Goal: Task Accomplishment & Management: Complete application form

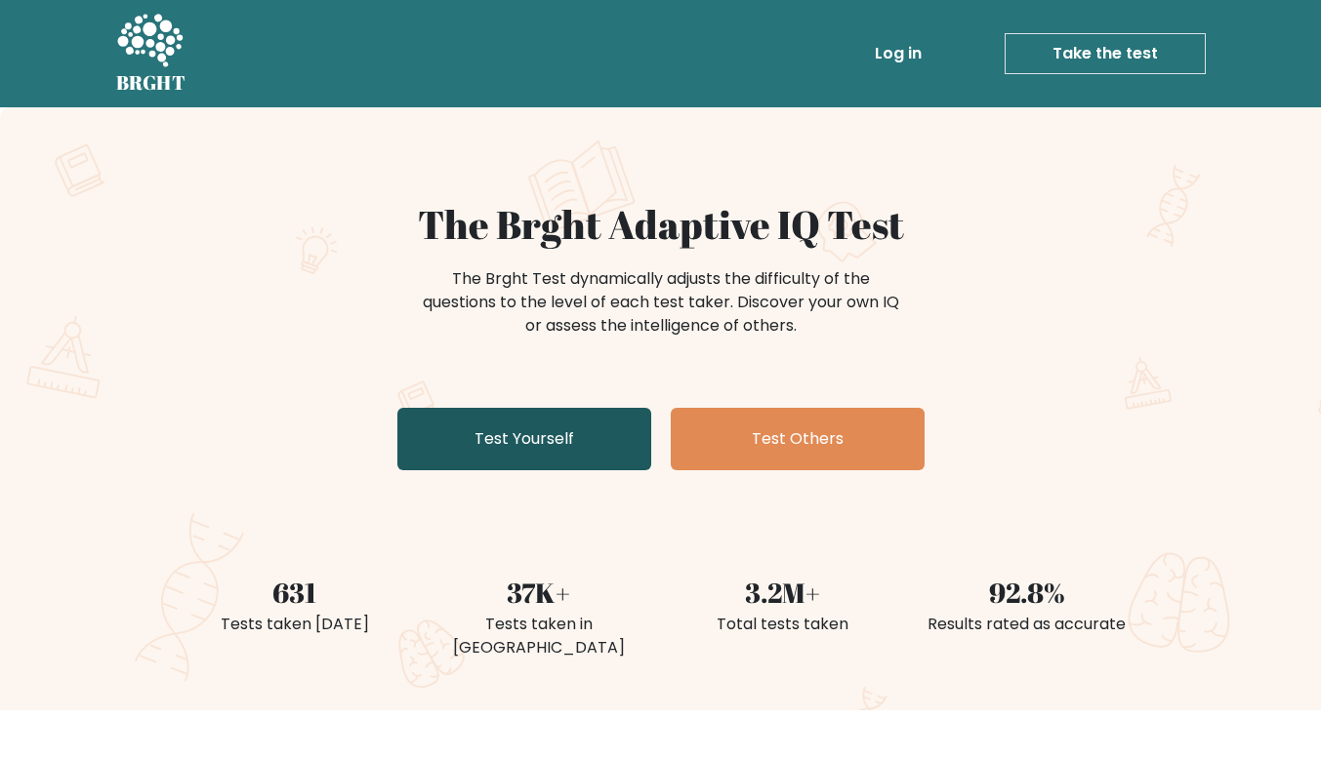
click at [567, 430] on link "Test Yourself" at bounding box center [524, 439] width 254 height 62
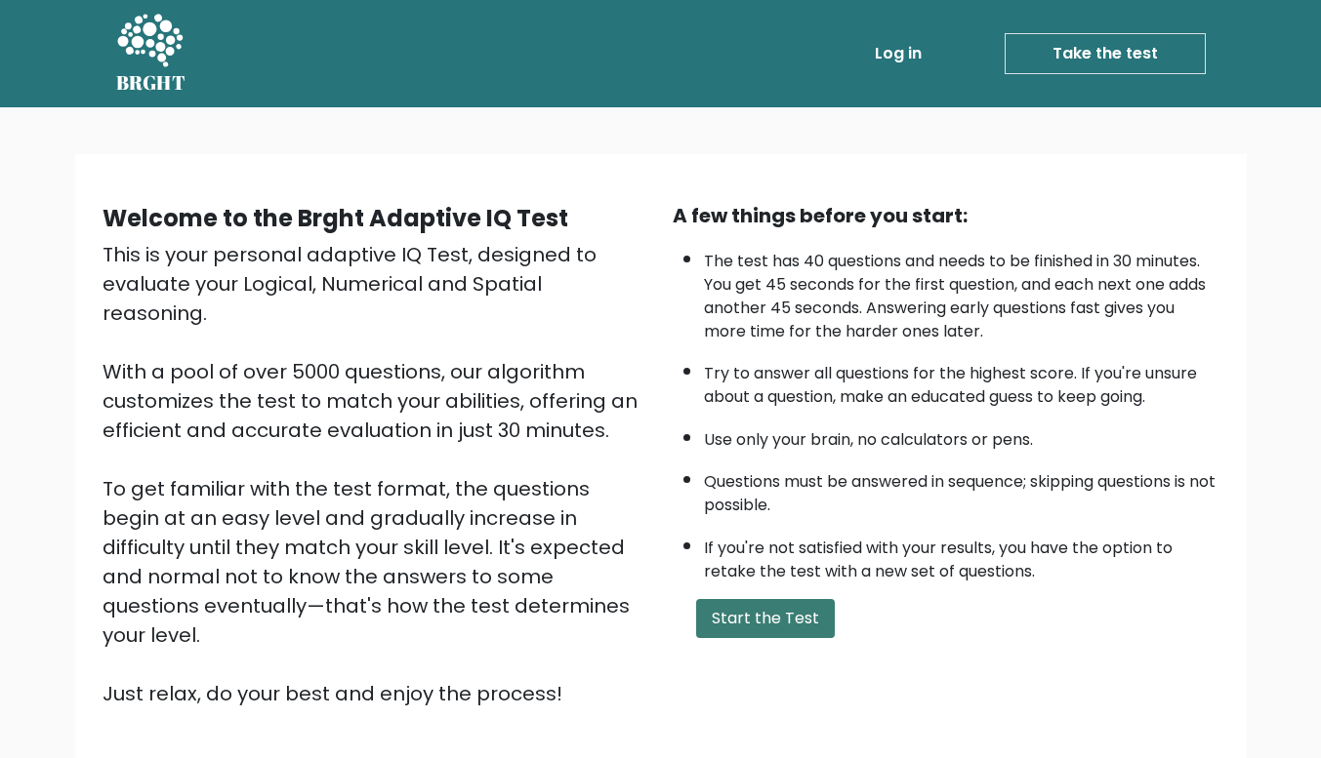
click at [807, 629] on button "Start the Test" at bounding box center [765, 618] width 139 height 39
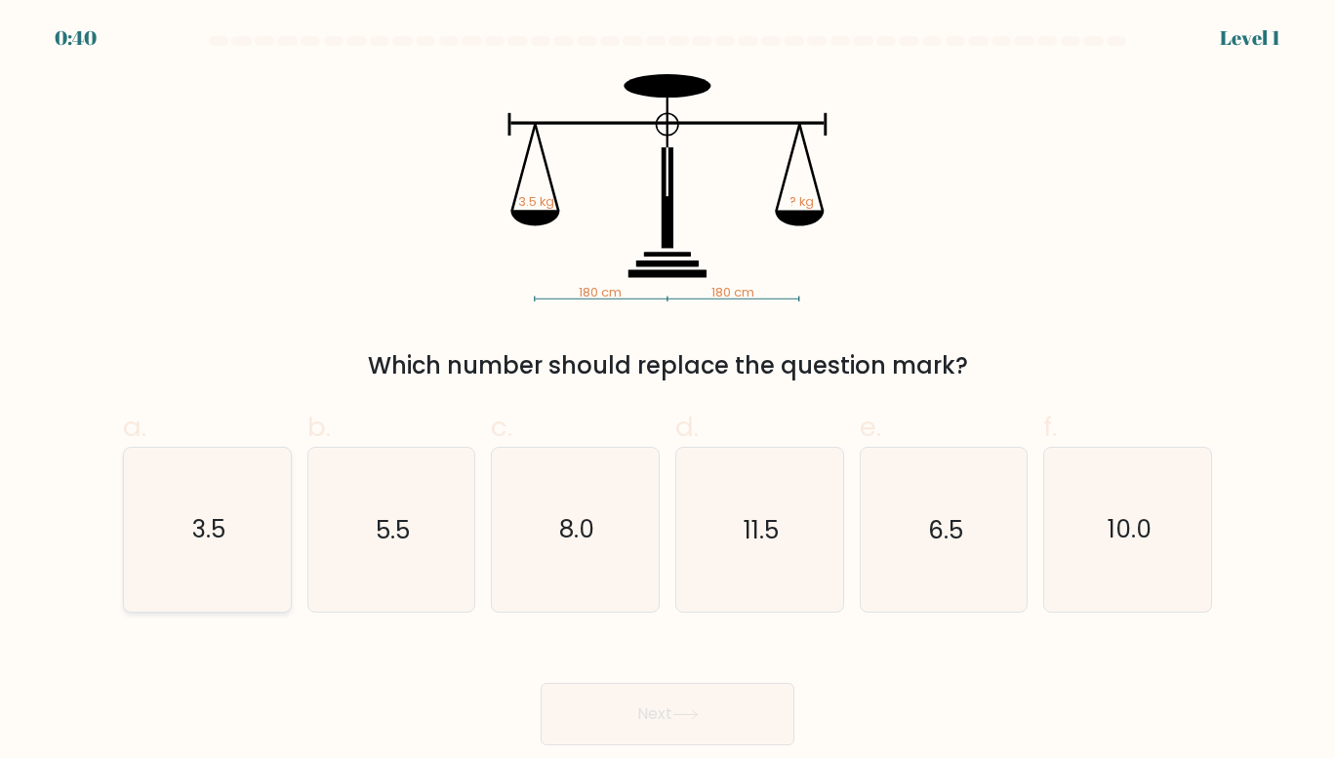
click at [203, 535] on text "3.5" at bounding box center [208, 530] width 33 height 34
click at [668, 392] on input "a. 3.5" at bounding box center [668, 386] width 1 height 13
radio input "true"
click at [690, 701] on button "Next" at bounding box center [668, 714] width 254 height 62
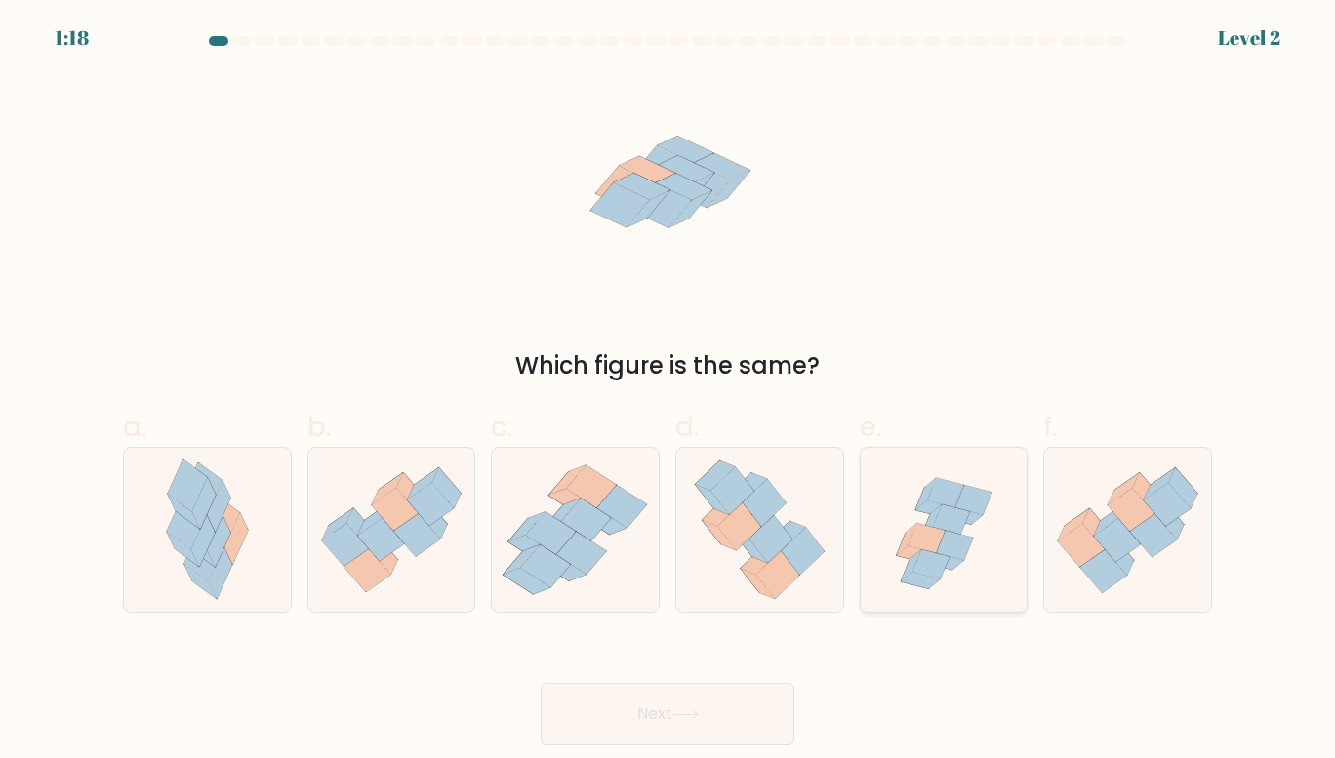
click at [955, 601] on icon at bounding box center [944, 530] width 167 height 160
click at [669, 392] on input "e." at bounding box center [668, 386] width 1 height 13
radio input "true"
click at [684, 727] on button "Next" at bounding box center [668, 714] width 254 height 62
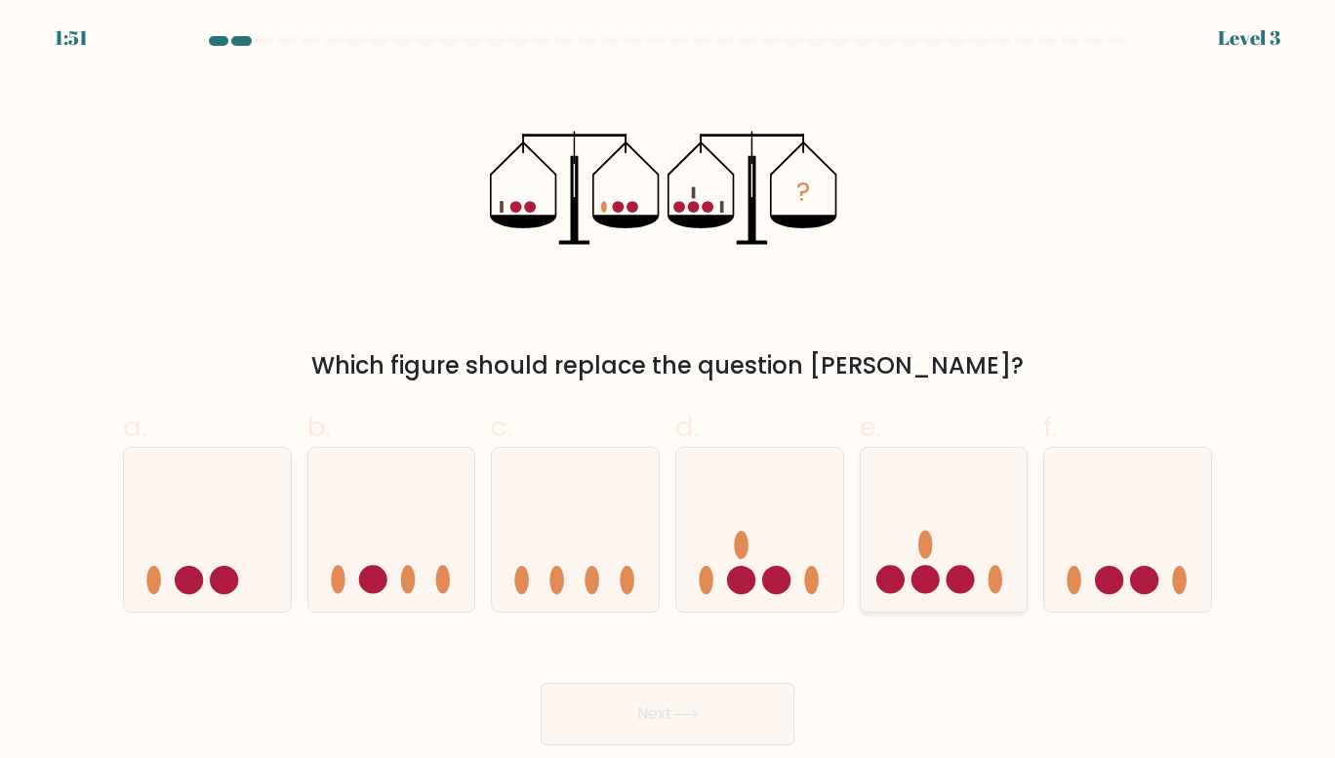
click at [907, 507] on icon at bounding box center [944, 530] width 167 height 138
click at [669, 392] on input "e." at bounding box center [668, 386] width 1 height 13
radio input "true"
click at [699, 718] on icon at bounding box center [686, 715] width 26 height 11
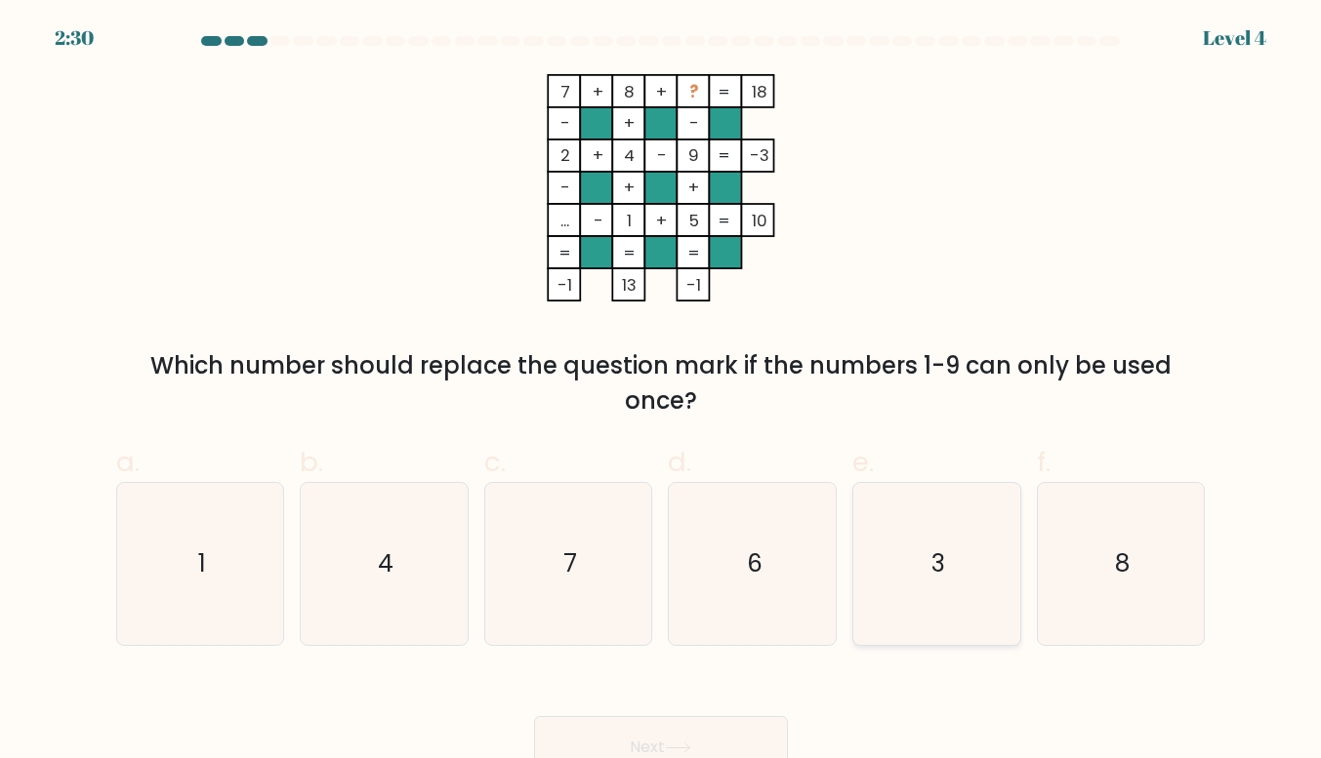
click at [958, 550] on icon "3" at bounding box center [937, 564] width 162 height 162
click at [662, 392] on input "e. 3" at bounding box center [661, 386] width 1 height 13
radio input "true"
click at [713, 731] on button "Next" at bounding box center [661, 747] width 254 height 62
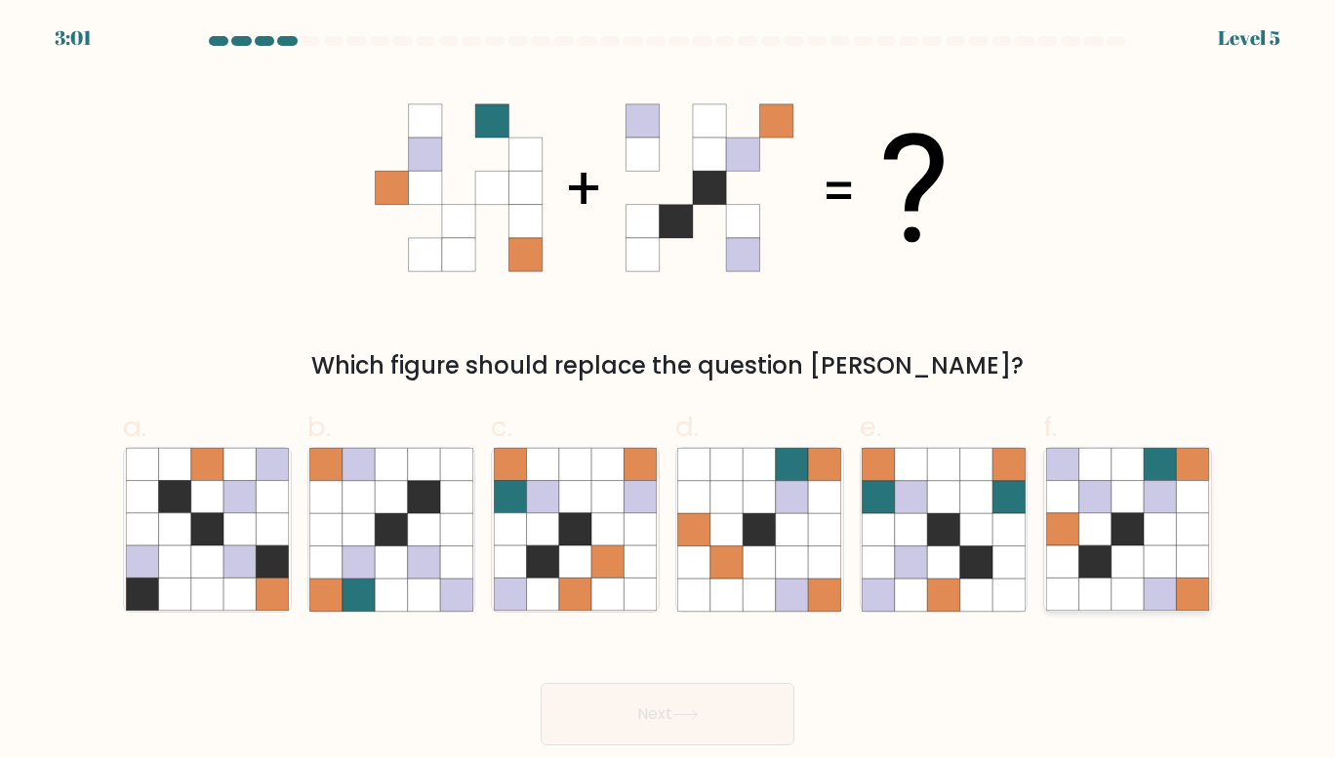
click at [1124, 539] on icon at bounding box center [1128, 530] width 32 height 32
click at [669, 392] on input "f." at bounding box center [668, 386] width 1 height 13
radio input "true"
click at [819, 660] on div "Next" at bounding box center [667, 690] width 1113 height 109
click at [723, 695] on button "Next" at bounding box center [668, 714] width 254 height 62
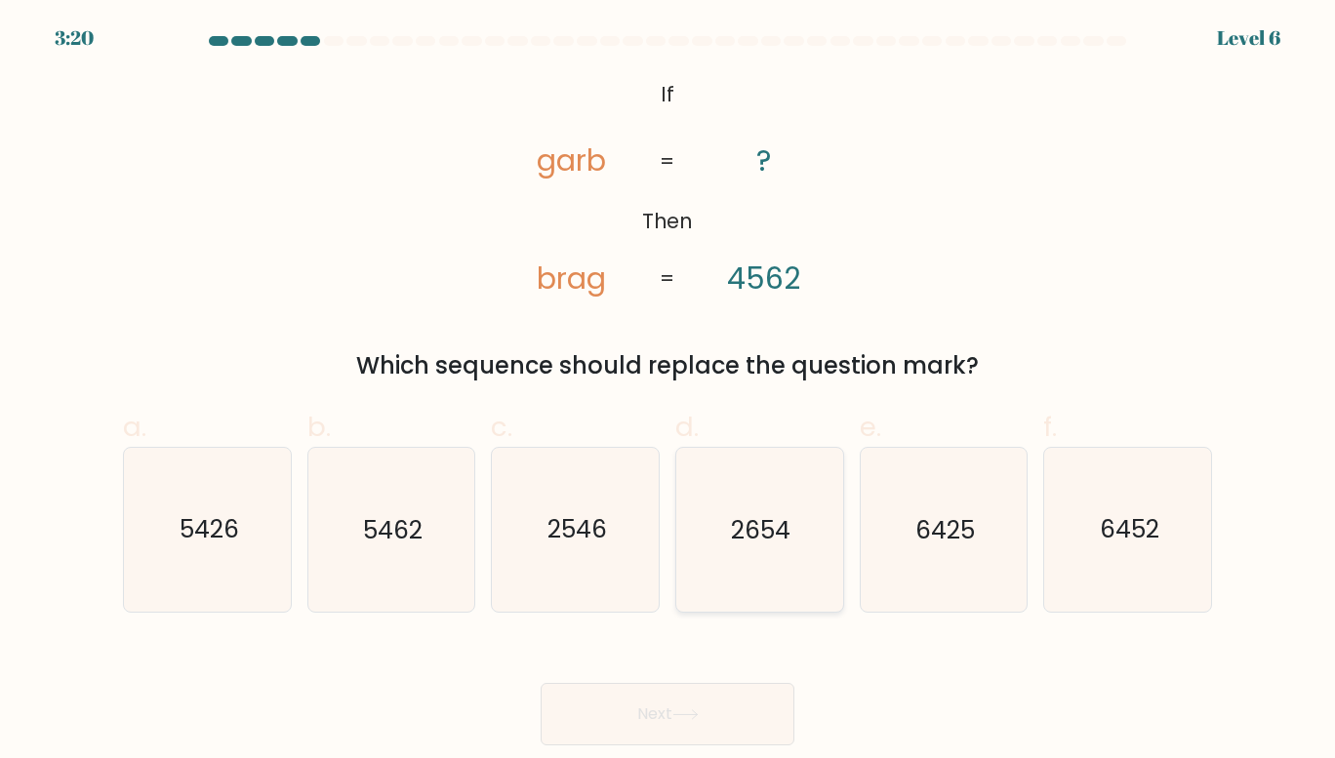
click at [798, 525] on icon "2654" at bounding box center [759, 530] width 164 height 164
click at [669, 392] on input "d. 2654" at bounding box center [668, 386] width 1 height 13
radio input "true"
click at [747, 710] on button "Next" at bounding box center [668, 714] width 254 height 62
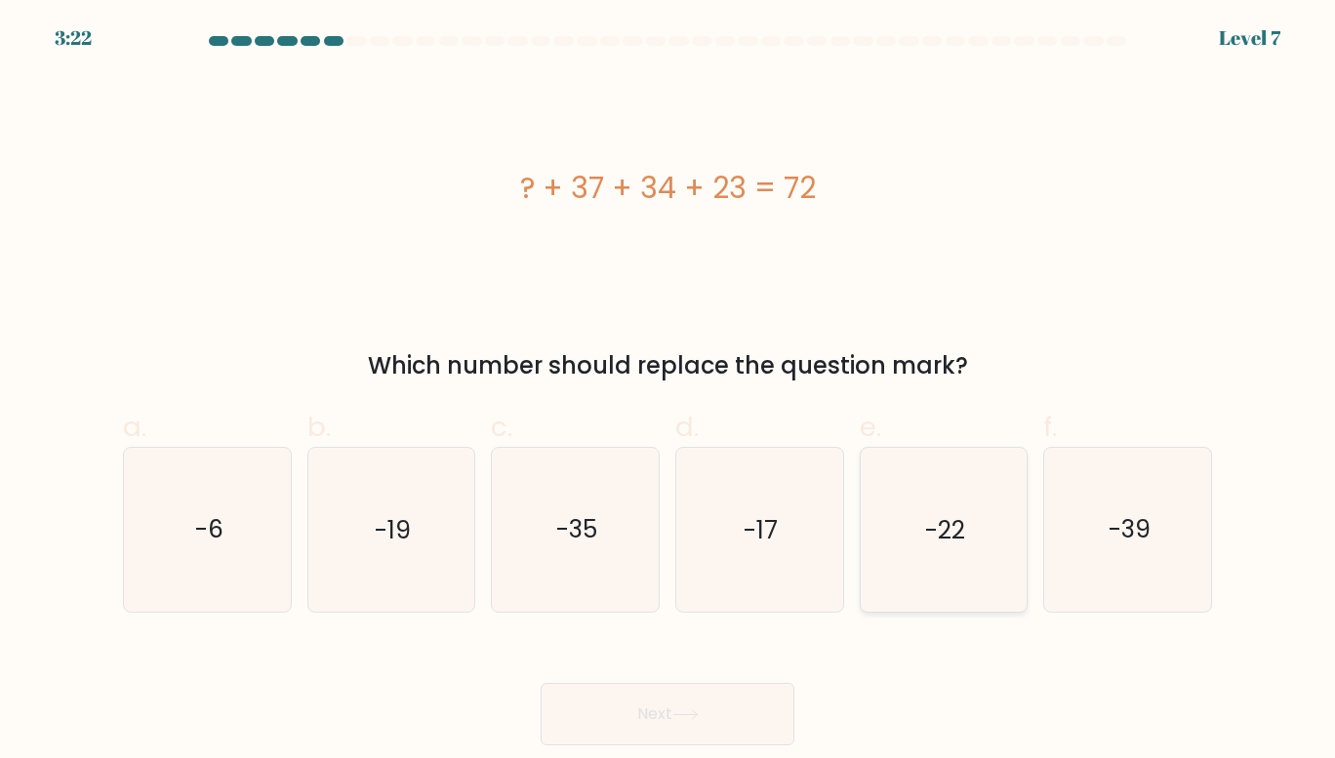
click at [862, 511] on icon "-22" at bounding box center [944, 530] width 164 height 164
click at [669, 392] on input "e. -22" at bounding box center [668, 386] width 1 height 13
radio input "true"
click at [743, 716] on button "Next" at bounding box center [668, 714] width 254 height 62
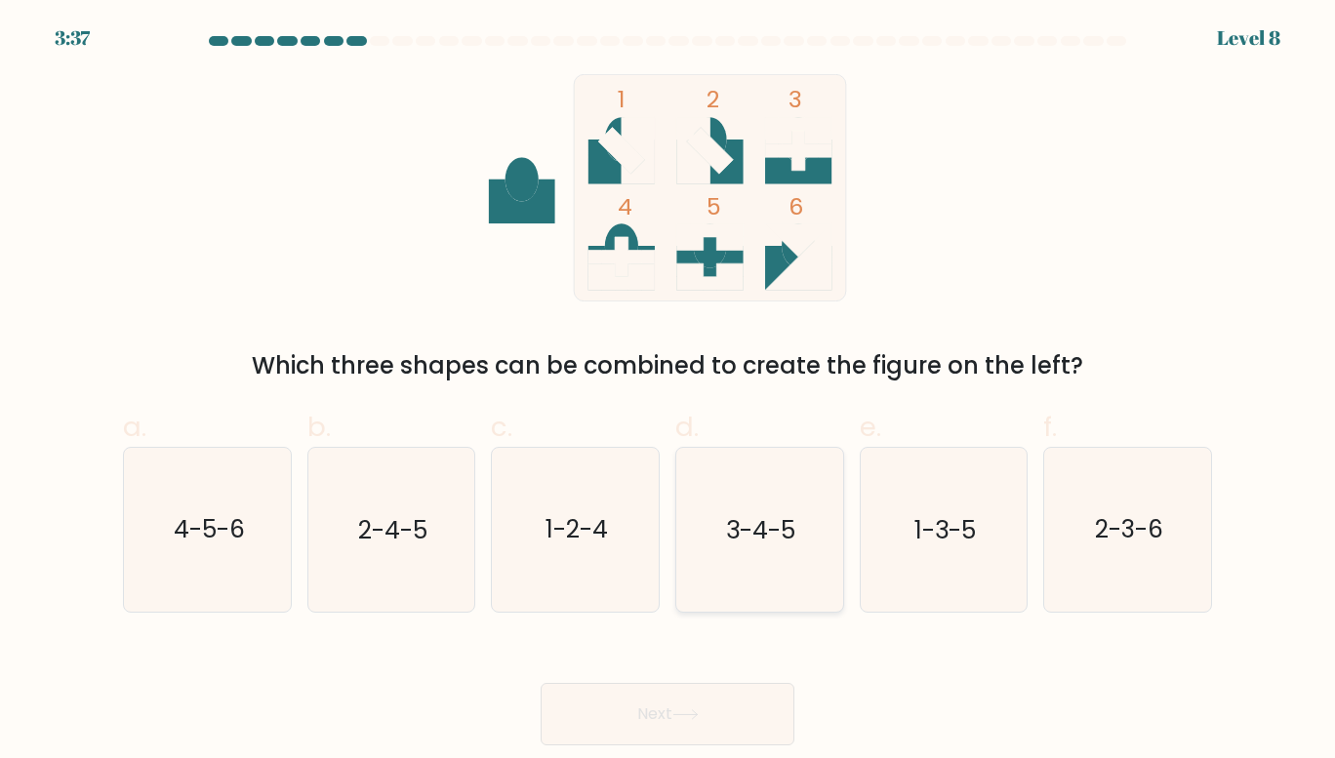
click at [740, 535] on text "3-4-5" at bounding box center [760, 530] width 69 height 34
click at [669, 392] on input "d. 3-4-5" at bounding box center [668, 386] width 1 height 13
radio input "true"
drag, startPoint x: 713, startPoint y: 716, endPoint x: 716, endPoint y: 697, distance: 19.9
click at [716, 697] on button "Next" at bounding box center [668, 714] width 254 height 62
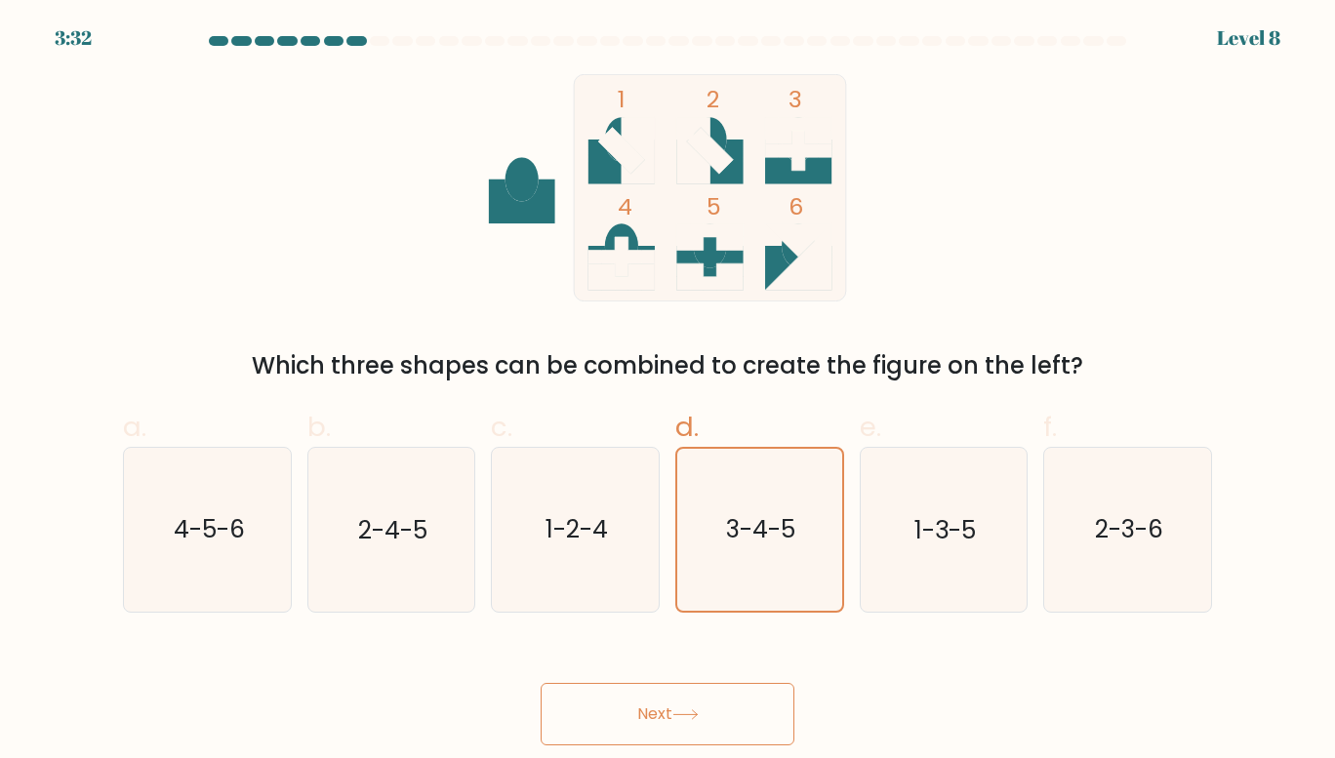
click at [716, 697] on button "Next" at bounding box center [668, 714] width 254 height 62
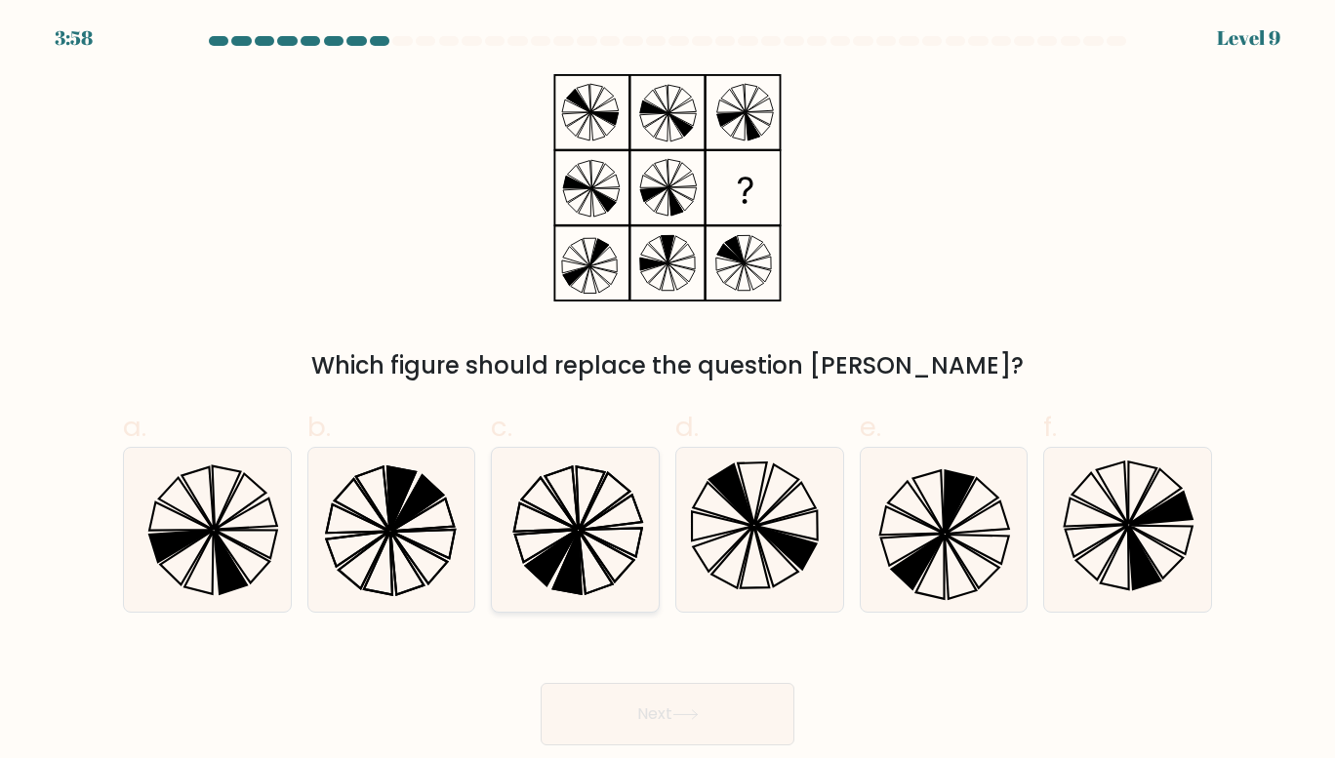
click at [630, 572] on icon at bounding box center [576, 530] width 164 height 164
click at [668, 392] on input "c." at bounding box center [668, 386] width 1 height 13
radio input "true"
click at [689, 711] on icon at bounding box center [686, 715] width 26 height 11
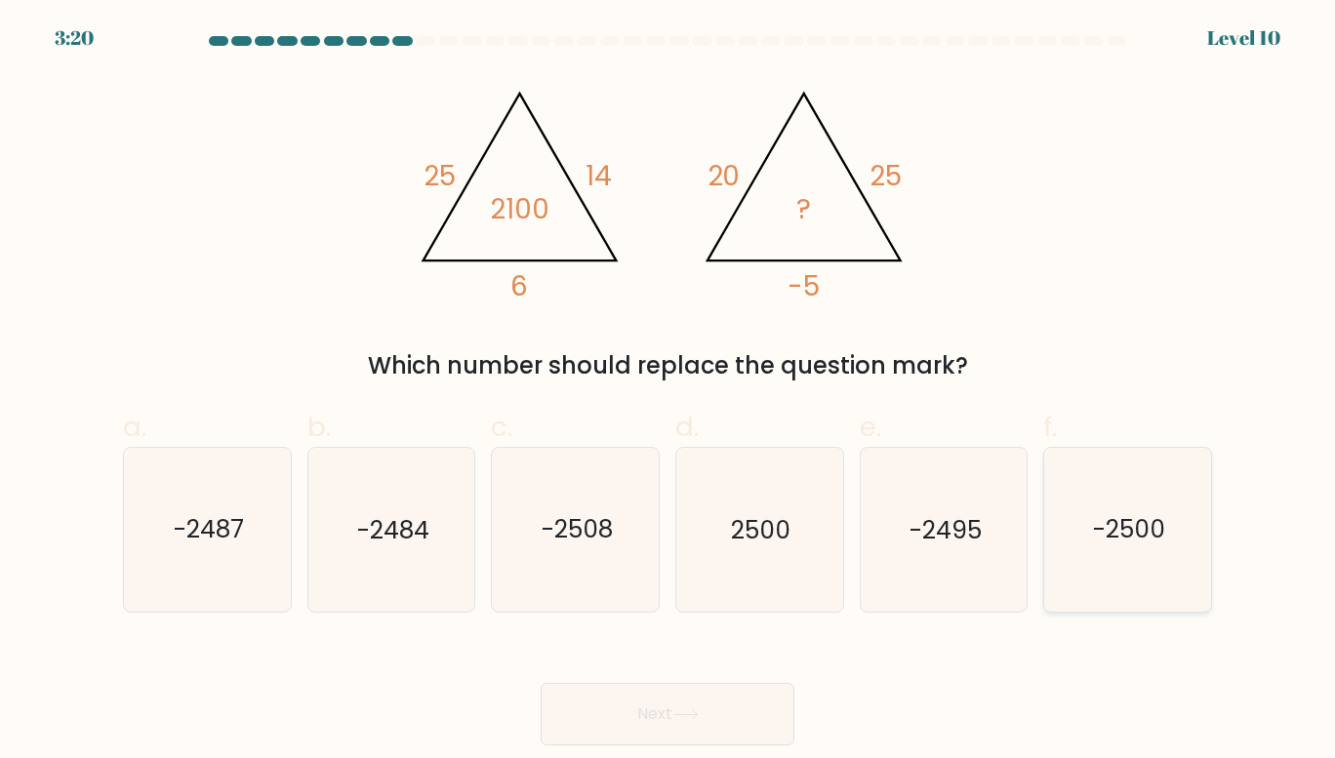
click at [1147, 481] on icon "-2500" at bounding box center [1128, 530] width 164 height 164
click at [669, 392] on input "f. -2500" at bounding box center [668, 386] width 1 height 13
radio input "true"
click at [630, 728] on button "Next" at bounding box center [668, 714] width 254 height 62
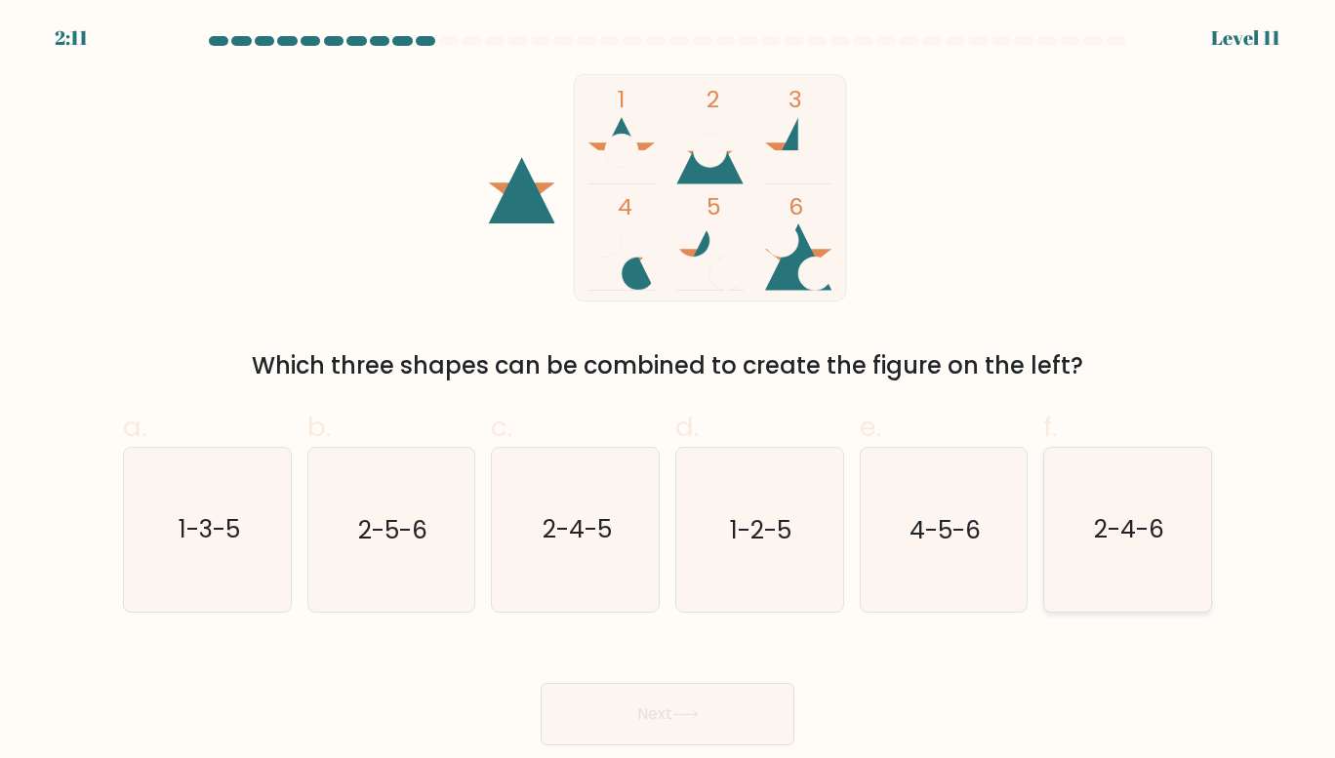
click at [1123, 536] on text "2-4-6" at bounding box center [1129, 530] width 70 height 34
click at [669, 392] on input "f. 2-4-6" at bounding box center [668, 386] width 1 height 13
radio input "true"
click at [981, 525] on text "4-5-6" at bounding box center [945, 530] width 71 height 34
click at [669, 392] on input "e. 4-5-6" at bounding box center [668, 386] width 1 height 13
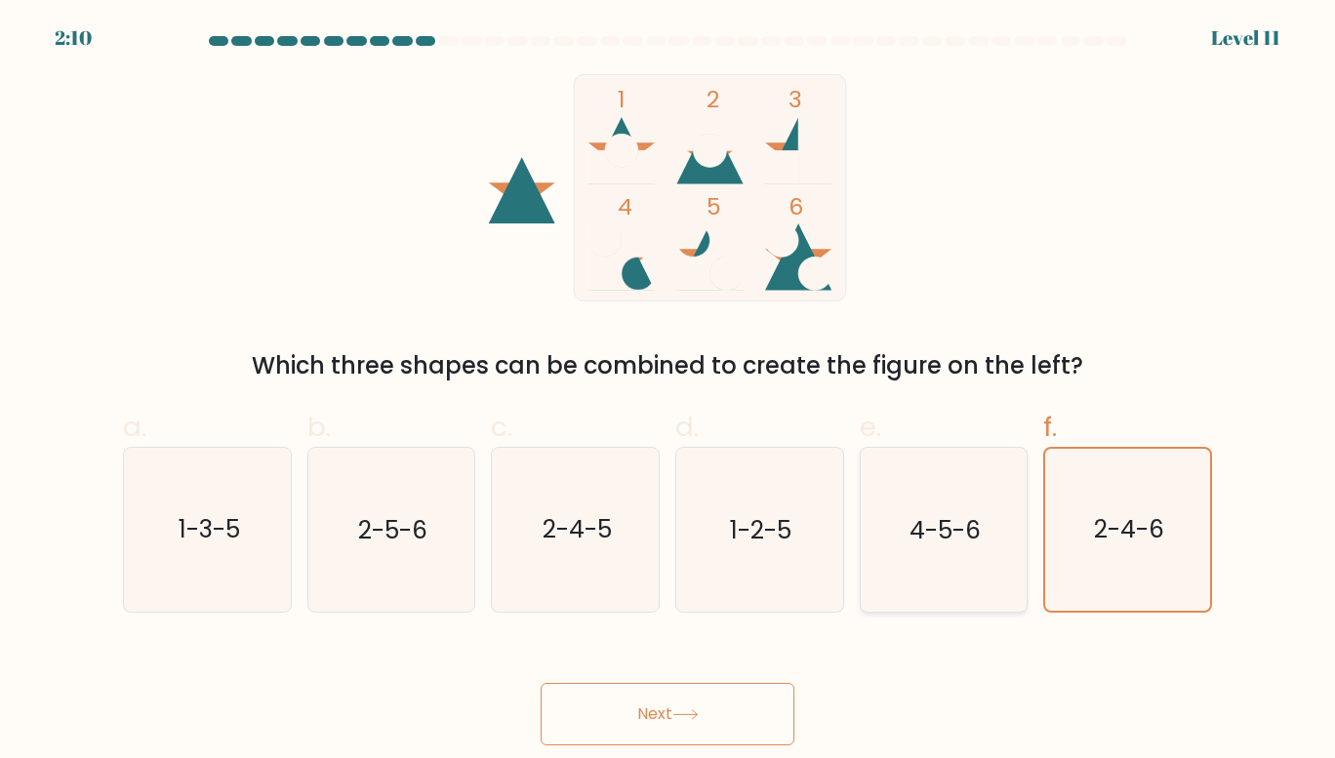
radio input "true"
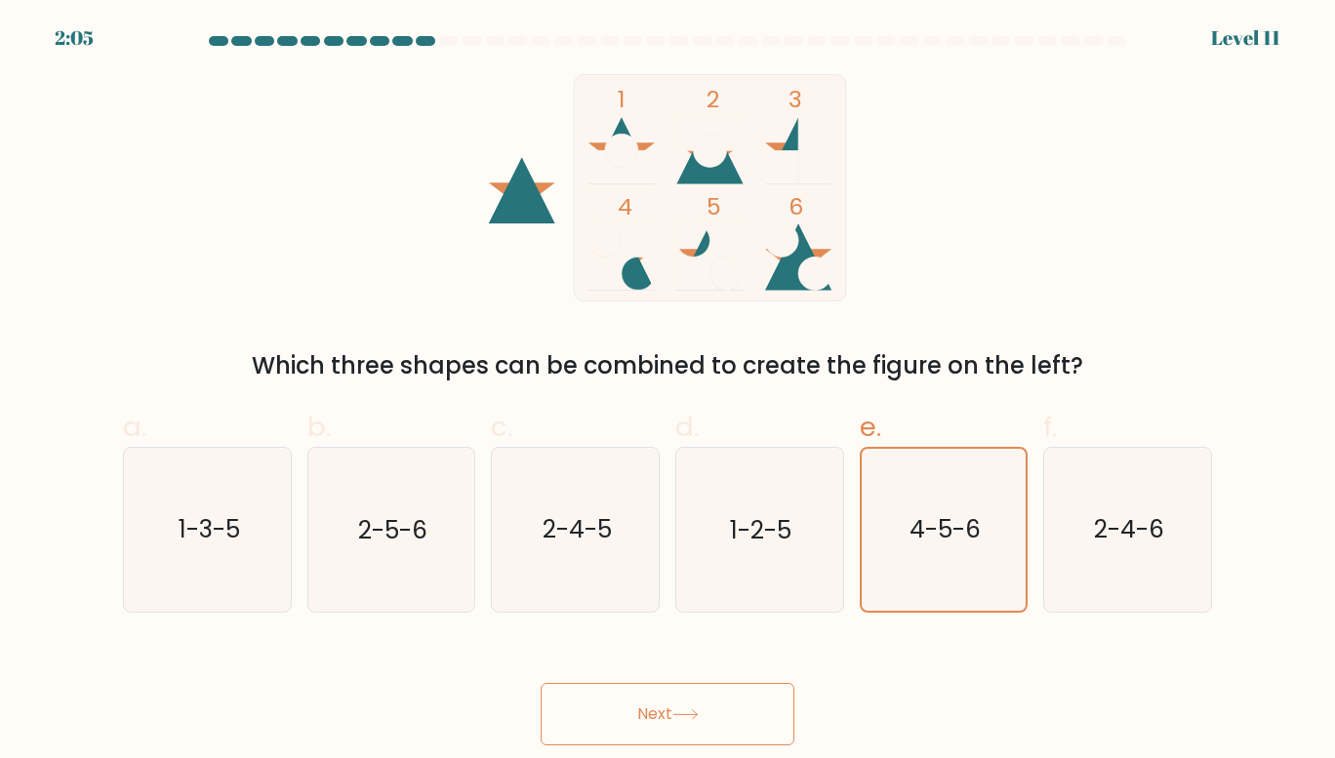
click at [712, 696] on button "Next" at bounding box center [668, 714] width 254 height 62
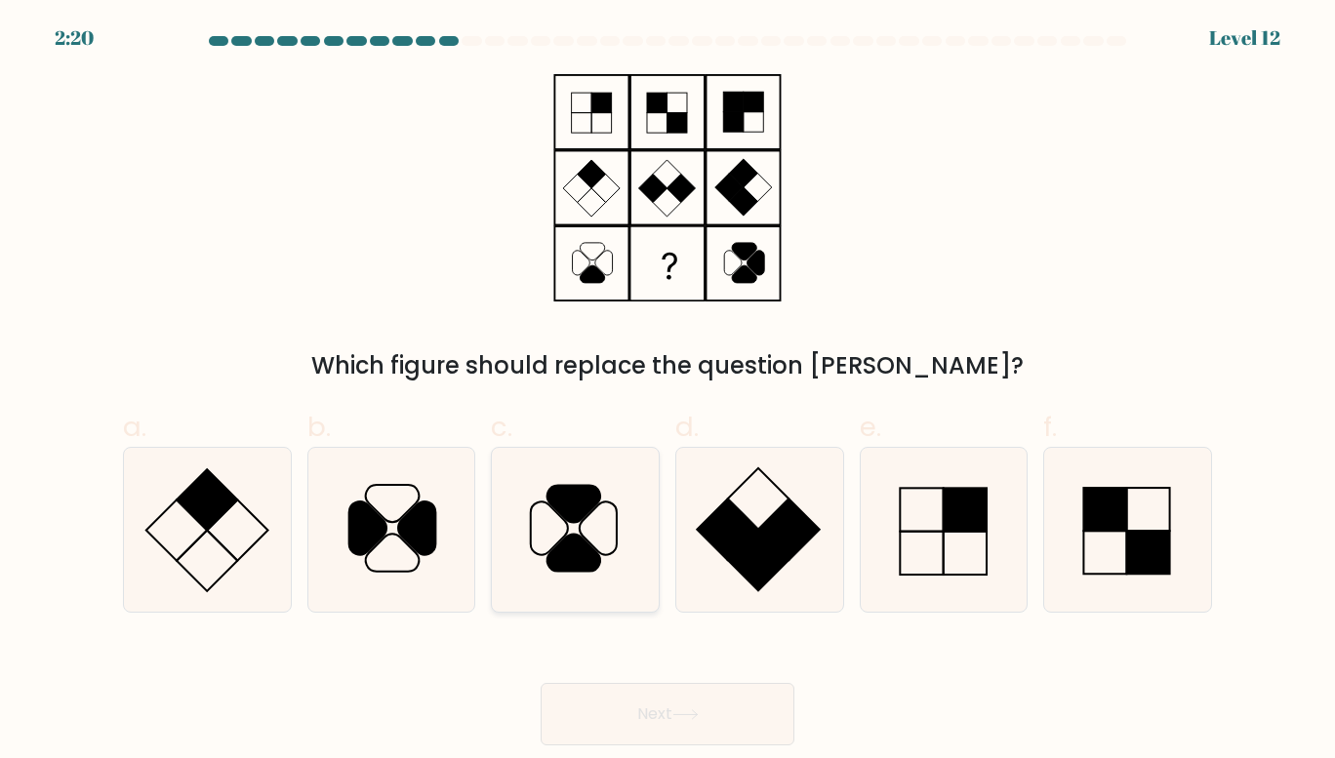
click at [619, 518] on icon at bounding box center [576, 530] width 164 height 164
click at [668, 392] on input "c." at bounding box center [668, 386] width 1 height 13
radio input "true"
click at [680, 699] on button "Next" at bounding box center [668, 714] width 254 height 62
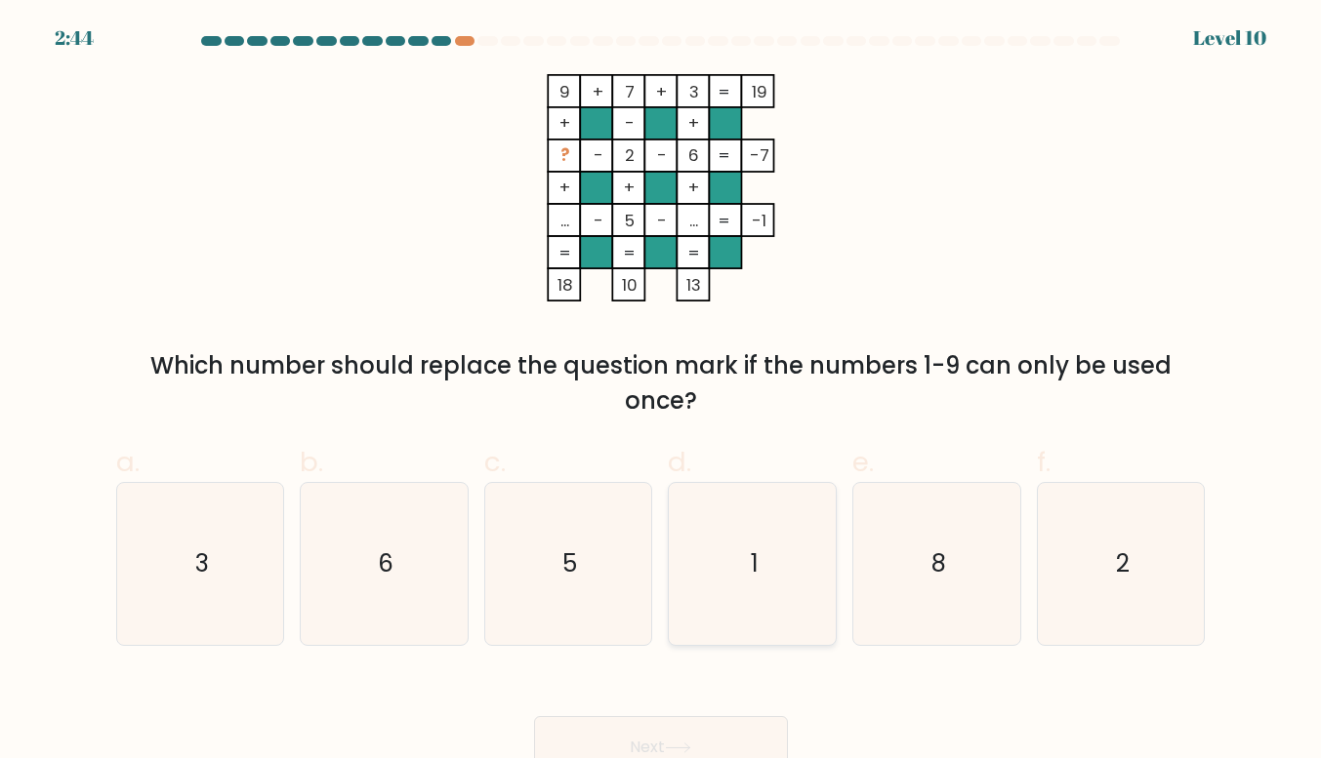
click at [726, 620] on icon "1" at bounding box center [753, 564] width 162 height 162
click at [662, 392] on input "d. 1" at bounding box center [661, 386] width 1 height 13
radio input "true"
click at [672, 747] on icon at bounding box center [678, 748] width 26 height 11
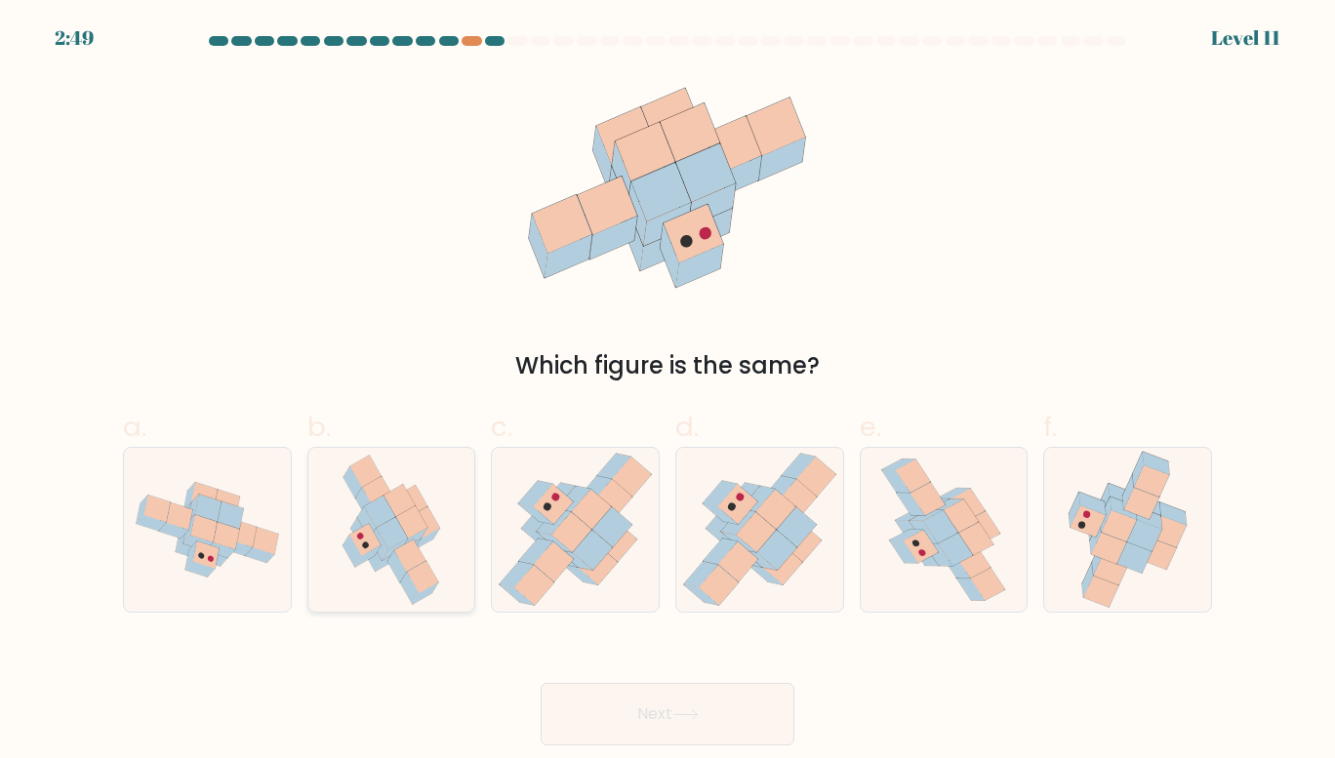
click at [389, 492] on icon at bounding box center [377, 493] width 31 height 32
click at [668, 392] on input "b." at bounding box center [668, 386] width 1 height 13
radio input "true"
click at [710, 716] on button "Next" at bounding box center [668, 714] width 254 height 62
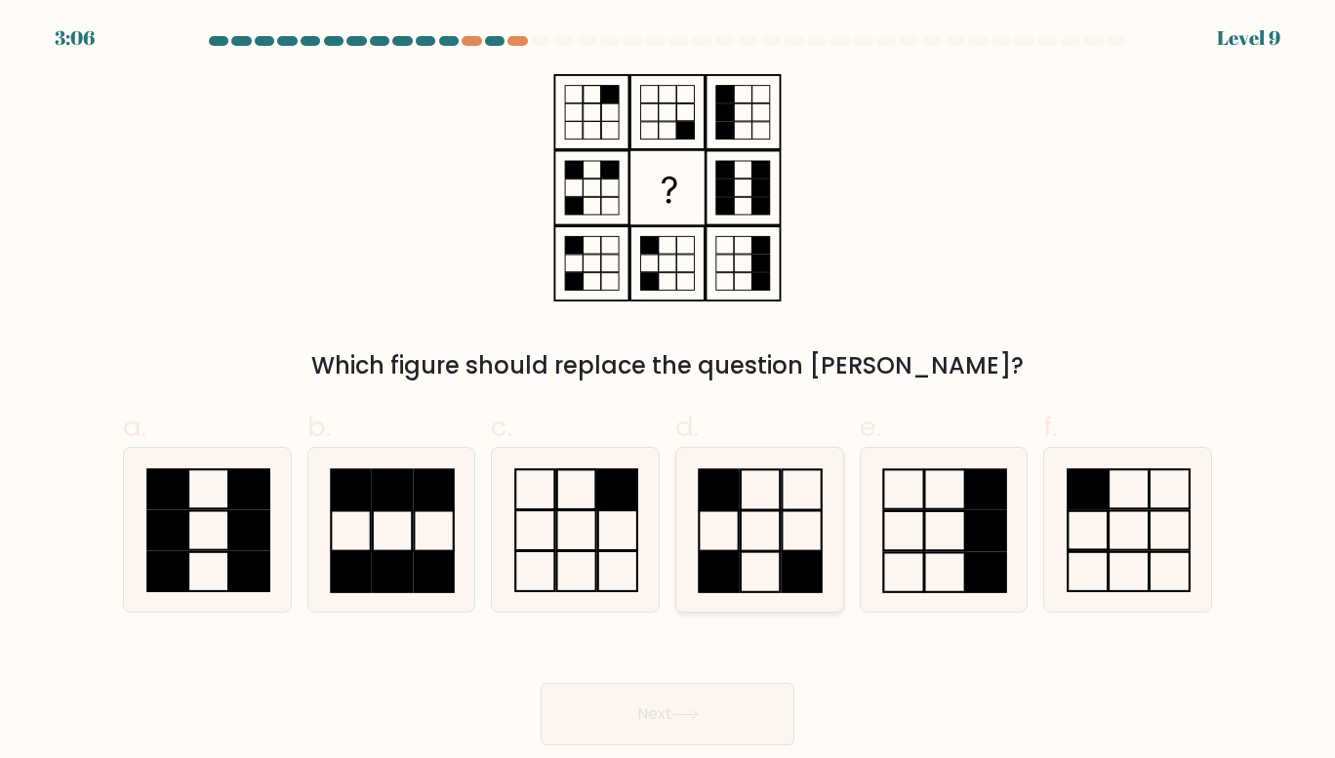
click at [819, 505] on icon at bounding box center [759, 530] width 164 height 164
click at [669, 392] on input "d." at bounding box center [668, 386] width 1 height 13
radio input "true"
click at [704, 701] on button "Next" at bounding box center [668, 714] width 254 height 62
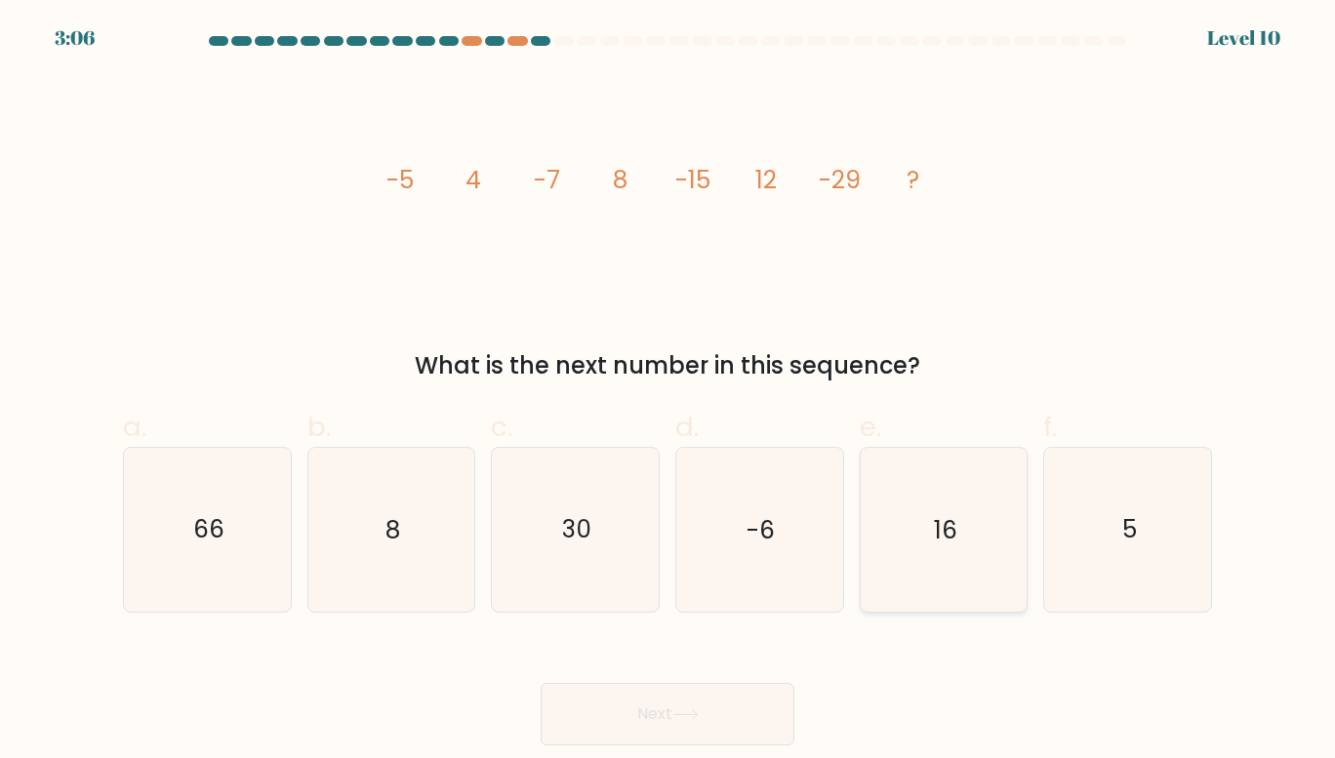
click at [965, 532] on icon "16" at bounding box center [944, 530] width 164 height 164
click at [669, 392] on input "e. 16" at bounding box center [668, 386] width 1 height 13
radio input "true"
click at [682, 712] on icon at bounding box center [686, 715] width 26 height 11
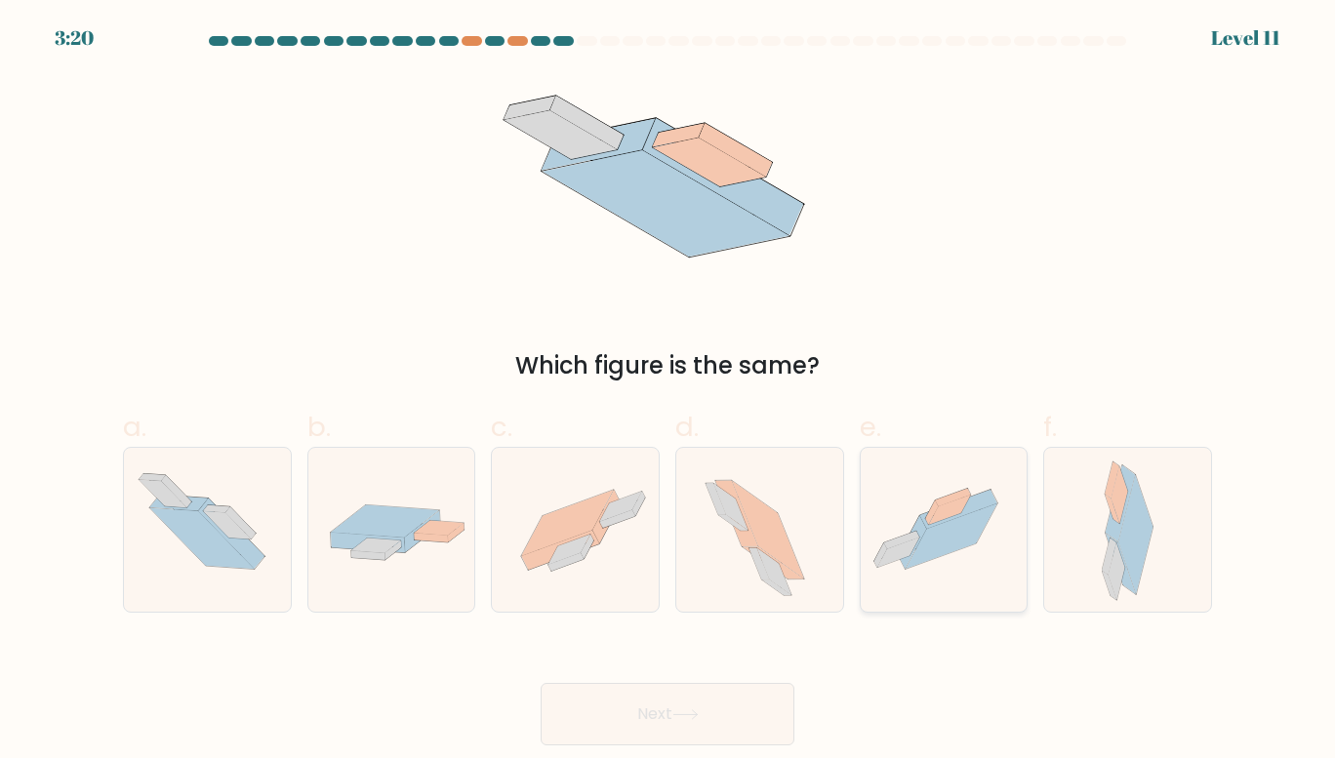
click at [994, 559] on icon at bounding box center [944, 530] width 167 height 125
click at [669, 392] on input "e." at bounding box center [668, 386] width 1 height 13
radio input "true"
click at [739, 703] on button "Next" at bounding box center [668, 714] width 254 height 62
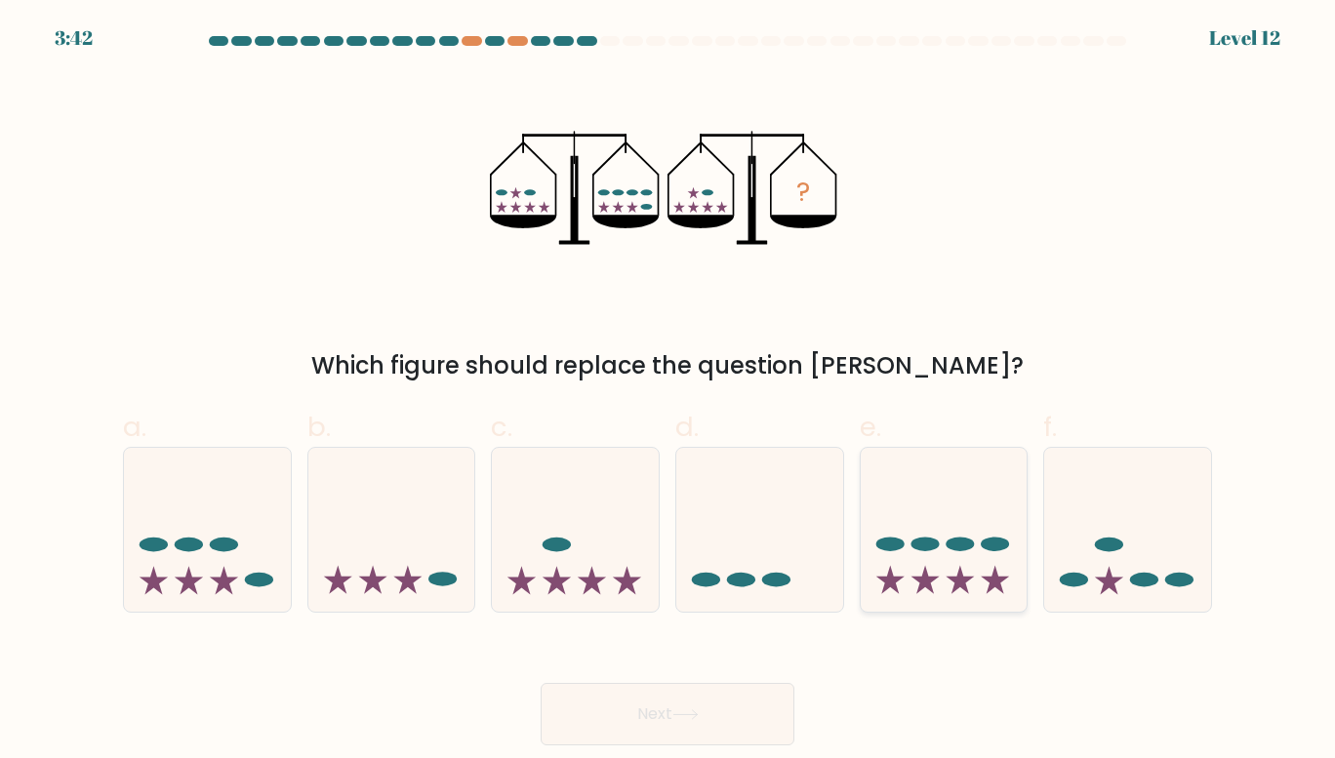
click at [916, 504] on icon at bounding box center [944, 530] width 167 height 138
click at [669, 392] on input "e." at bounding box center [668, 386] width 1 height 13
radio input "true"
click at [640, 683] on button "Next" at bounding box center [668, 714] width 254 height 62
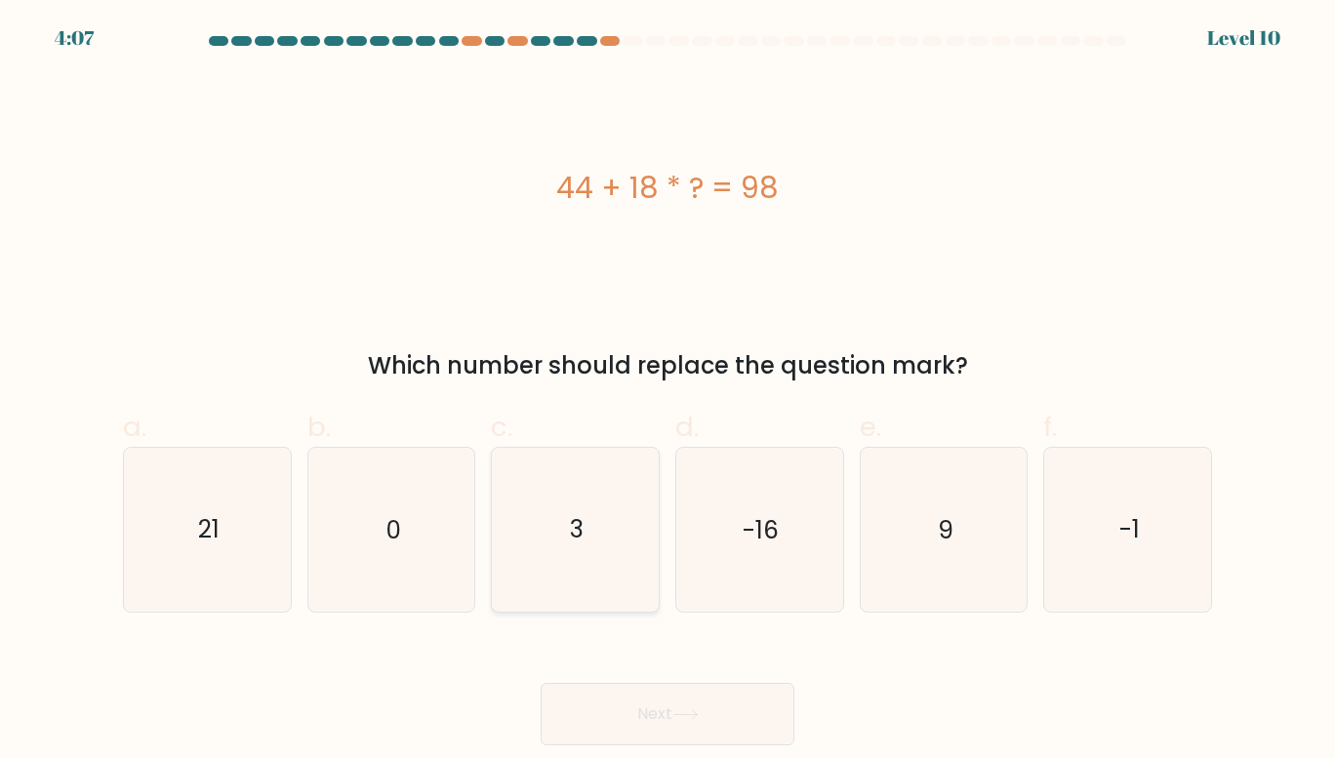
click at [628, 537] on icon "3" at bounding box center [576, 530] width 164 height 164
click at [668, 392] on input "c. 3" at bounding box center [668, 386] width 1 height 13
radio input "true"
click at [648, 739] on button "Next" at bounding box center [668, 714] width 254 height 62
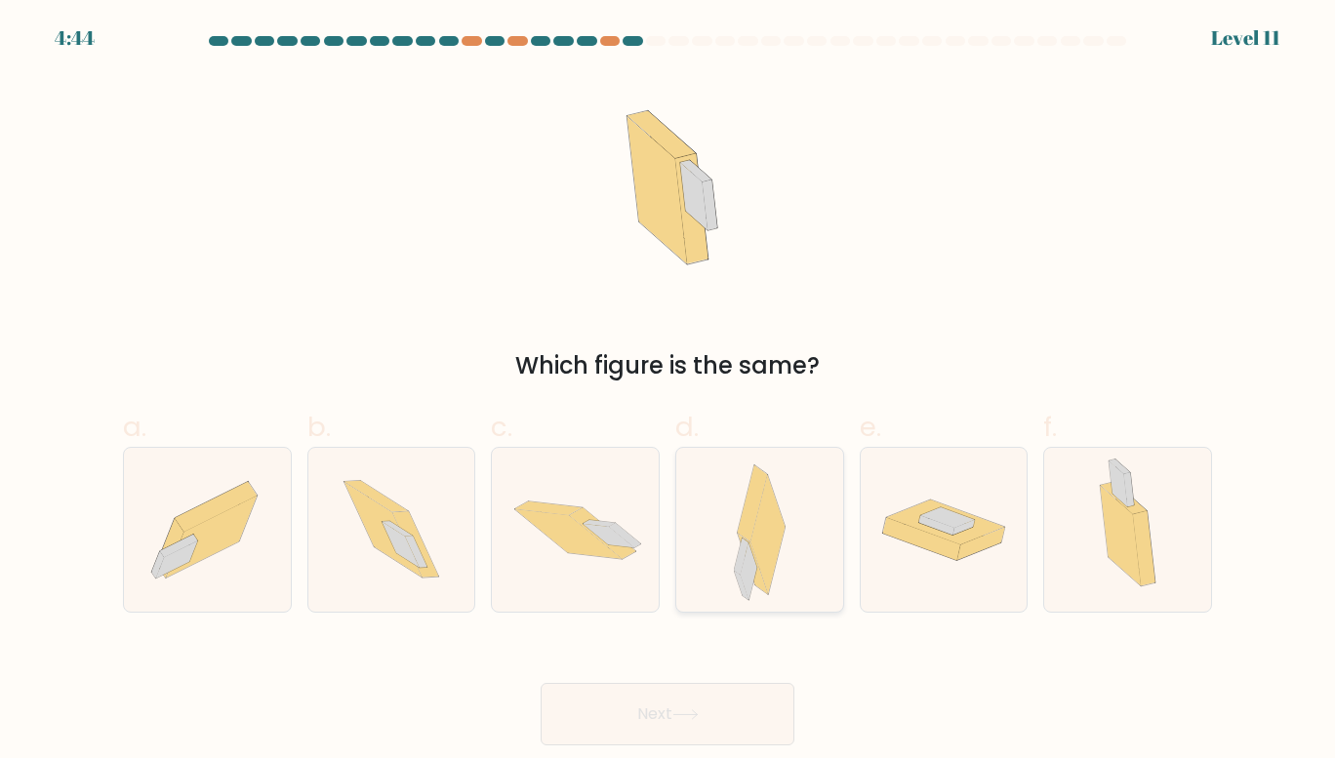
click at [737, 573] on icon at bounding box center [745, 570] width 23 height 62
click at [669, 392] on input "d." at bounding box center [668, 386] width 1 height 13
radio input "true"
click at [725, 695] on button "Next" at bounding box center [668, 714] width 254 height 62
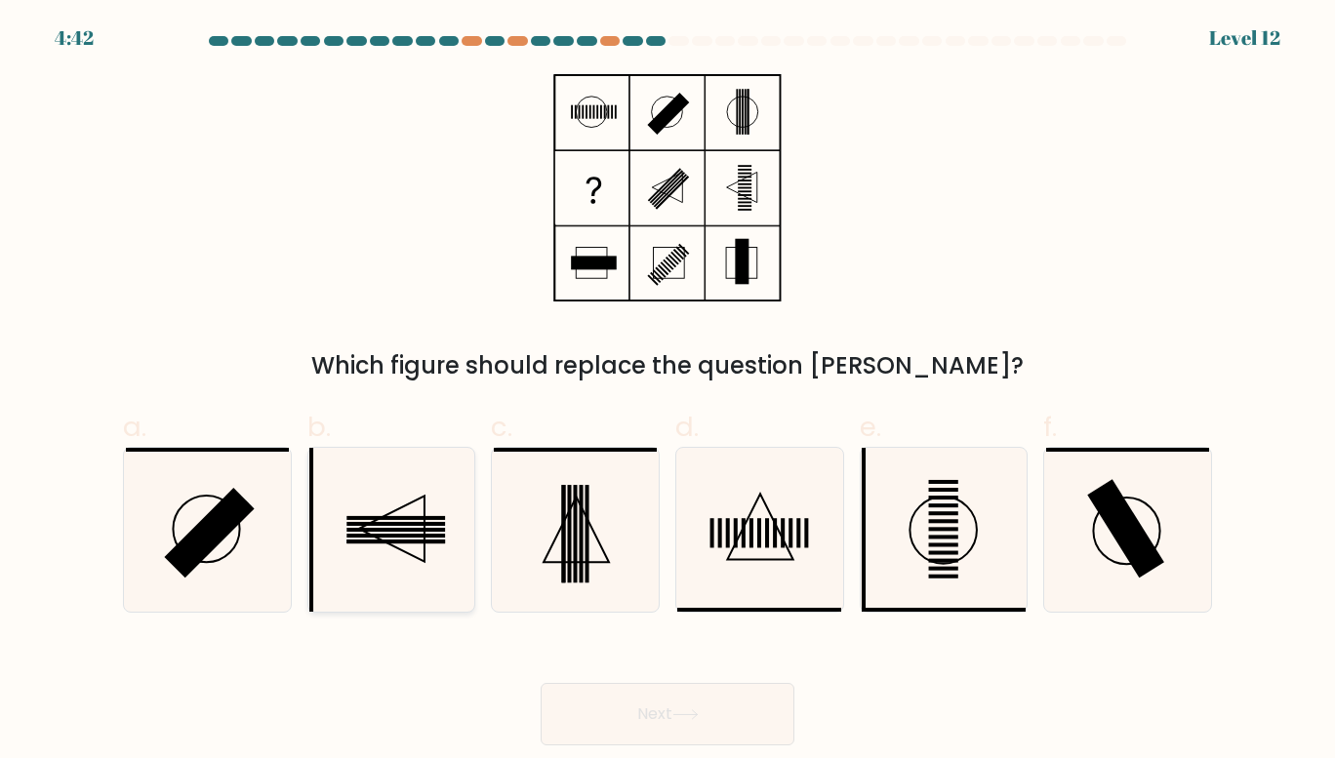
click at [397, 567] on icon at bounding box center [391, 530] width 164 height 164
click at [668, 392] on input "b." at bounding box center [668, 386] width 1 height 13
radio input "true"
click at [704, 567] on icon at bounding box center [759, 530] width 164 height 164
click at [669, 392] on input "d." at bounding box center [668, 386] width 1 height 13
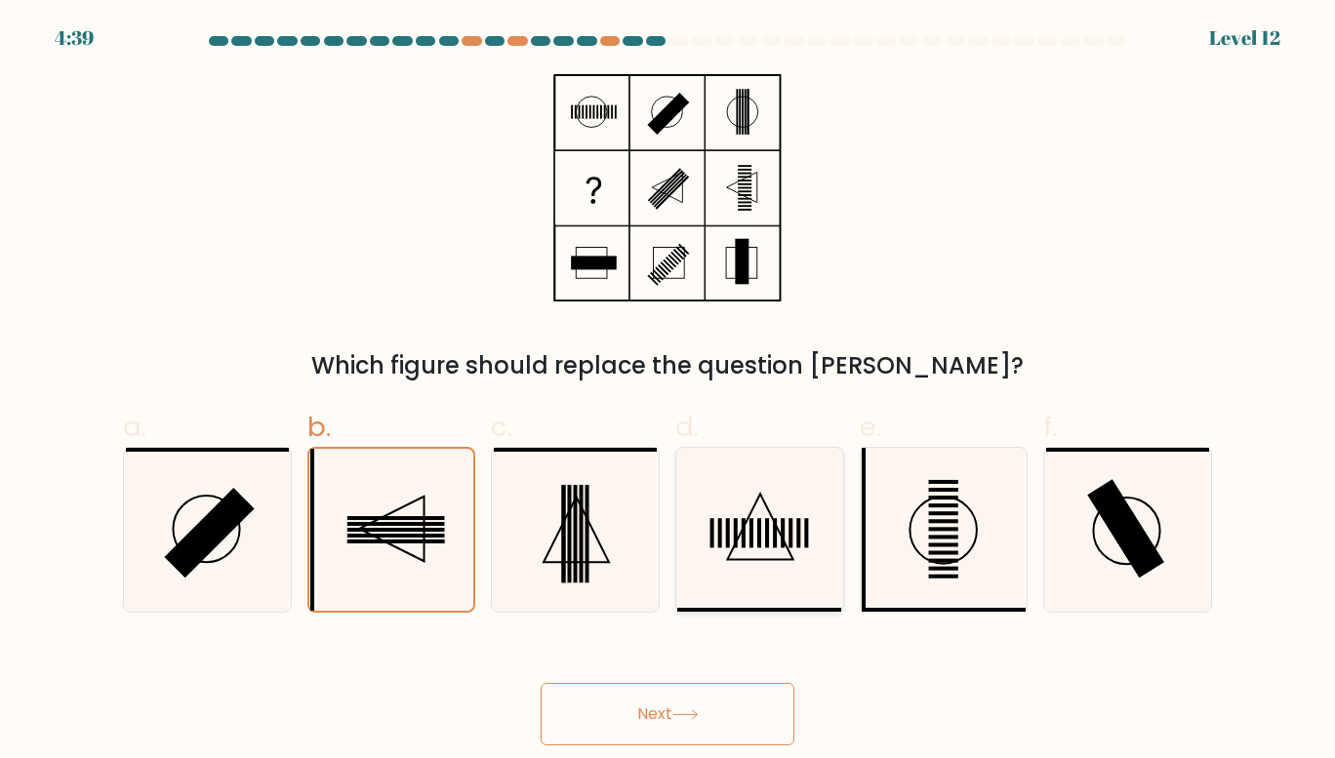
radio input "true"
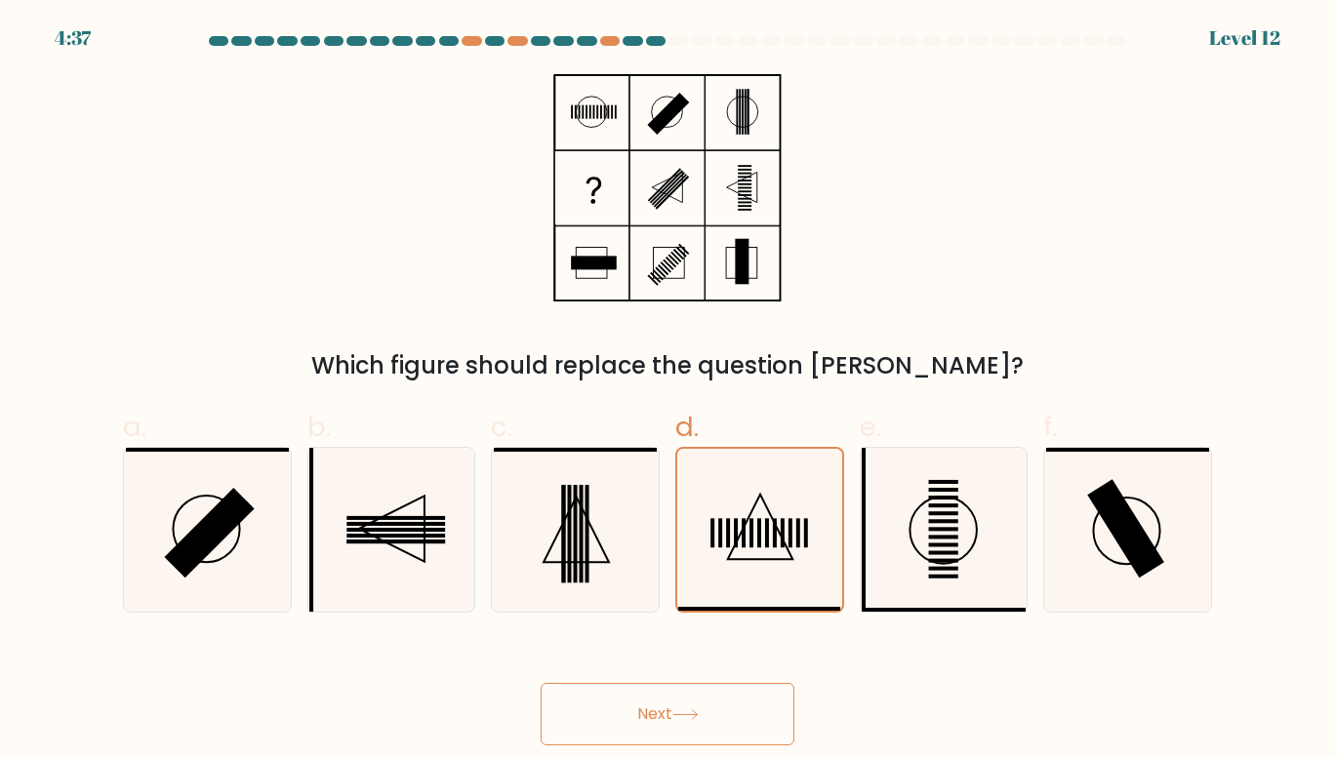
click at [695, 709] on button "Next" at bounding box center [668, 714] width 254 height 62
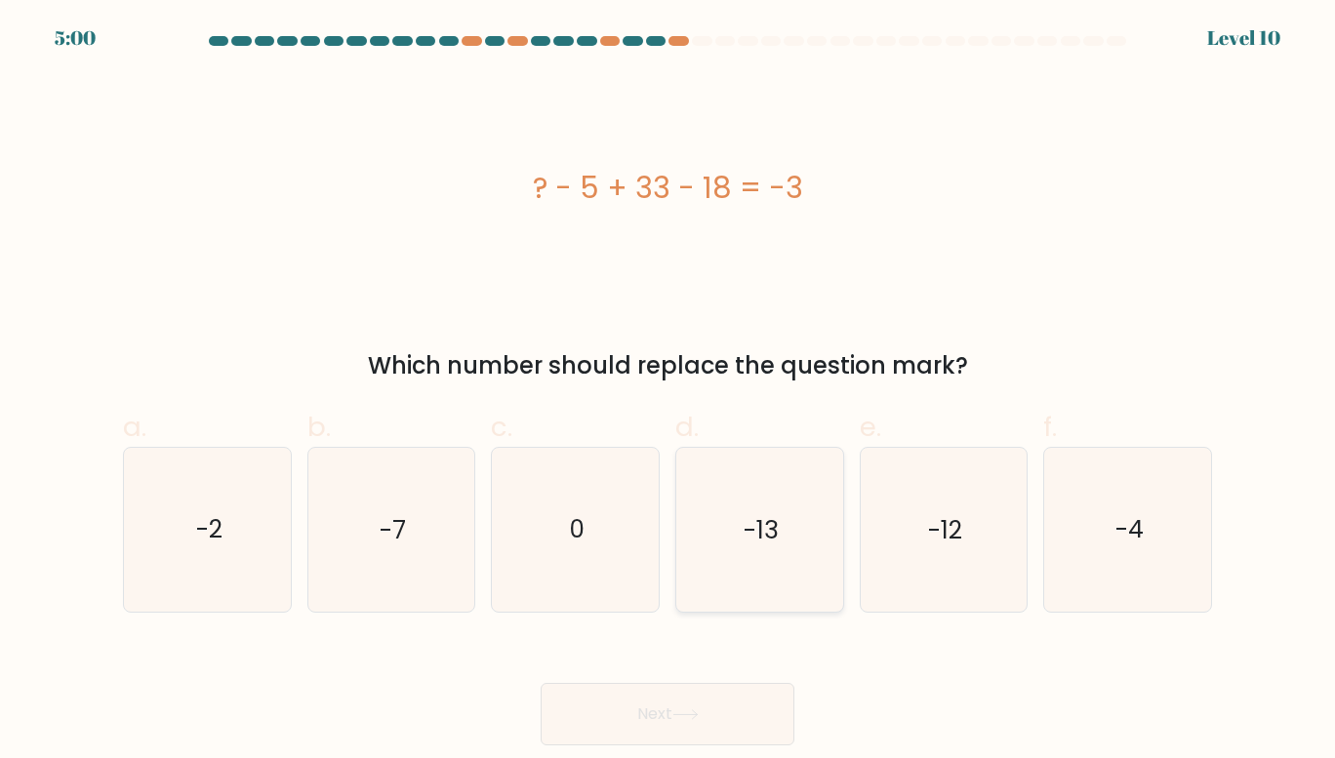
click at [732, 568] on icon "-13" at bounding box center [759, 530] width 164 height 164
click at [669, 392] on input "d. -13" at bounding box center [668, 386] width 1 height 13
radio input "true"
click at [679, 719] on icon at bounding box center [686, 715] width 26 height 11
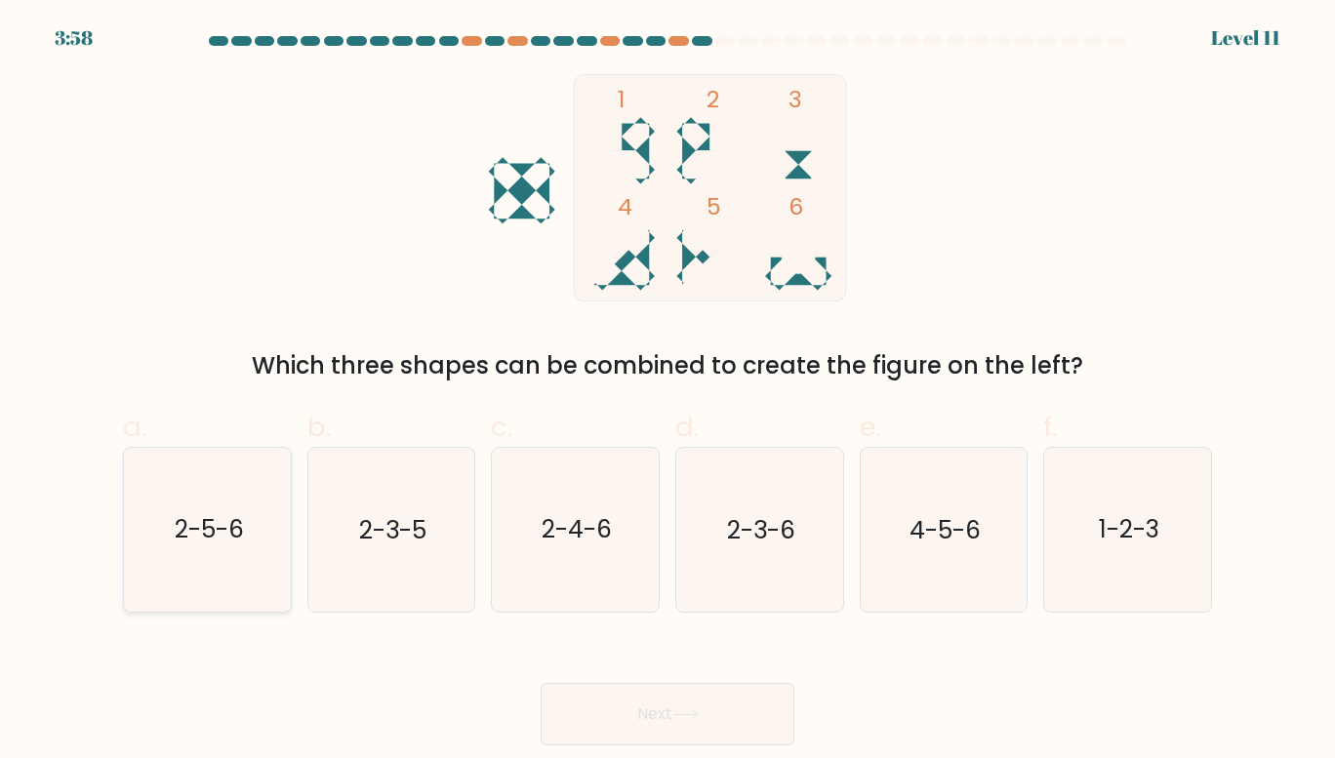
click at [240, 538] on text "2-5-6" at bounding box center [208, 530] width 69 height 34
click at [668, 392] on input "a. 2-5-6" at bounding box center [668, 386] width 1 height 13
radio input "true"
click at [642, 702] on button "Next" at bounding box center [668, 714] width 254 height 62
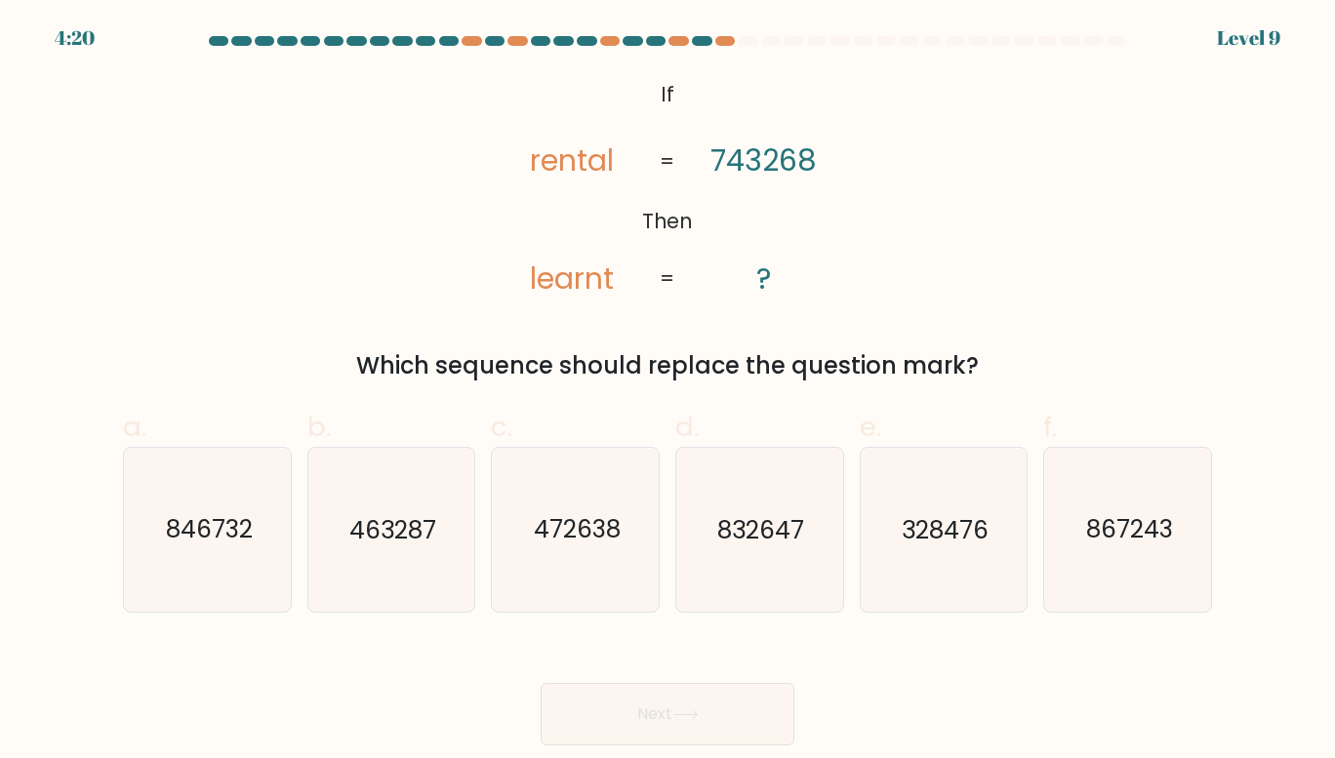
click at [184, 422] on label "a. 846732" at bounding box center [207, 510] width 169 height 206
click at [668, 392] on input "a. 846732" at bounding box center [668, 386] width 1 height 13
radio input "true"
click at [640, 694] on button "Next" at bounding box center [668, 714] width 254 height 62
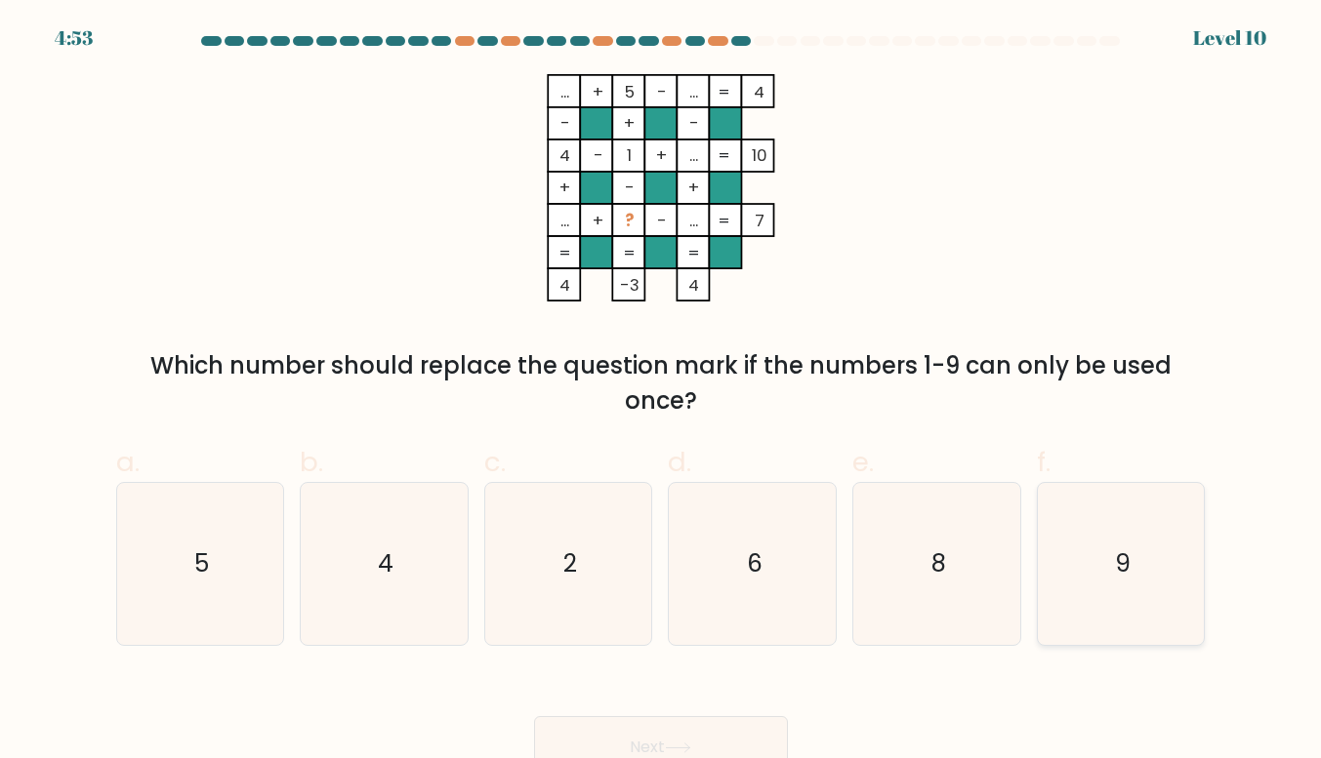
click at [1141, 592] on icon "9" at bounding box center [1121, 564] width 162 height 162
click at [662, 392] on input "f. 9" at bounding box center [661, 386] width 1 height 13
radio input "true"
click at [749, 734] on button "Next" at bounding box center [661, 747] width 254 height 62
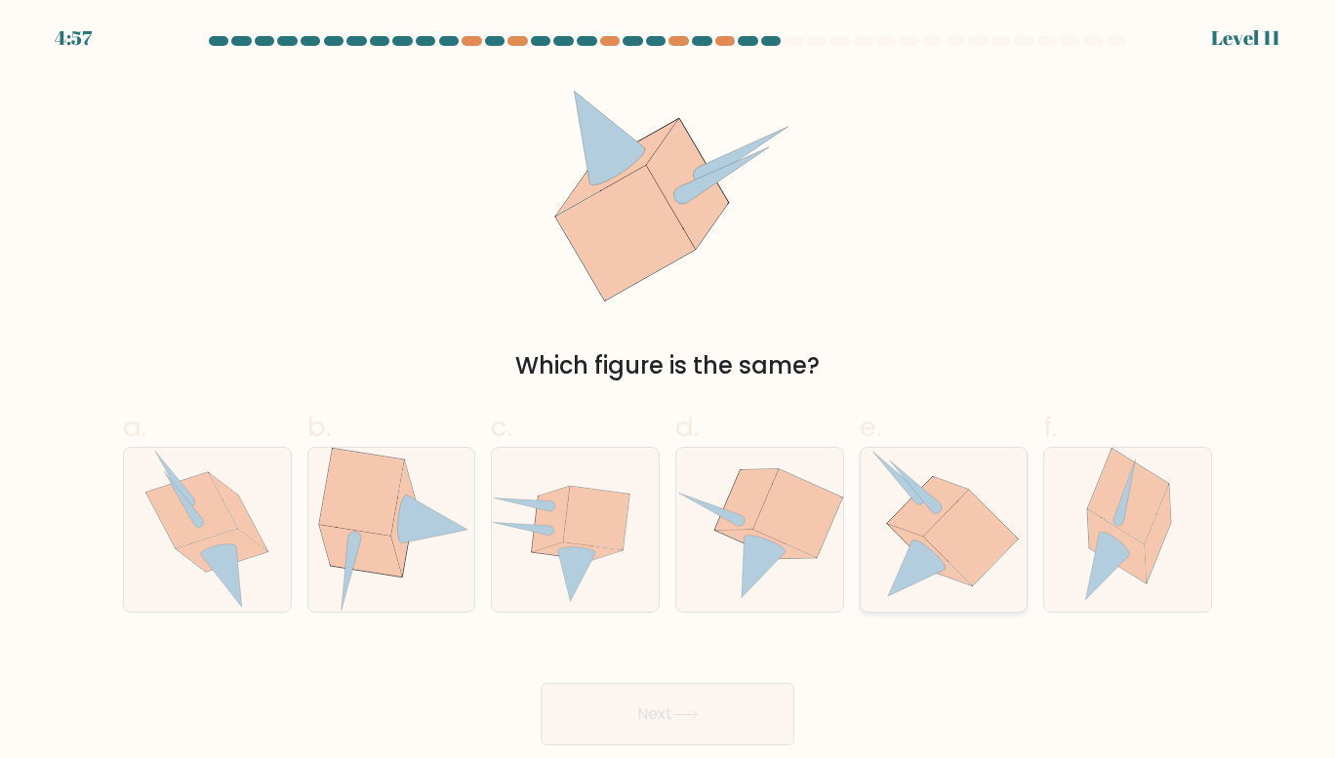
drag, startPoint x: 983, startPoint y: 596, endPoint x: 867, endPoint y: 557, distance: 122.5
click at [867, 557] on div at bounding box center [944, 530] width 169 height 166
click at [669, 392] on input "e." at bounding box center [668, 386] width 1 height 13
radio input "true"
click at [761, 699] on button "Next" at bounding box center [668, 714] width 254 height 62
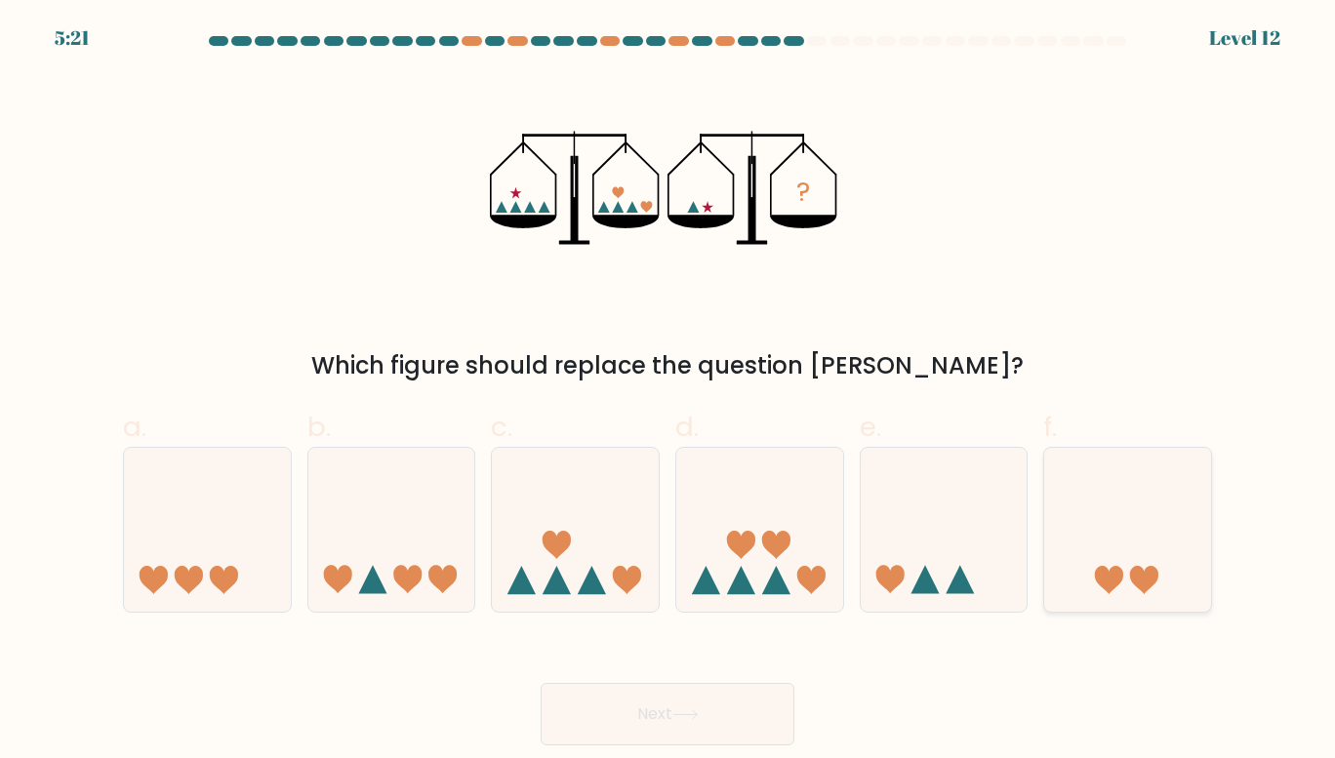
click at [1149, 586] on icon at bounding box center [1144, 580] width 28 height 28
click at [669, 392] on input "f." at bounding box center [668, 386] width 1 height 13
radio input "true"
click at [707, 719] on button "Next" at bounding box center [668, 714] width 254 height 62
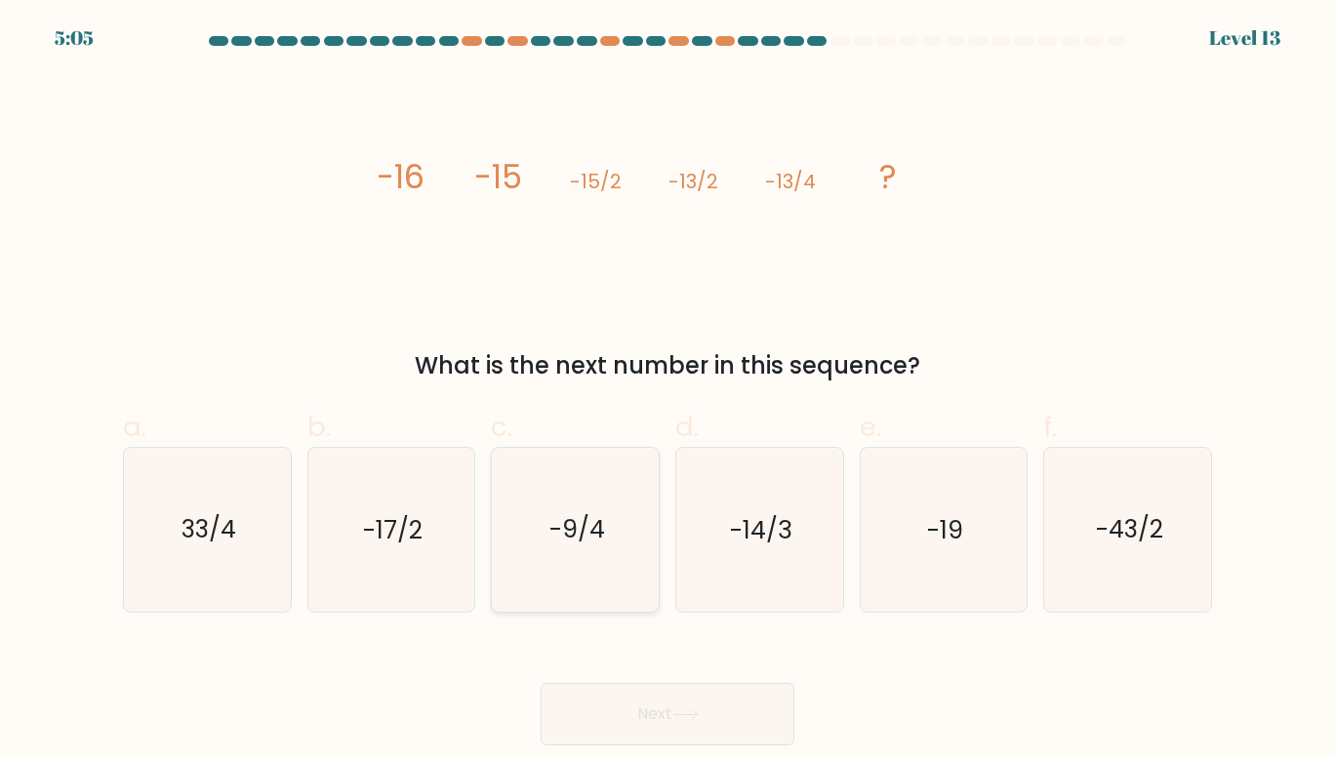
click at [605, 587] on icon "-9/4" at bounding box center [576, 530] width 164 height 164
click at [668, 392] on input "c. -9/4" at bounding box center [668, 386] width 1 height 13
radio input "true"
click at [679, 710] on icon at bounding box center [686, 715] width 26 height 11
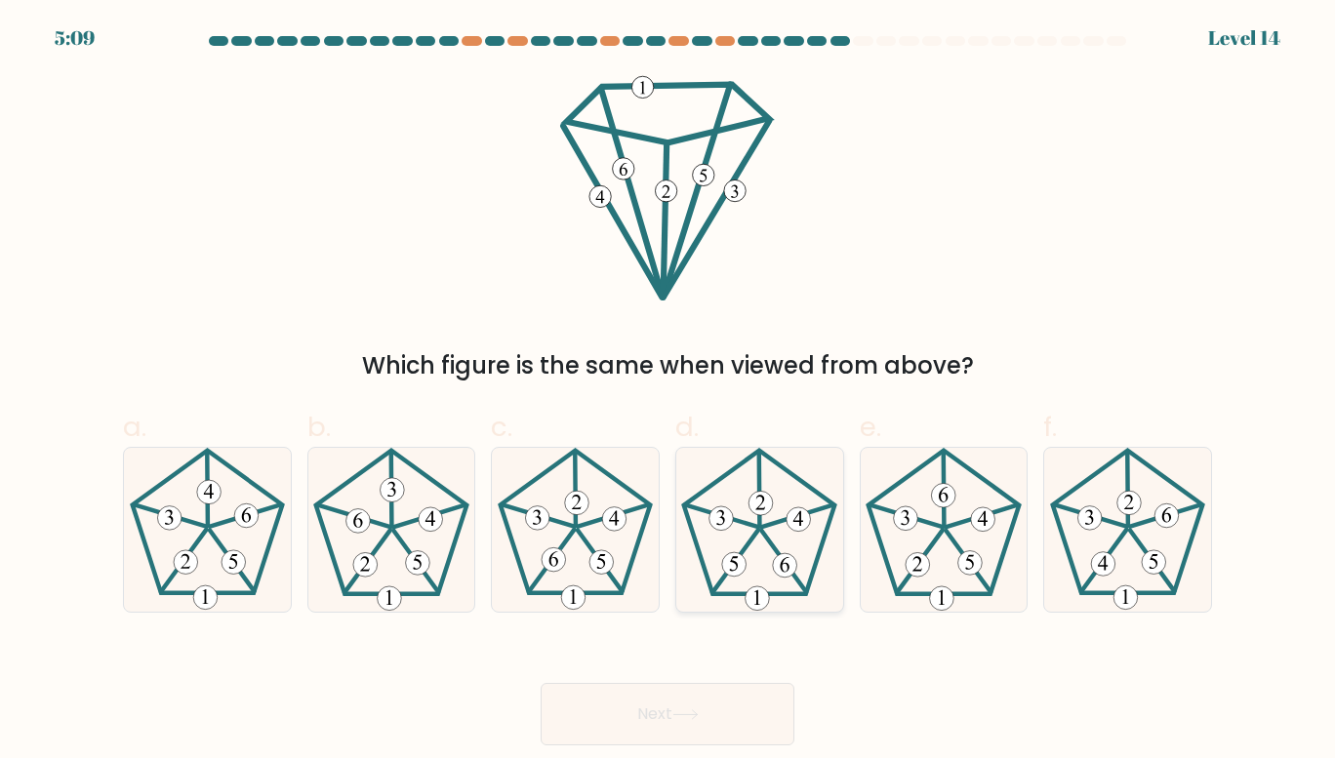
click at [793, 570] on 527 at bounding box center [785, 565] width 24 height 24
click at [669, 392] on input "d." at bounding box center [668, 386] width 1 height 13
radio input "true"
click at [699, 724] on button "Next" at bounding box center [668, 714] width 254 height 62
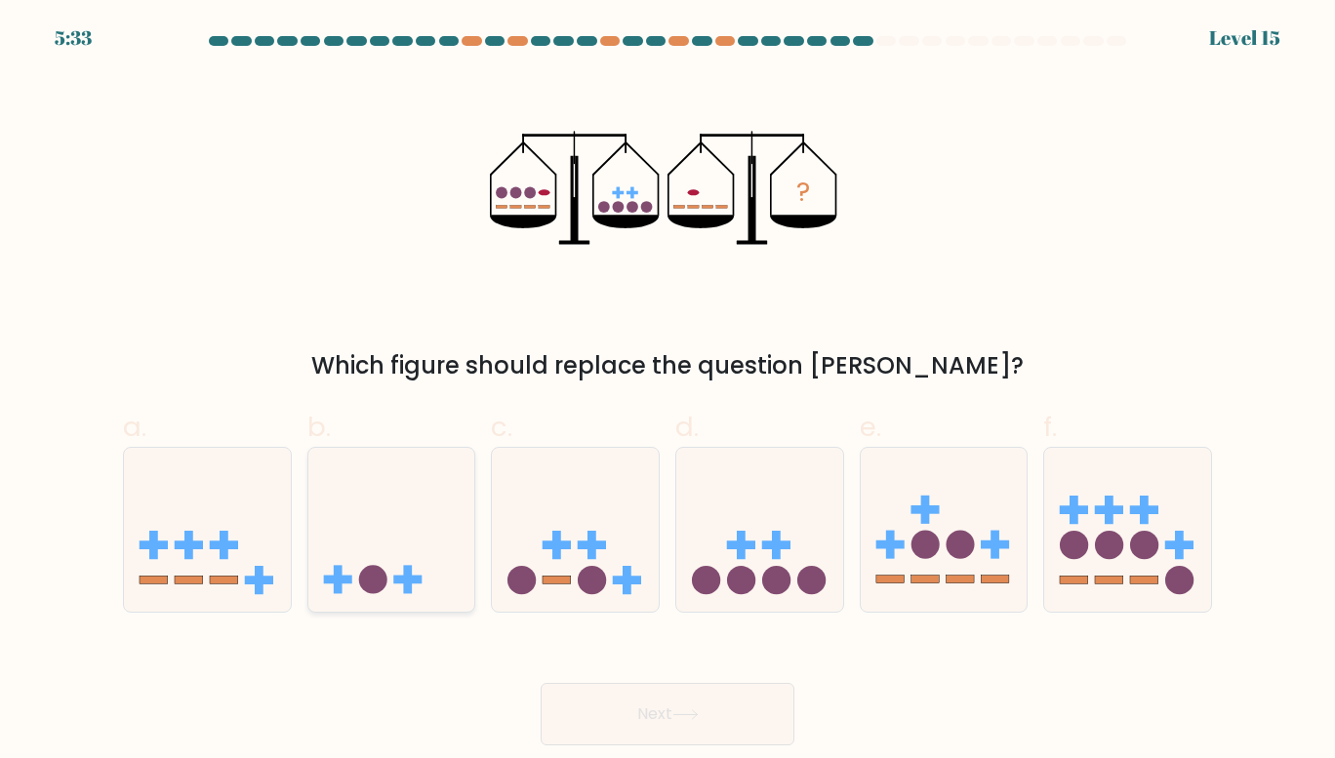
click at [376, 540] on icon at bounding box center [391, 530] width 167 height 138
click at [668, 392] on input "b." at bounding box center [668, 386] width 1 height 13
radio input "true"
click at [701, 692] on button "Next" at bounding box center [668, 714] width 254 height 62
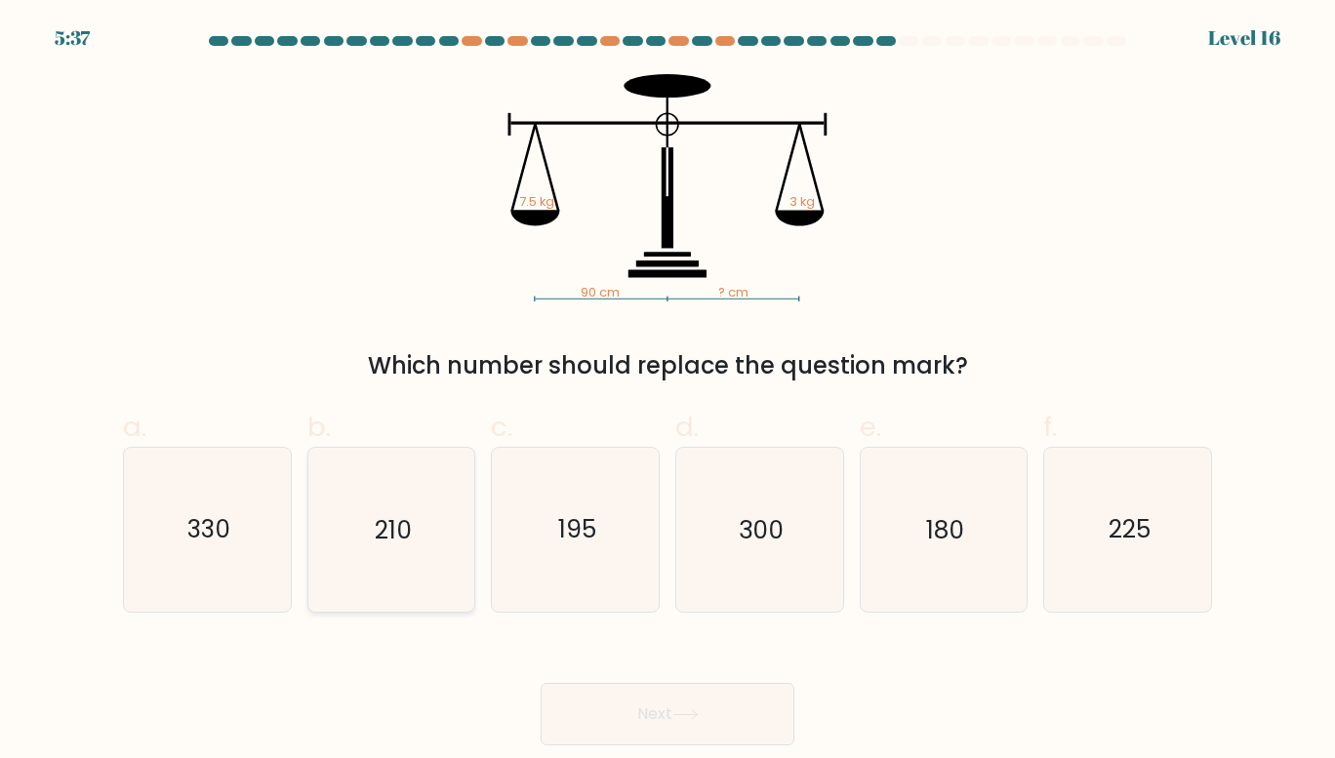
click at [444, 529] on icon "210" at bounding box center [391, 530] width 164 height 164
click at [668, 392] on input "b. 210" at bounding box center [668, 386] width 1 height 13
radio input "true"
click at [1153, 511] on icon "225" at bounding box center [1128, 530] width 164 height 164
click at [669, 392] on input "f. 225" at bounding box center [668, 386] width 1 height 13
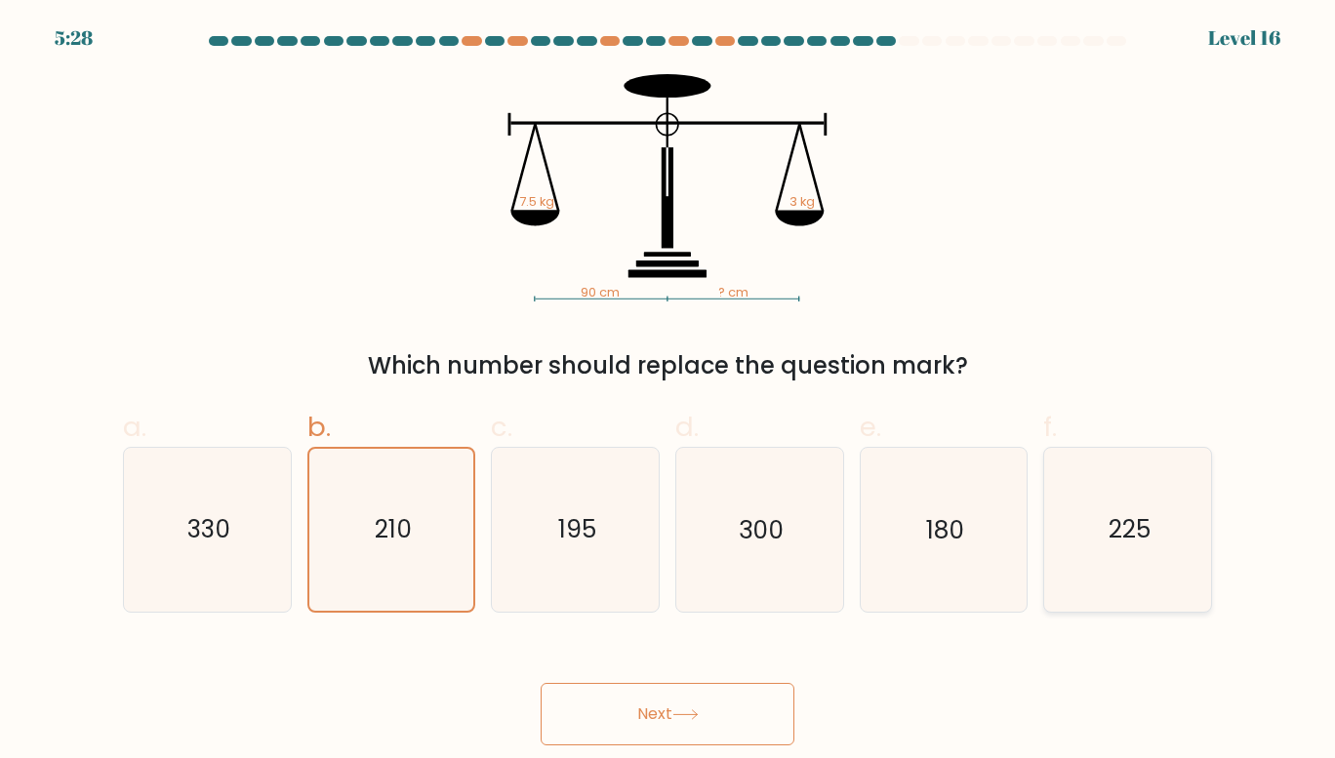
radio input "true"
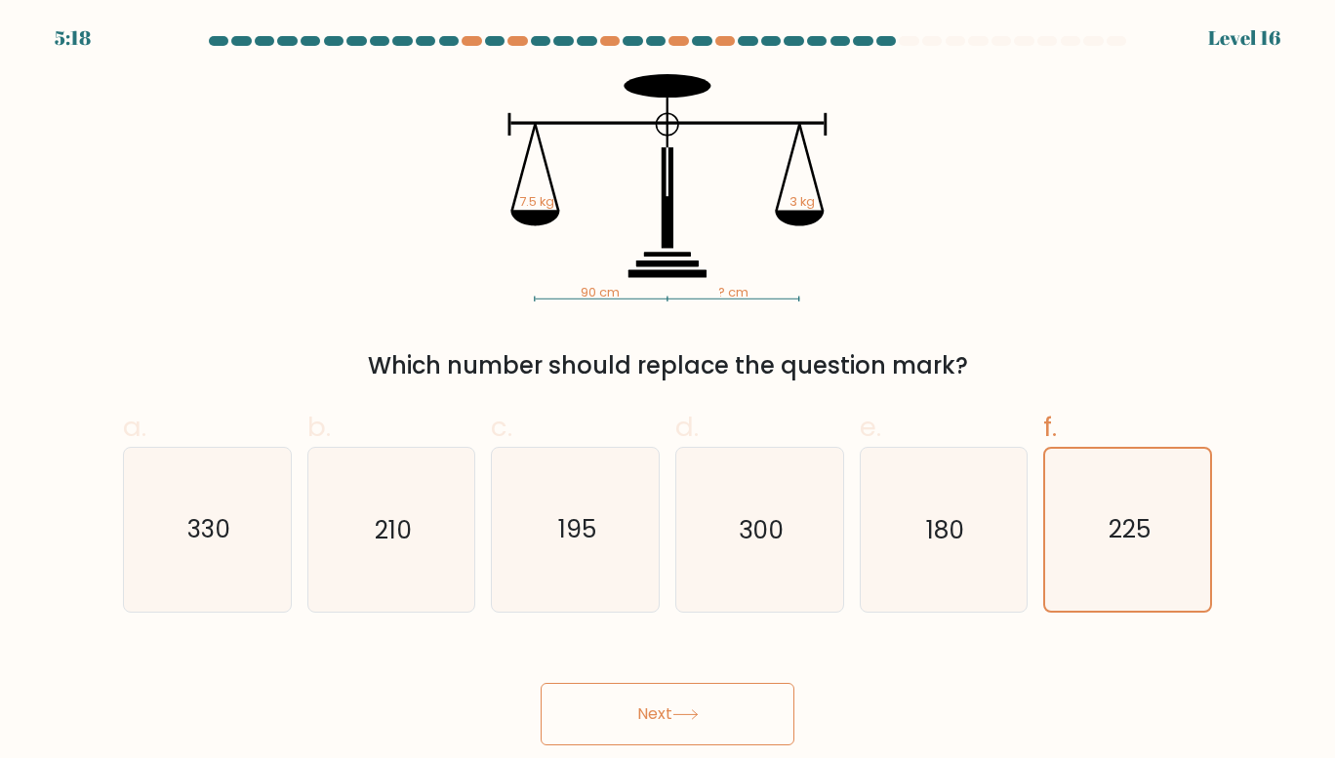
click at [769, 716] on button "Next" at bounding box center [668, 714] width 254 height 62
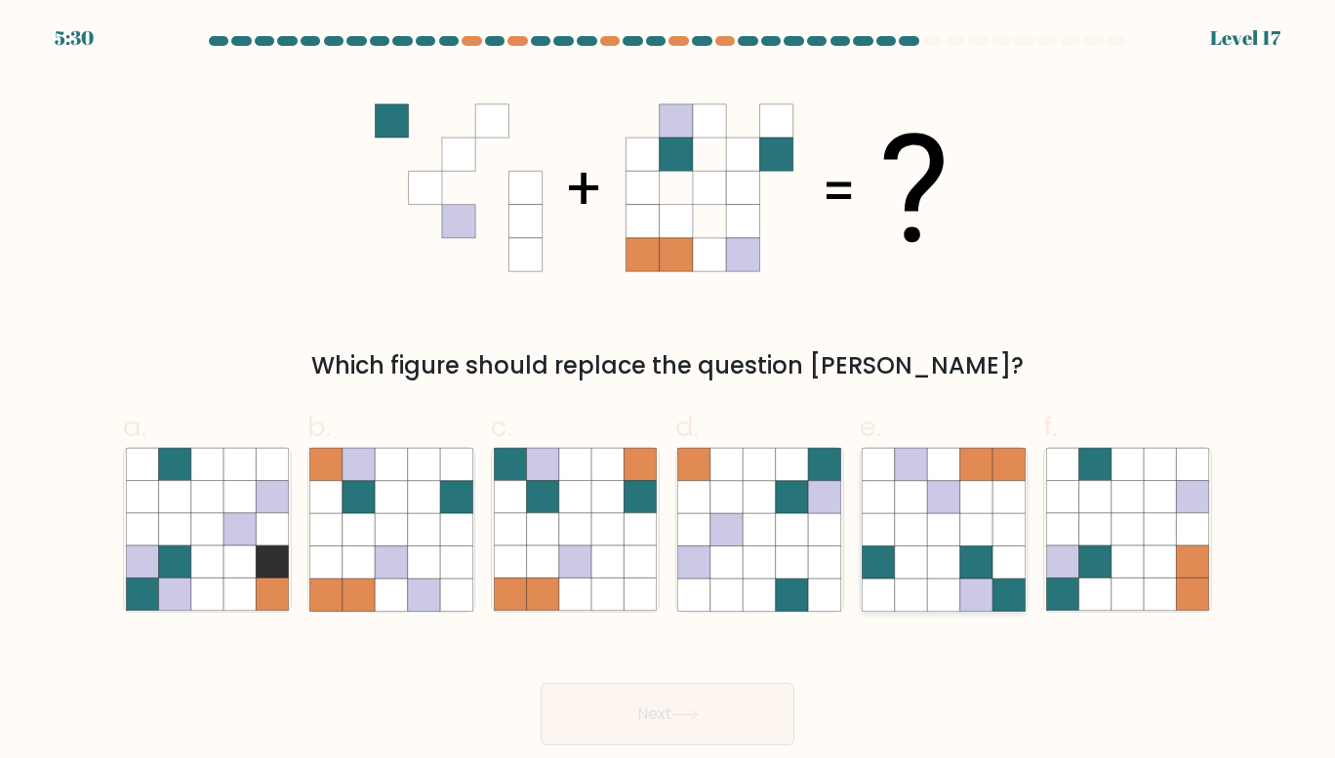
click at [987, 557] on icon at bounding box center [977, 563] width 32 height 32
click at [669, 392] on input "e." at bounding box center [668, 386] width 1 height 13
radio input "true"
click at [742, 716] on button "Next" at bounding box center [668, 714] width 254 height 62
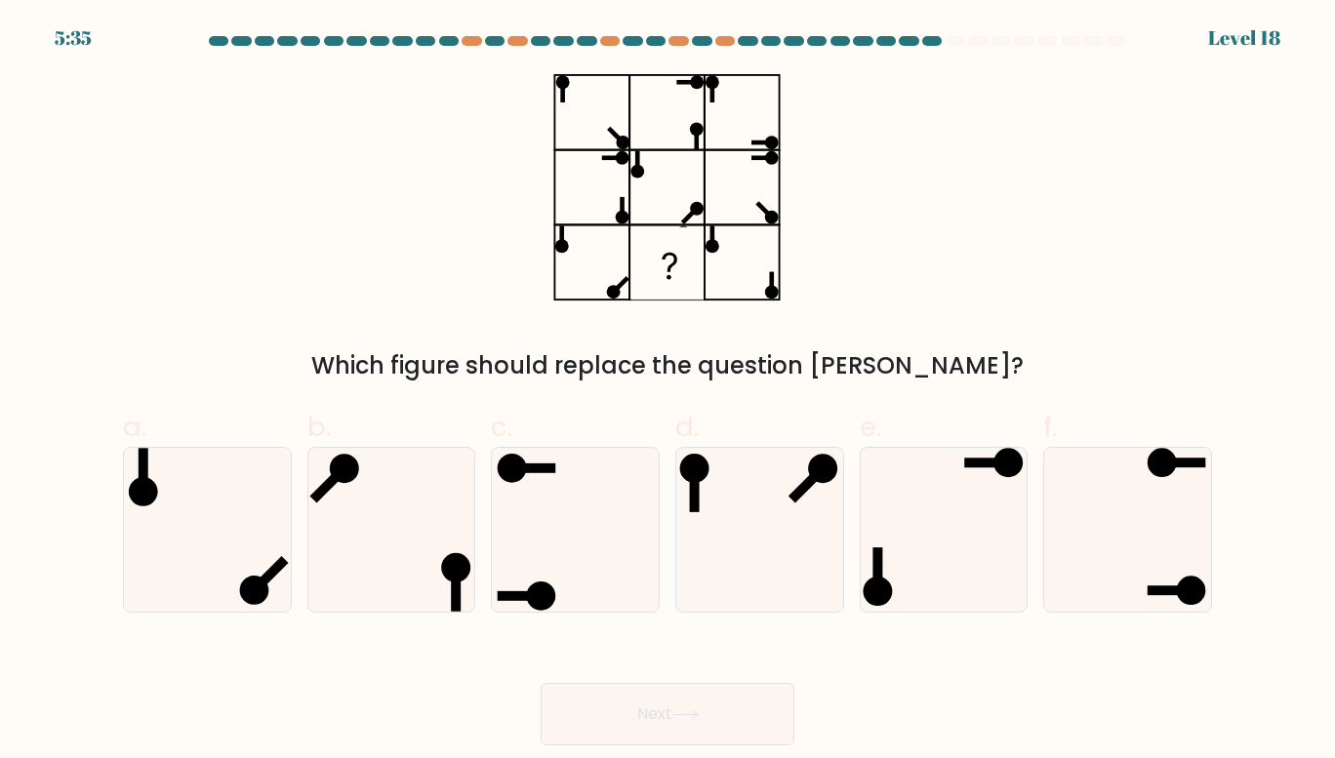
drag, startPoint x: 154, startPoint y: 530, endPoint x: 780, endPoint y: 647, distance: 636.6
click at [780, 647] on div "Next" at bounding box center [667, 690] width 1113 height 109
click at [928, 560] on icon at bounding box center [944, 530] width 164 height 164
click at [669, 392] on input "e." at bounding box center [668, 386] width 1 height 13
radio input "true"
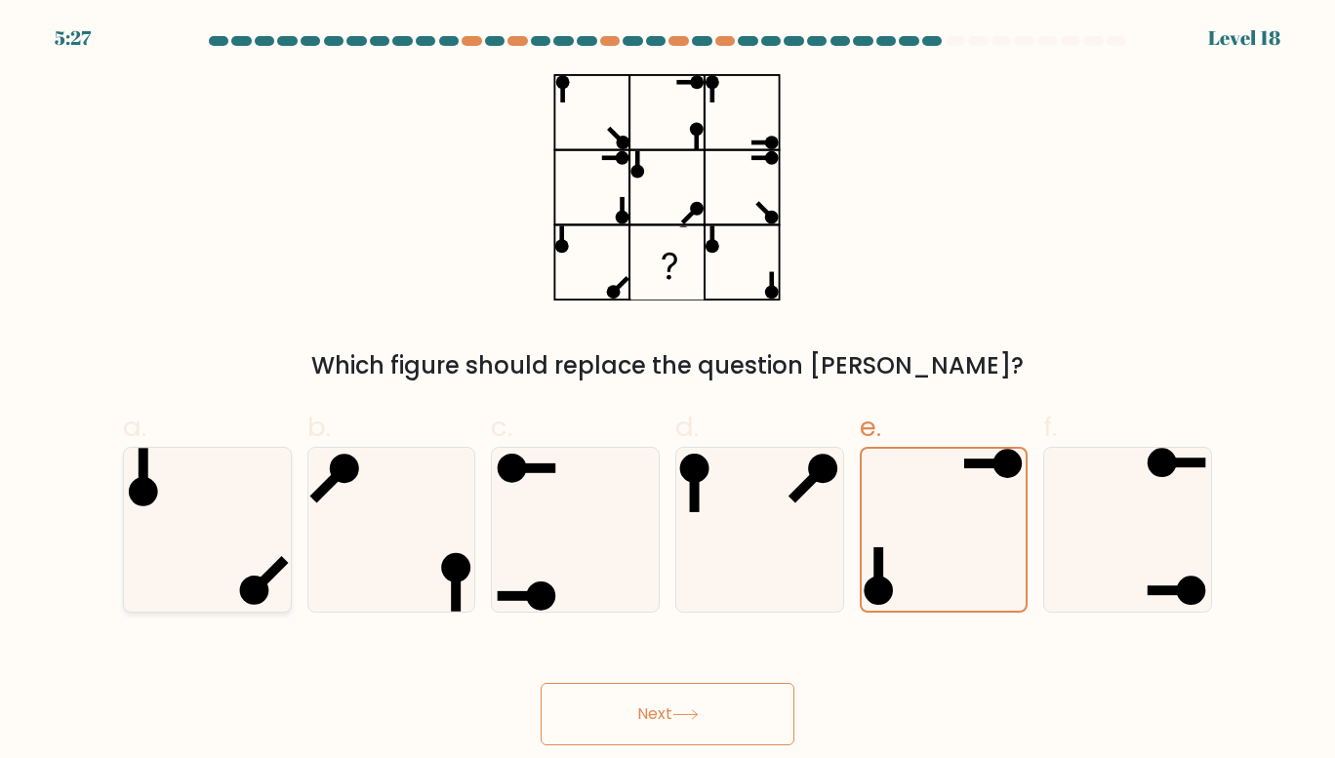
click at [191, 506] on icon at bounding box center [208, 530] width 164 height 164
click at [668, 392] on input "a." at bounding box center [668, 386] width 1 height 13
radio input "true"
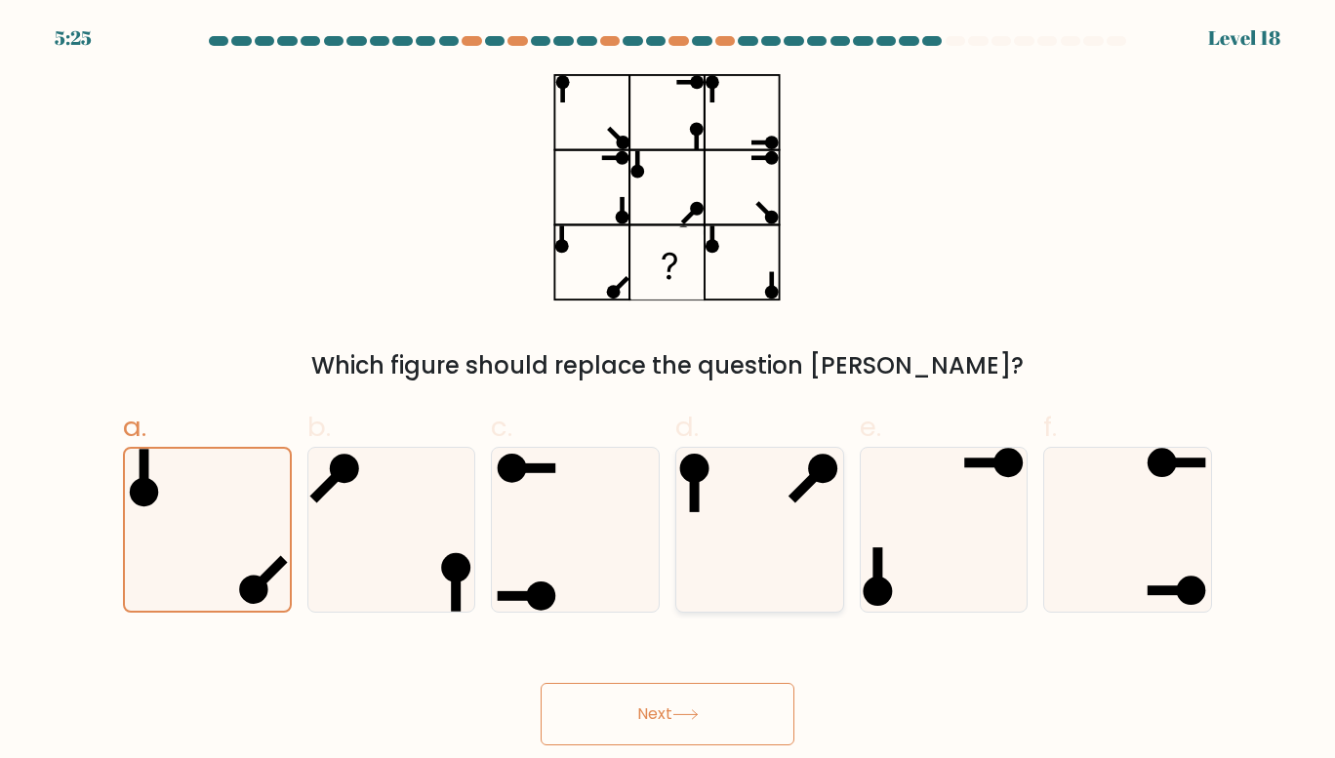
click at [747, 564] on icon at bounding box center [759, 530] width 164 height 164
click at [669, 392] on input "d." at bounding box center [668, 386] width 1 height 13
radio input "true"
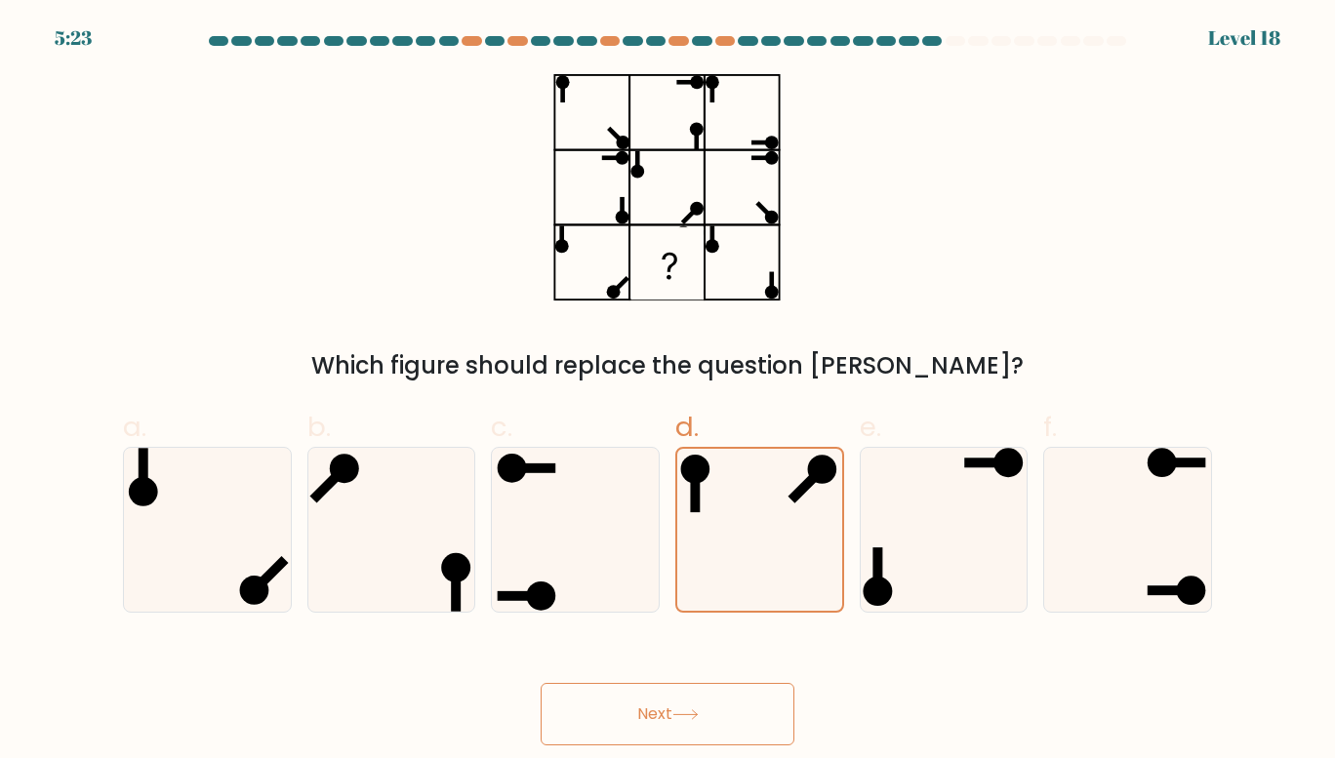
click at [742, 714] on button "Next" at bounding box center [668, 714] width 254 height 62
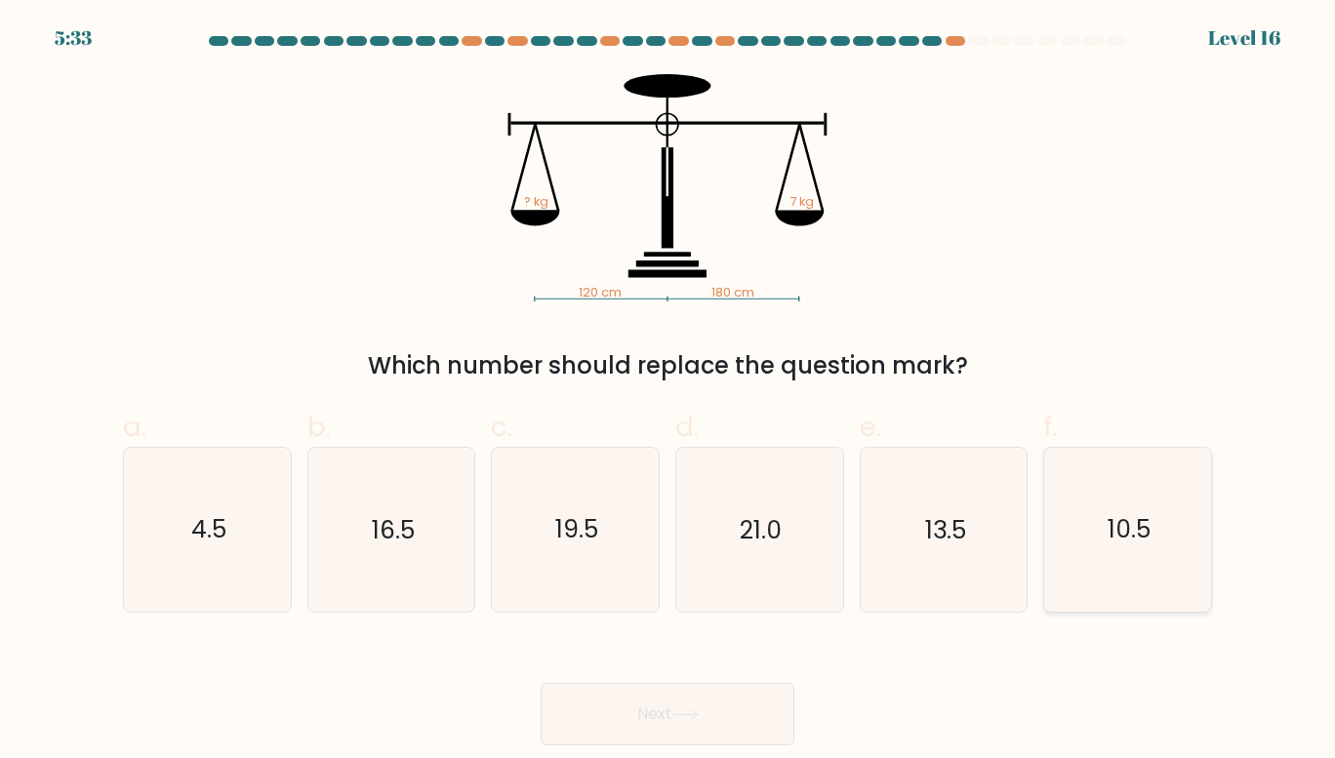
click at [1142, 570] on icon "10.5" at bounding box center [1128, 530] width 164 height 164
click at [669, 392] on input "f. 10.5" at bounding box center [668, 386] width 1 height 13
radio input "true"
click at [733, 725] on button "Next" at bounding box center [668, 714] width 254 height 62
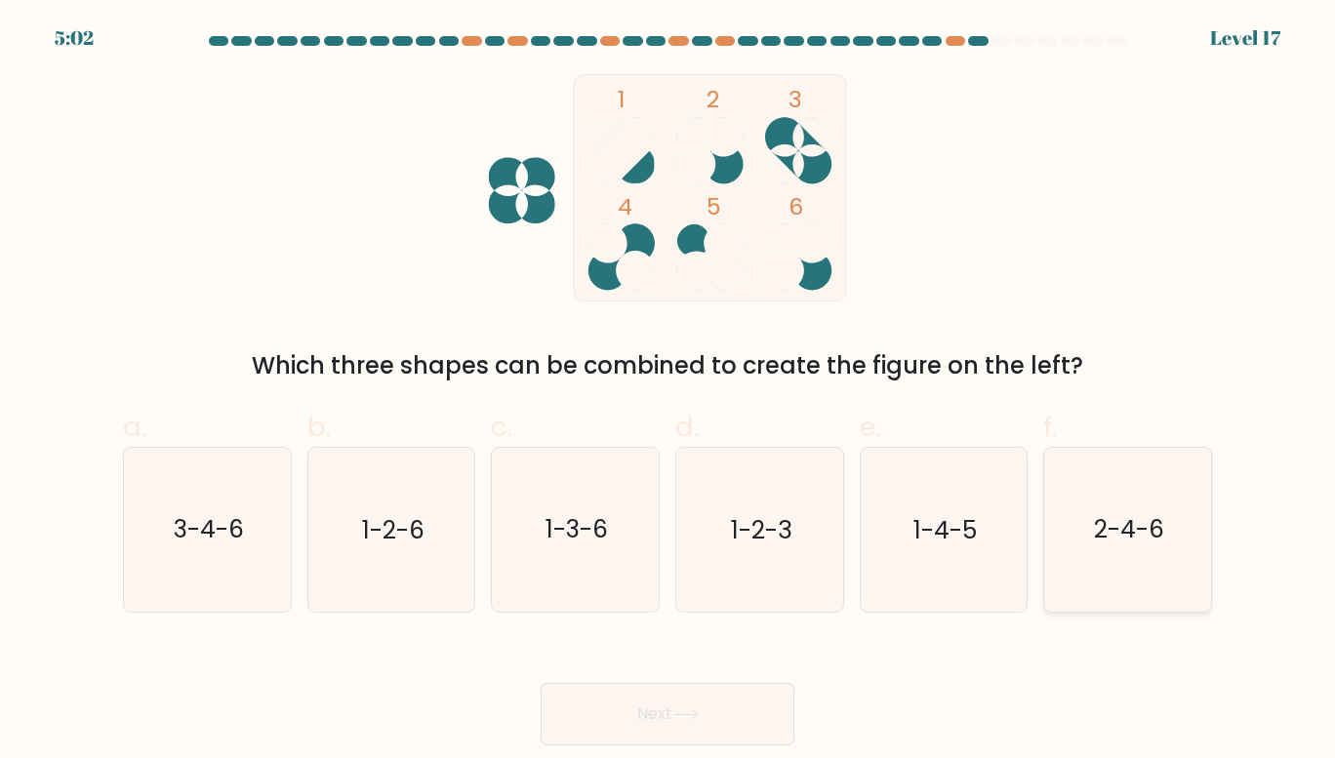
click at [1137, 501] on icon "2-4-6" at bounding box center [1128, 530] width 164 height 164
click at [669, 392] on input "f. 2-4-6" at bounding box center [668, 386] width 1 height 13
radio input "true"
click at [590, 696] on button "Next" at bounding box center [668, 714] width 254 height 62
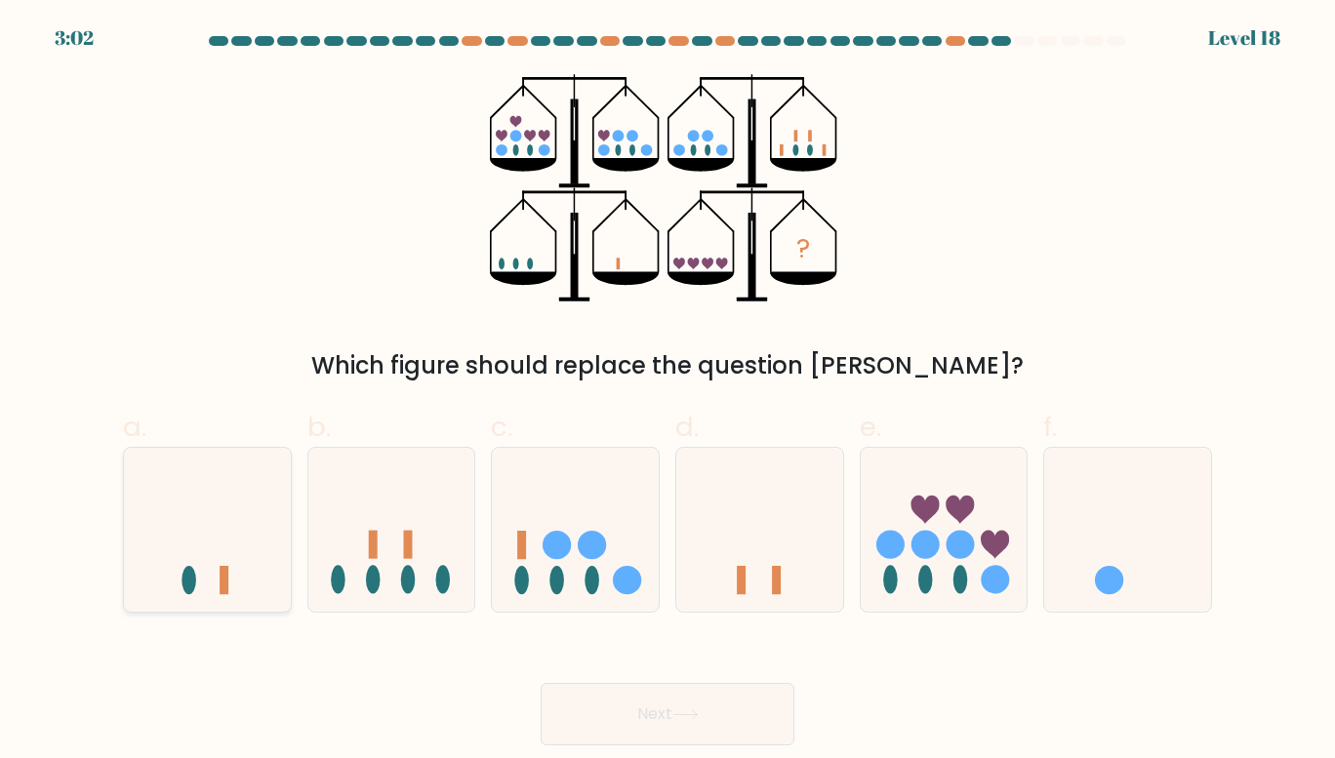
click at [215, 508] on icon at bounding box center [207, 530] width 167 height 138
click at [668, 392] on input "a." at bounding box center [668, 386] width 1 height 13
radio input "true"
click at [635, 694] on button "Next" at bounding box center [668, 714] width 254 height 62
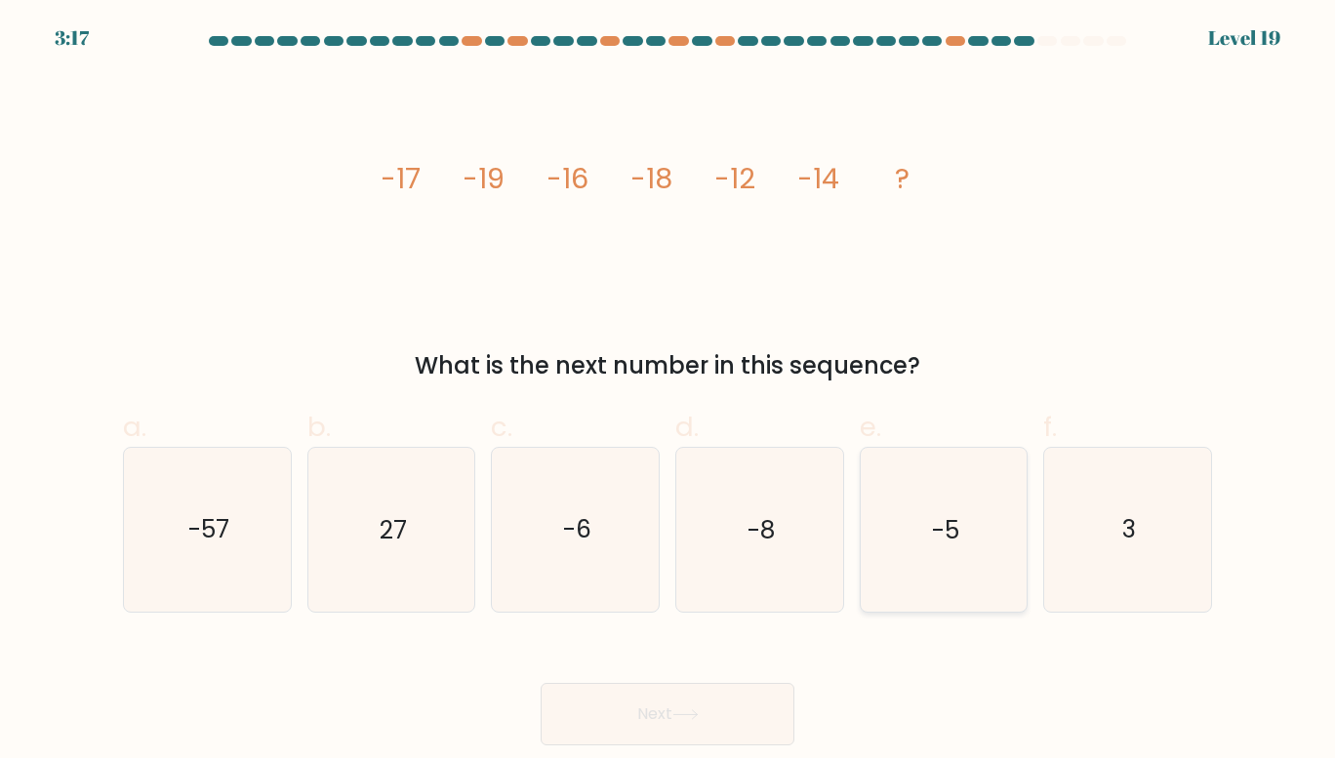
click at [894, 535] on icon "-5" at bounding box center [944, 530] width 164 height 164
click at [669, 392] on input "e. -5" at bounding box center [668, 386] width 1 height 13
radio input "true"
click at [708, 729] on button "Next" at bounding box center [668, 714] width 254 height 62
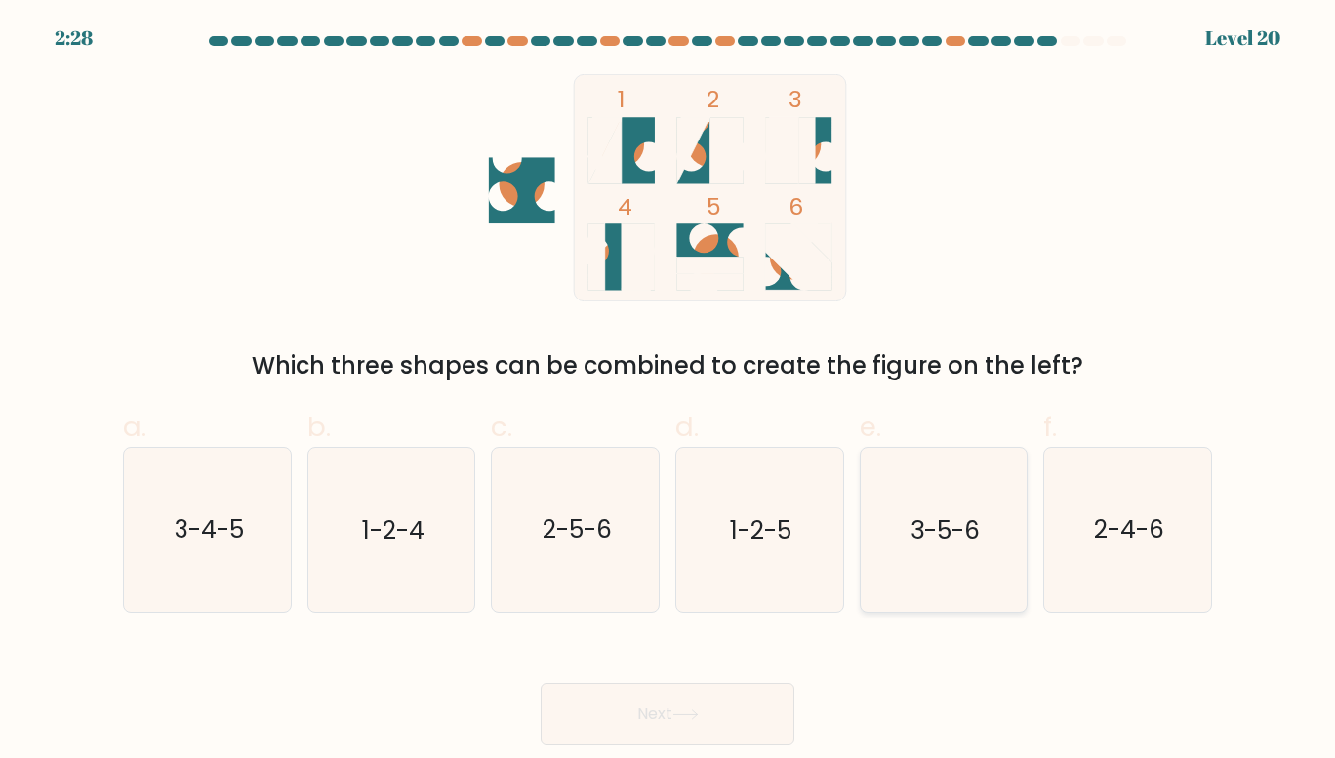
click at [883, 534] on icon "3-5-6" at bounding box center [944, 530] width 164 height 164
click at [669, 392] on input "e. 3-5-6" at bounding box center [668, 386] width 1 height 13
radio input "true"
click at [659, 696] on button "Next" at bounding box center [668, 714] width 254 height 62
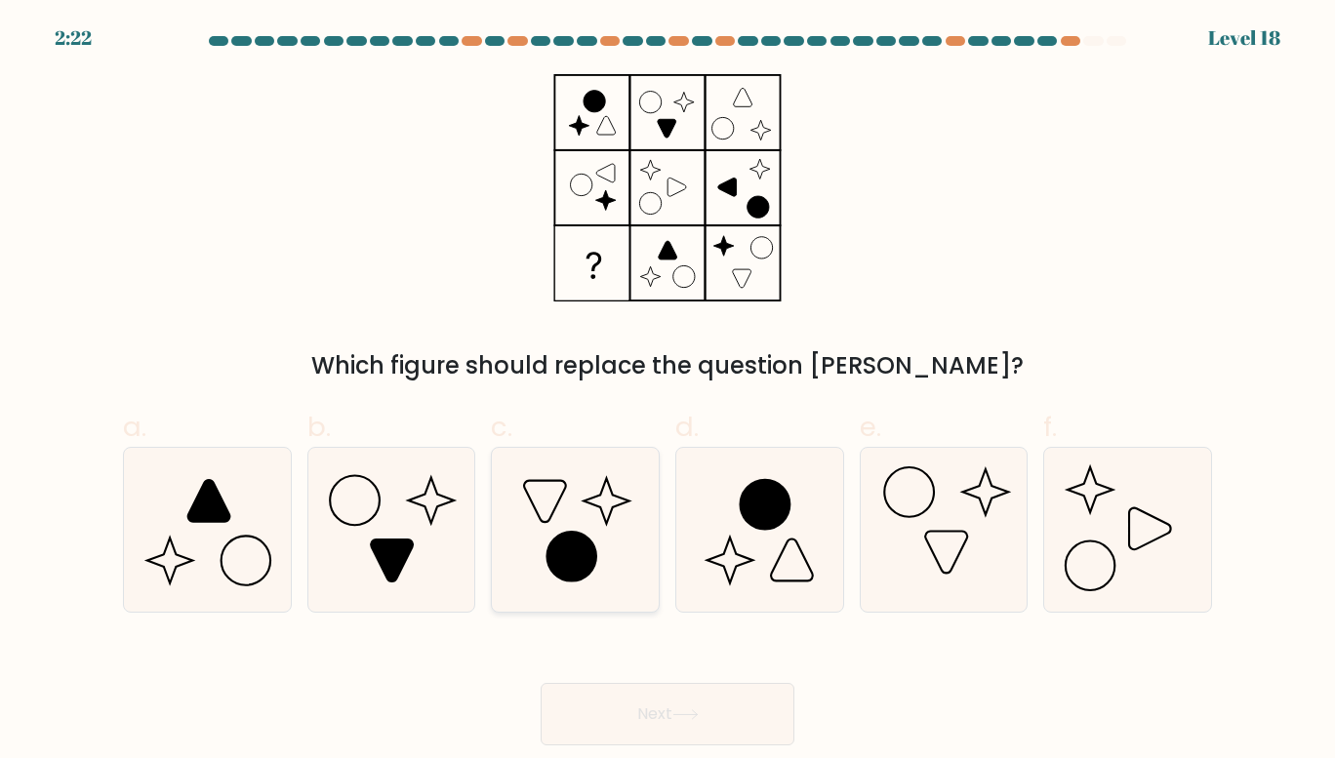
click at [622, 600] on icon at bounding box center [576, 530] width 164 height 164
click at [668, 392] on input "c." at bounding box center [668, 386] width 1 height 13
radio input "true"
click at [661, 725] on button "Next" at bounding box center [668, 714] width 254 height 62
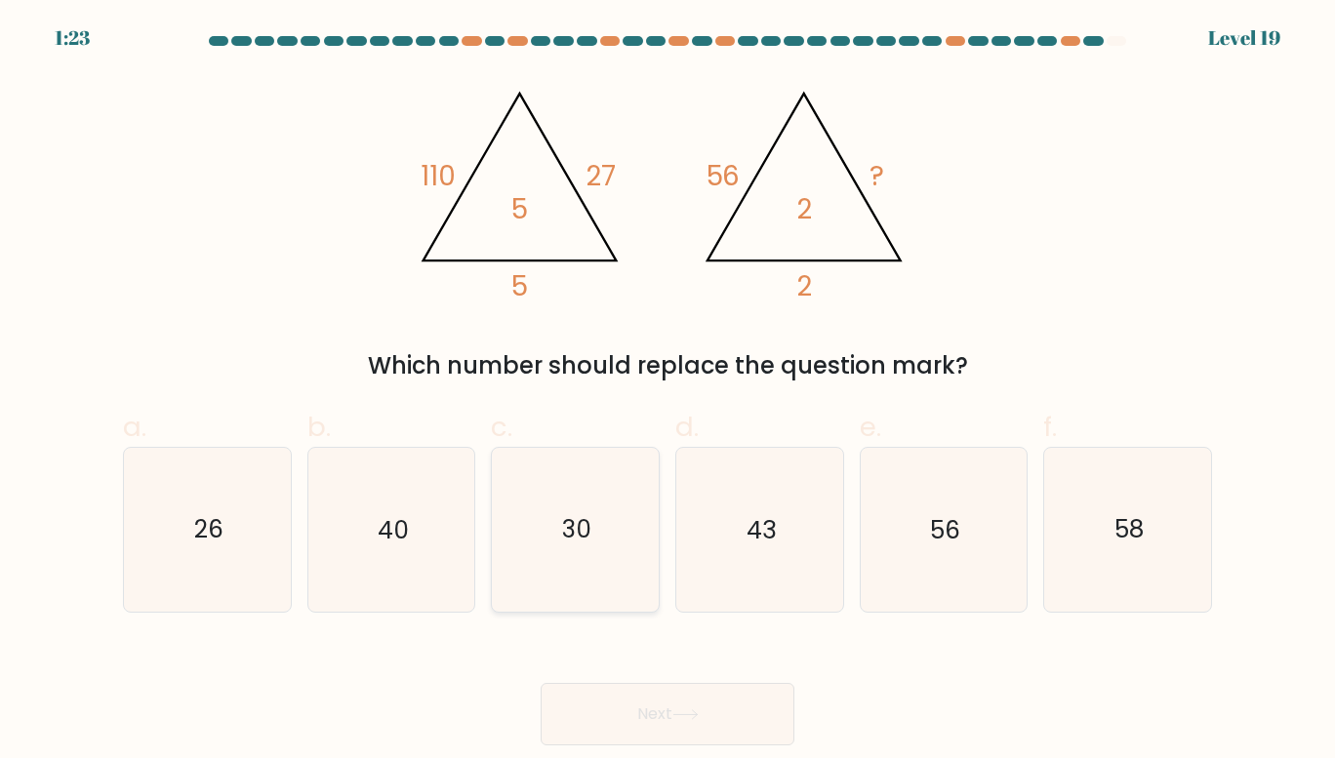
click at [615, 570] on icon "30" at bounding box center [576, 530] width 164 height 164
click at [668, 392] on input "c. 30" at bounding box center [668, 386] width 1 height 13
radio input "true"
click at [668, 717] on button "Next" at bounding box center [668, 714] width 254 height 62
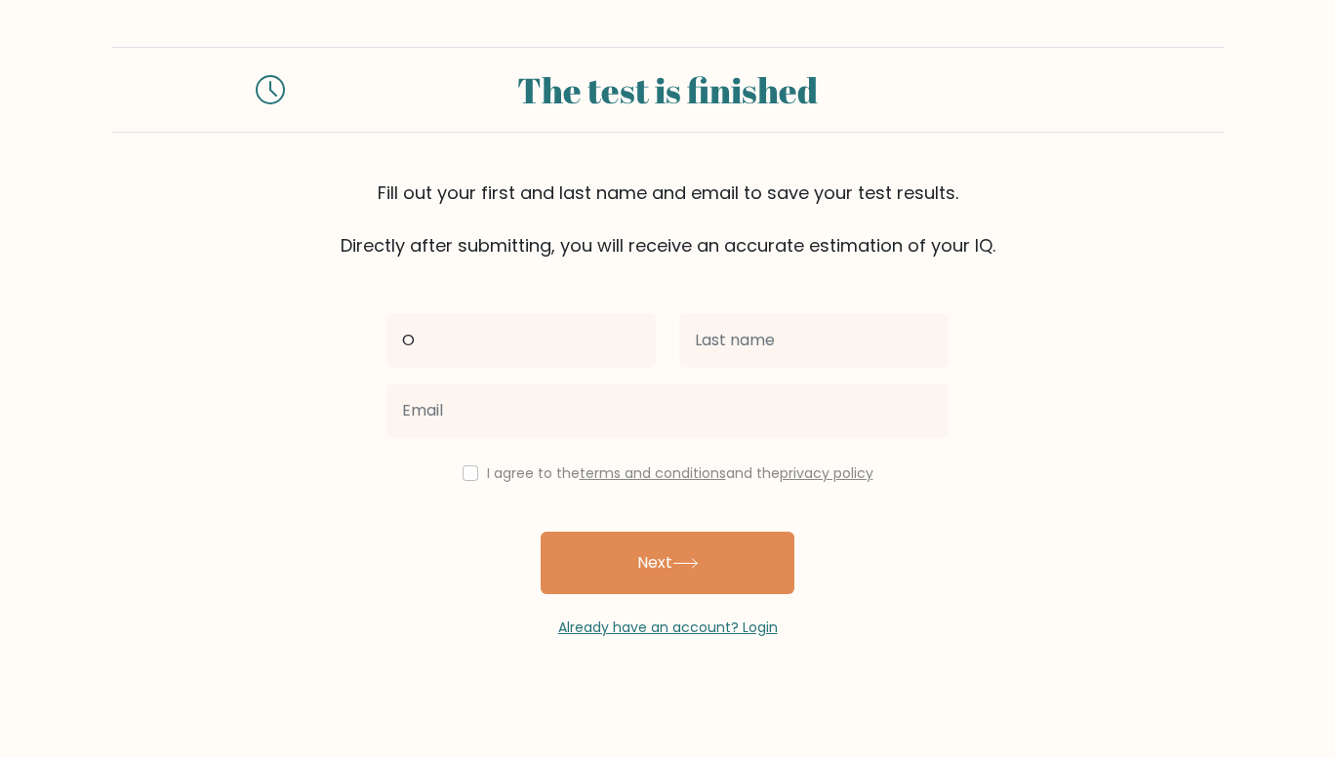
type input "O"
click at [913, 297] on div "O I agree to the terms and conditions and the privacy policy Next Already have …" at bounding box center [668, 449] width 586 height 380
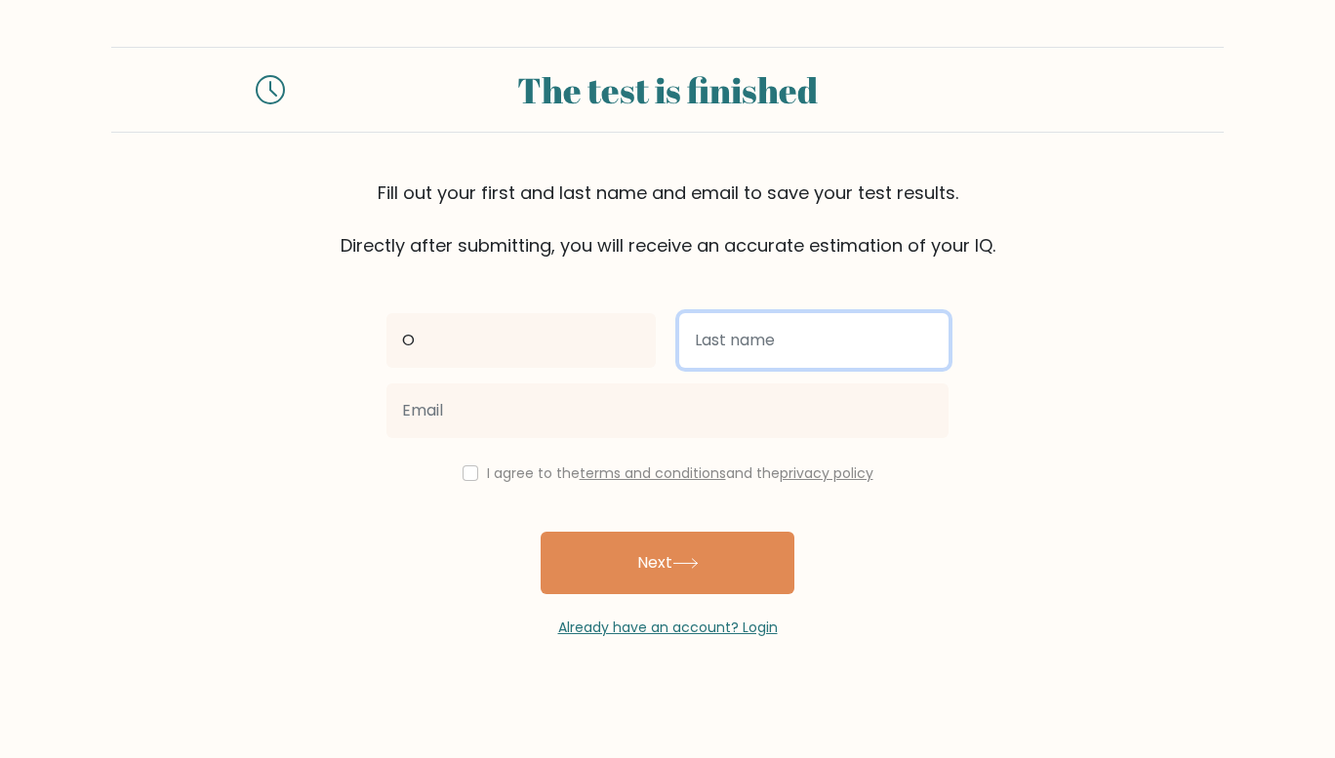
click at [900, 324] on input "text" at bounding box center [813, 340] width 269 height 55
type input "K"
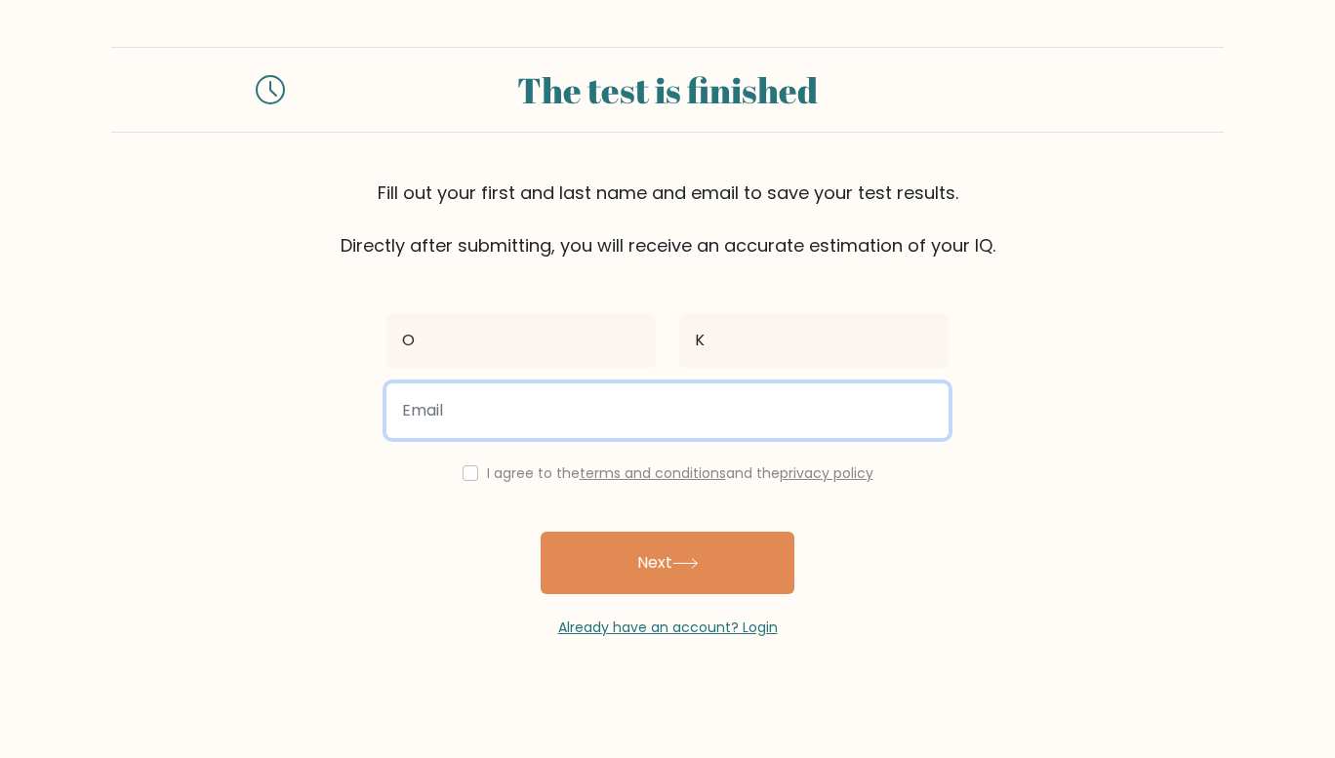
click at [742, 422] on input "email" at bounding box center [668, 411] width 562 height 55
paste input "dakol87444@arqsis.com"
type input "dakol87444@arqsis.com"
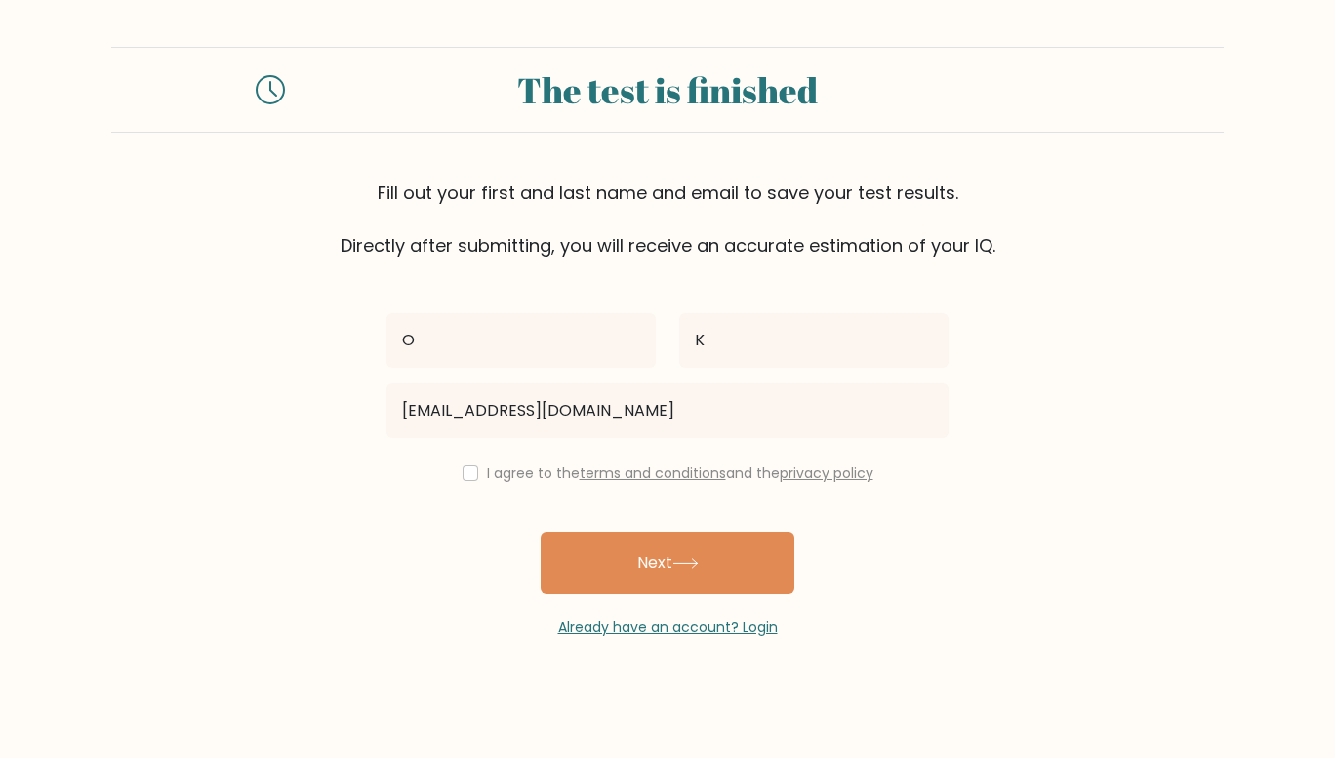
click at [552, 465] on label "I agree to the terms and conditions and the privacy policy" at bounding box center [680, 474] width 387 height 20
click at [550, 480] on label "I agree to the terms and conditions and the privacy policy" at bounding box center [680, 474] width 387 height 20
click at [465, 469] on input "checkbox" at bounding box center [471, 474] width 16 height 16
checkbox input "true"
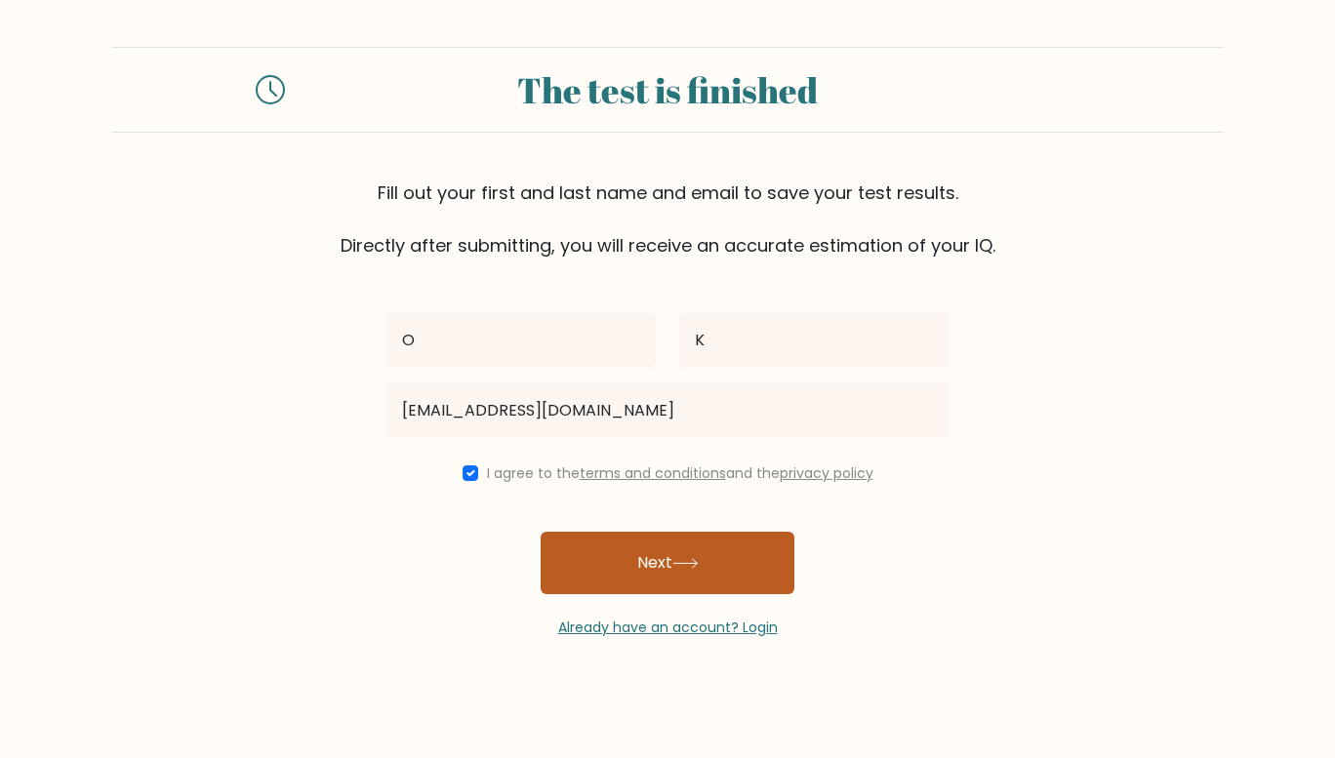
click at [612, 563] on button "Next" at bounding box center [668, 563] width 254 height 62
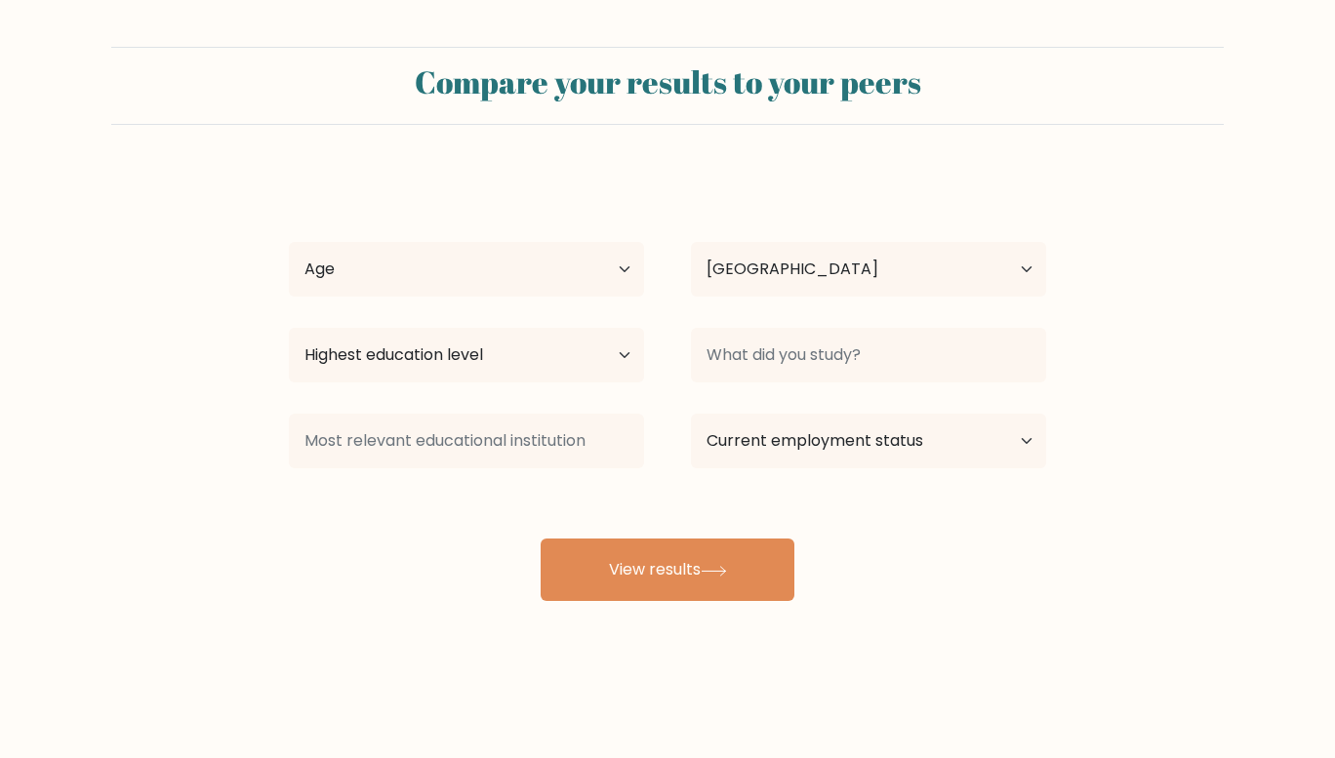
select select "AU"
select select "upper_secondary"
click at [289, 328] on select "Highest education level No schooling Primary Lower Secondary Upper Secondary Oc…" at bounding box center [466, 355] width 355 height 55
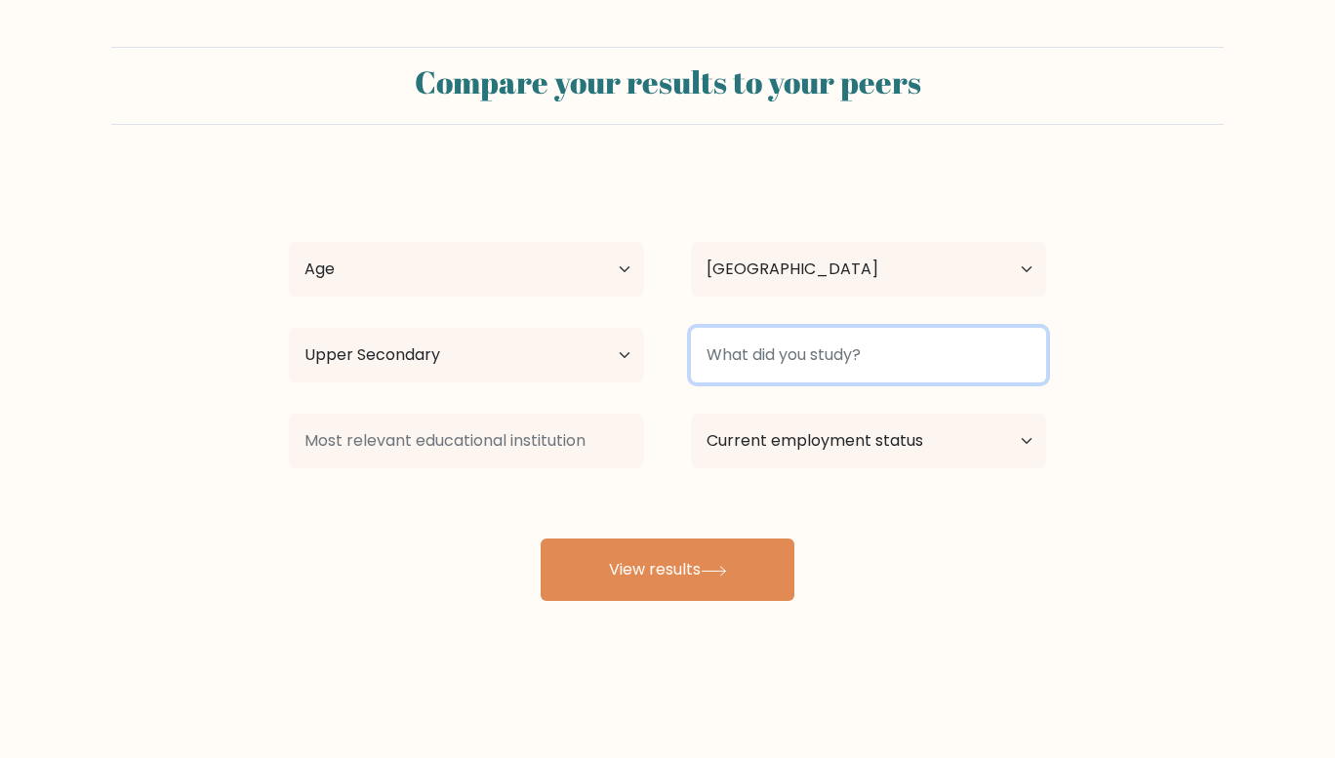
click at [805, 353] on input at bounding box center [868, 355] width 355 height 55
type input "N/A"
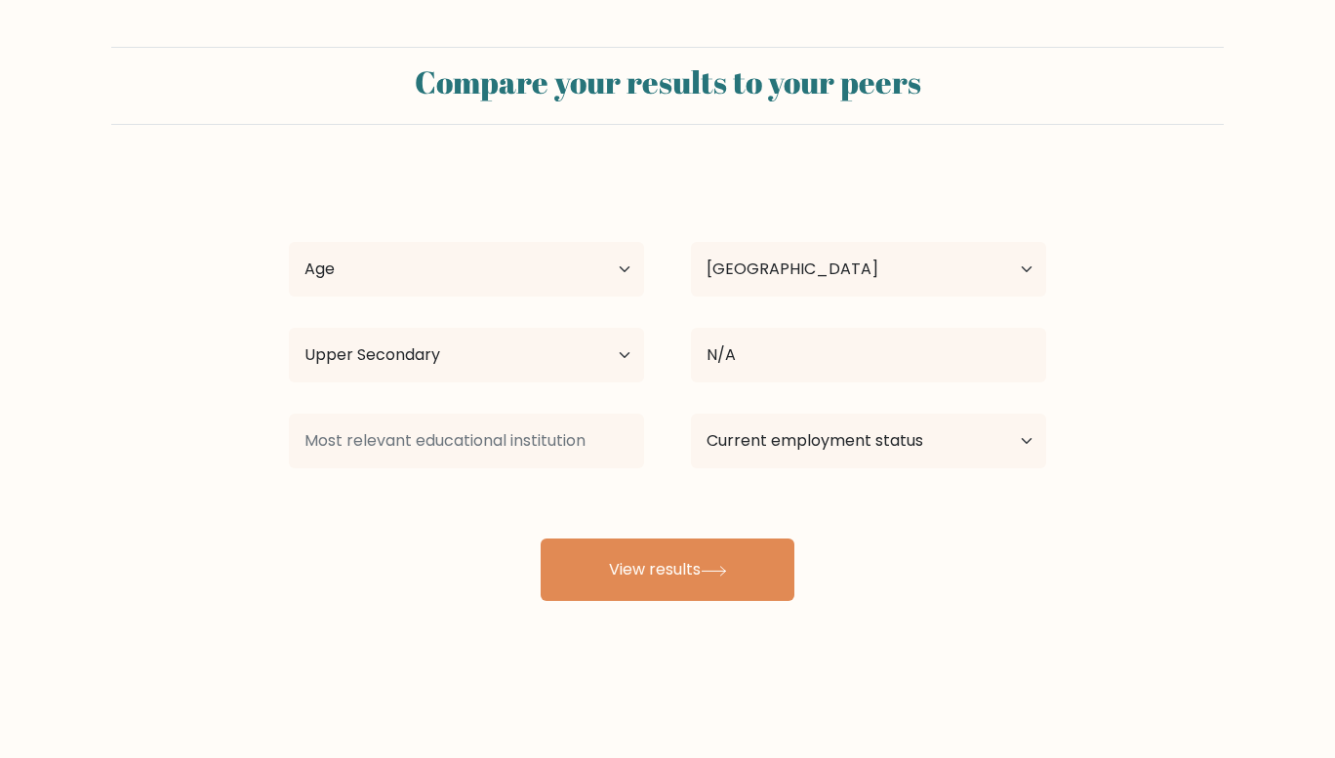
click at [675, 403] on div "O K Age Under 18 years old 18-24 years old 25-34 years old 35-44 years old 45-5…" at bounding box center [667, 387] width 781 height 430
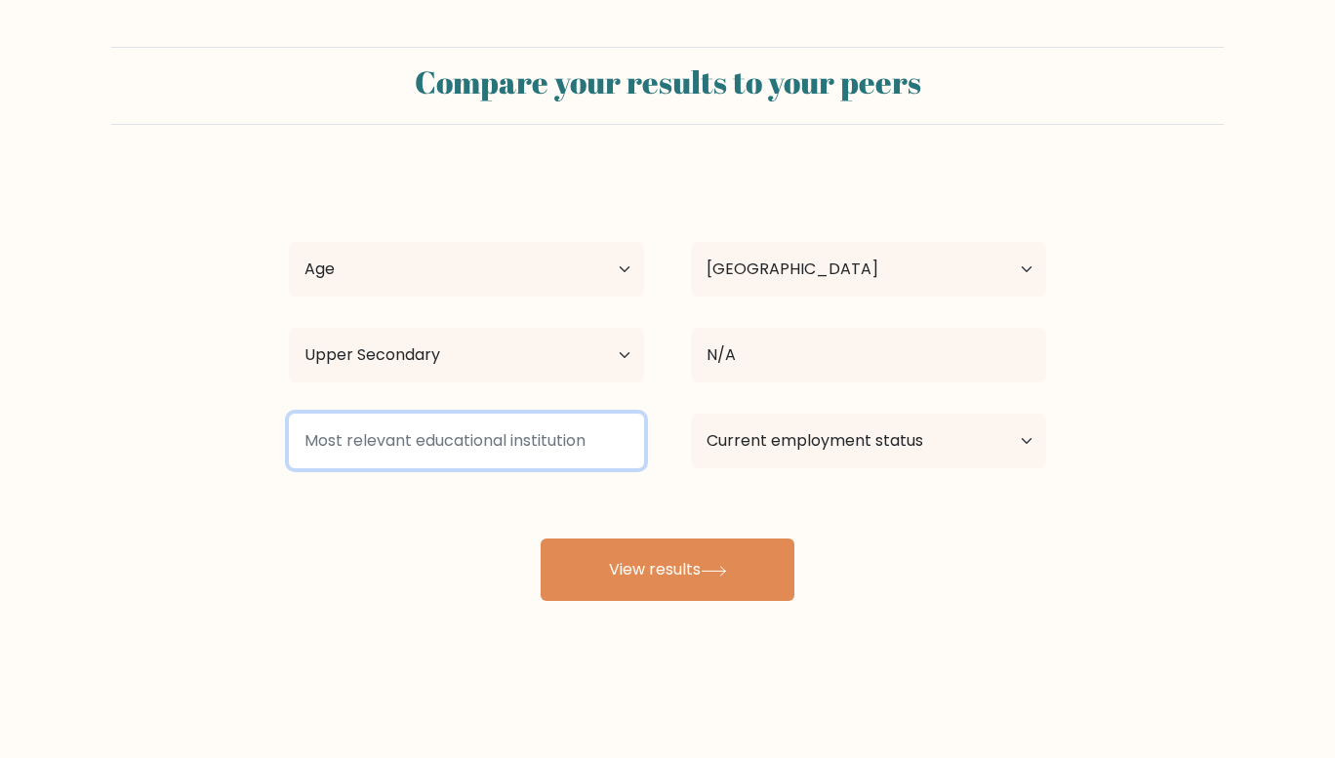
click at [527, 443] on input at bounding box center [466, 441] width 355 height 55
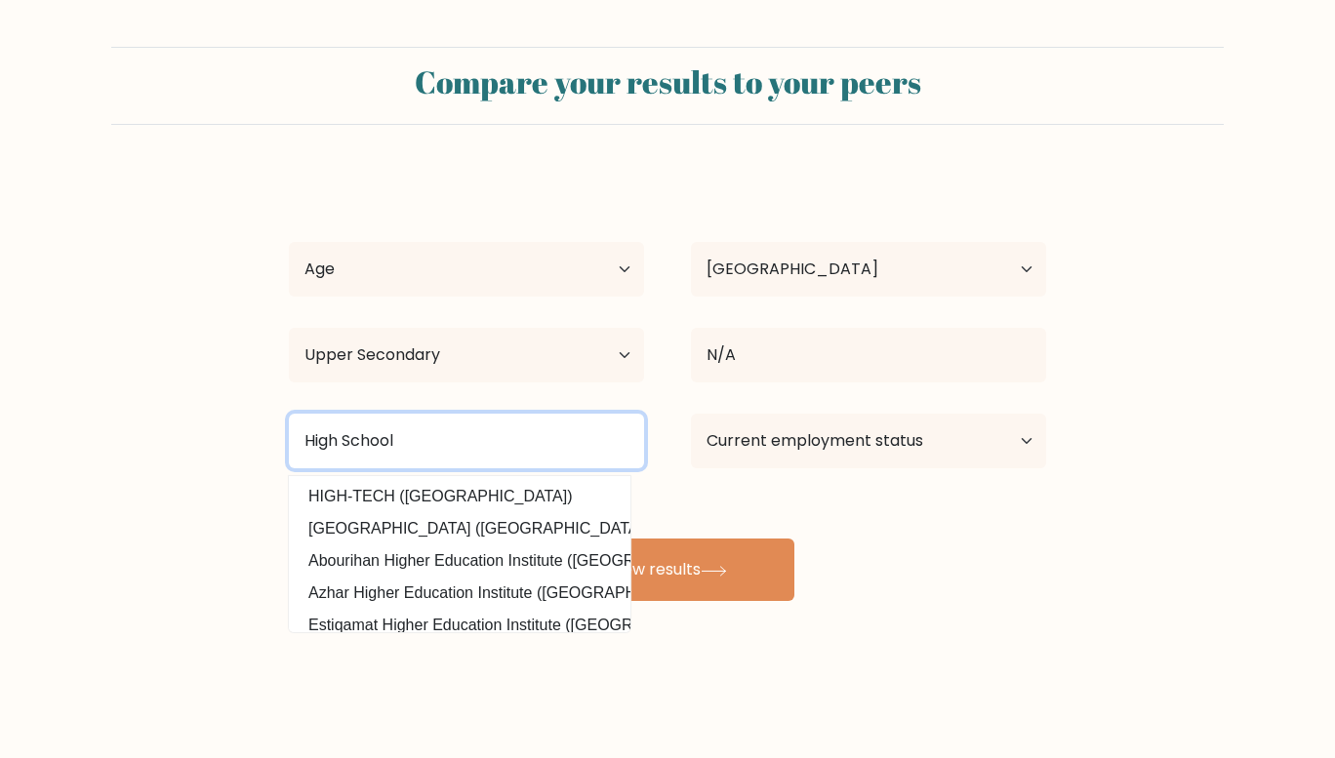
drag, startPoint x: 612, startPoint y: 457, endPoint x: 662, endPoint y: 451, distance: 50.1
click at [662, 451] on div "High School HIGH-TECH (Morocco) Kenya Highlands University (Kenya) Abourihan Hi…" at bounding box center [467, 441] width 402 height 70
type input "High School"
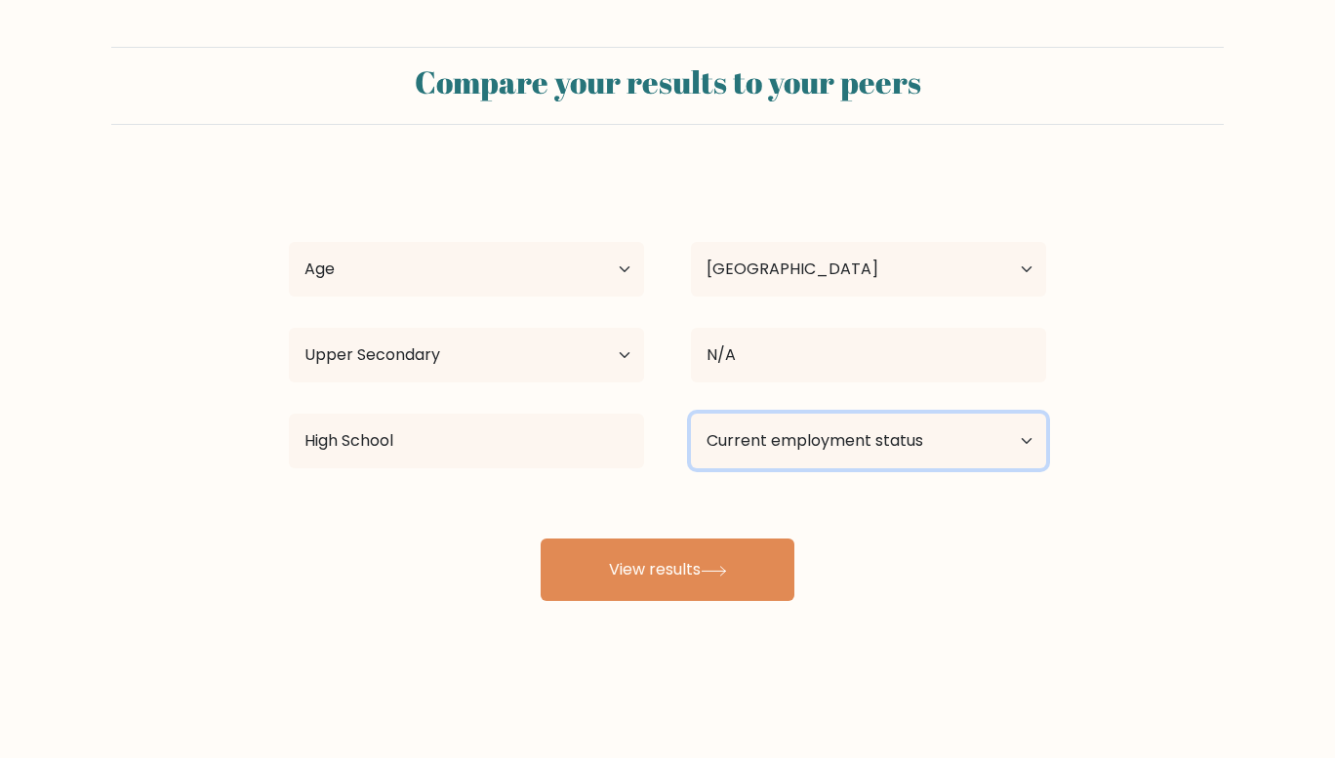
click at [784, 459] on select "Current employment status Employed Student Retired Other / prefer not to answer" at bounding box center [868, 441] width 355 height 55
select select "student"
click at [691, 414] on select "Current employment status Employed Student Retired Other / prefer not to answer" at bounding box center [868, 441] width 355 height 55
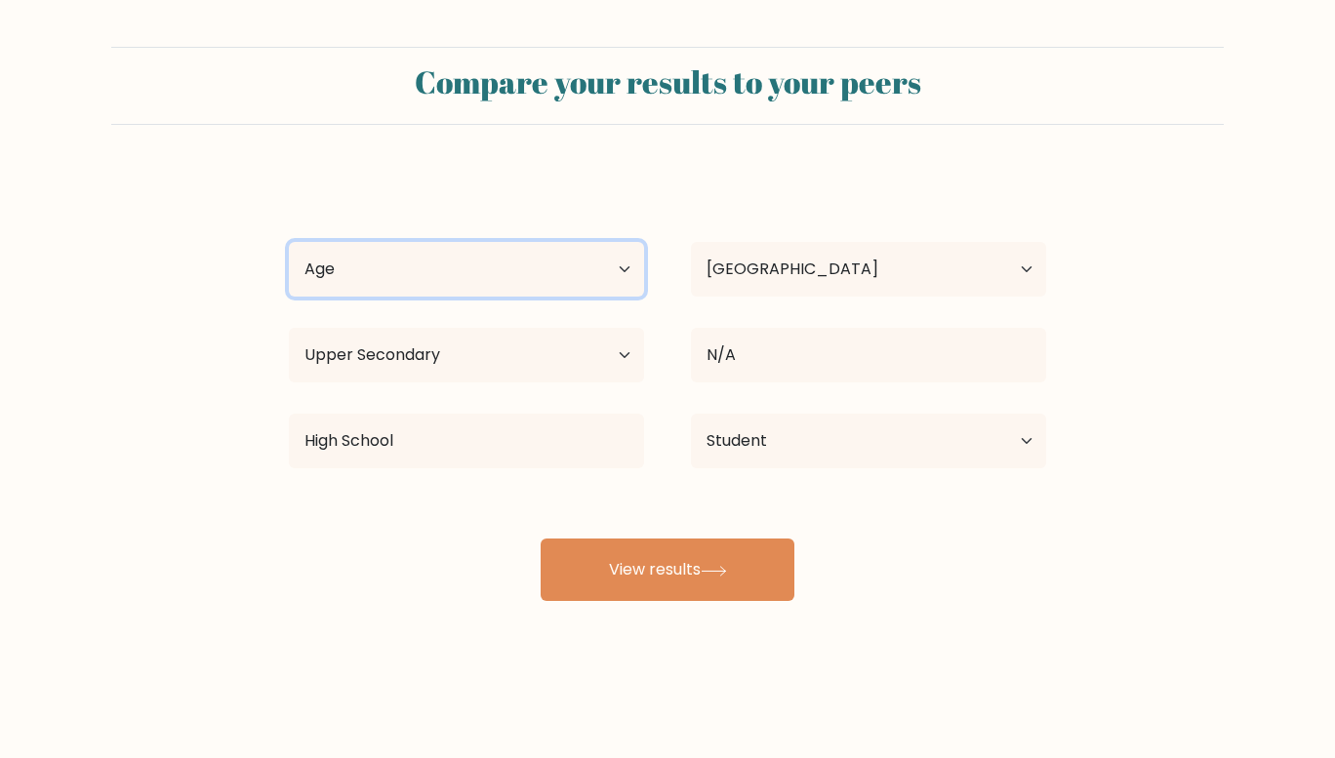
click at [572, 254] on select "Age Under 18 years old 18-24 years old 25-34 years old 35-44 years old 45-54 ye…" at bounding box center [466, 269] width 355 height 55
select select "min_18"
click at [289, 242] on select "Age Under 18 years old 18-24 years old 25-34 years old 35-44 years old 45-54 ye…" at bounding box center [466, 269] width 355 height 55
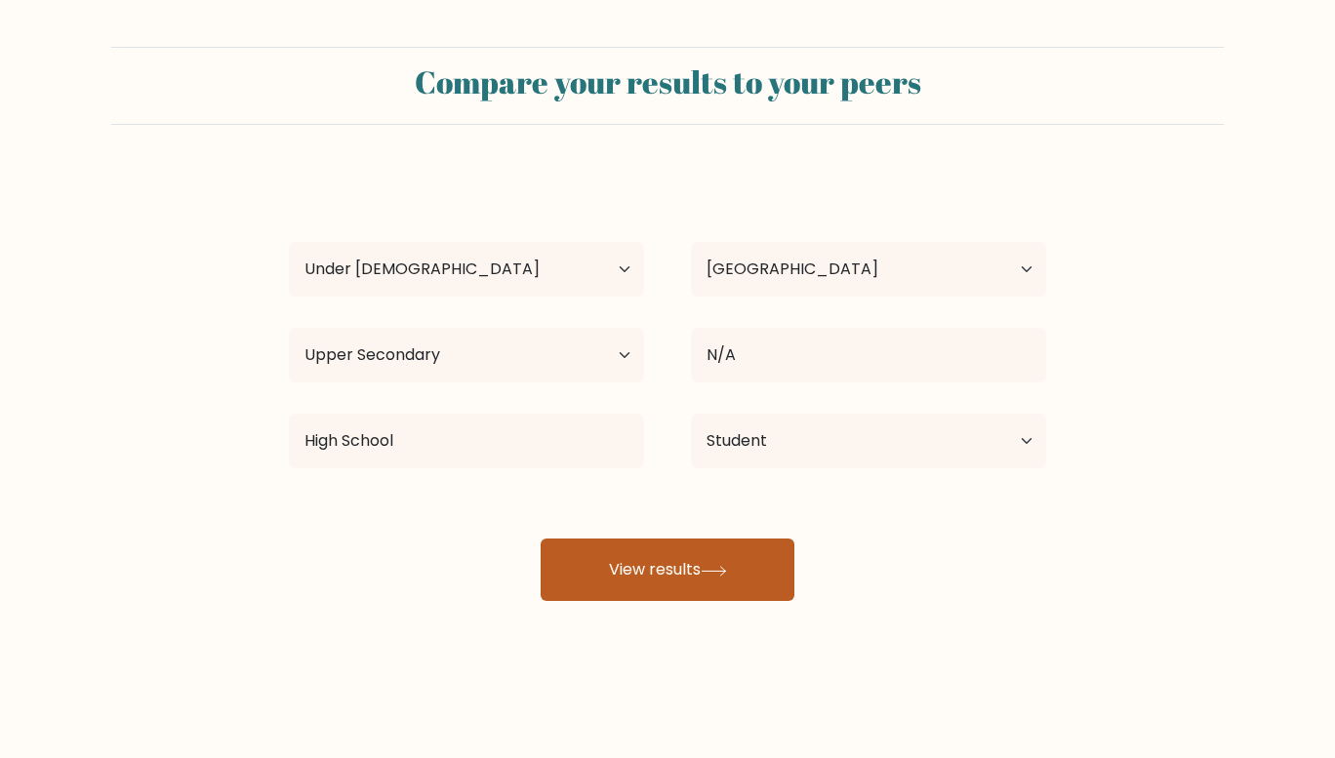
click at [662, 564] on button "View results" at bounding box center [668, 570] width 254 height 62
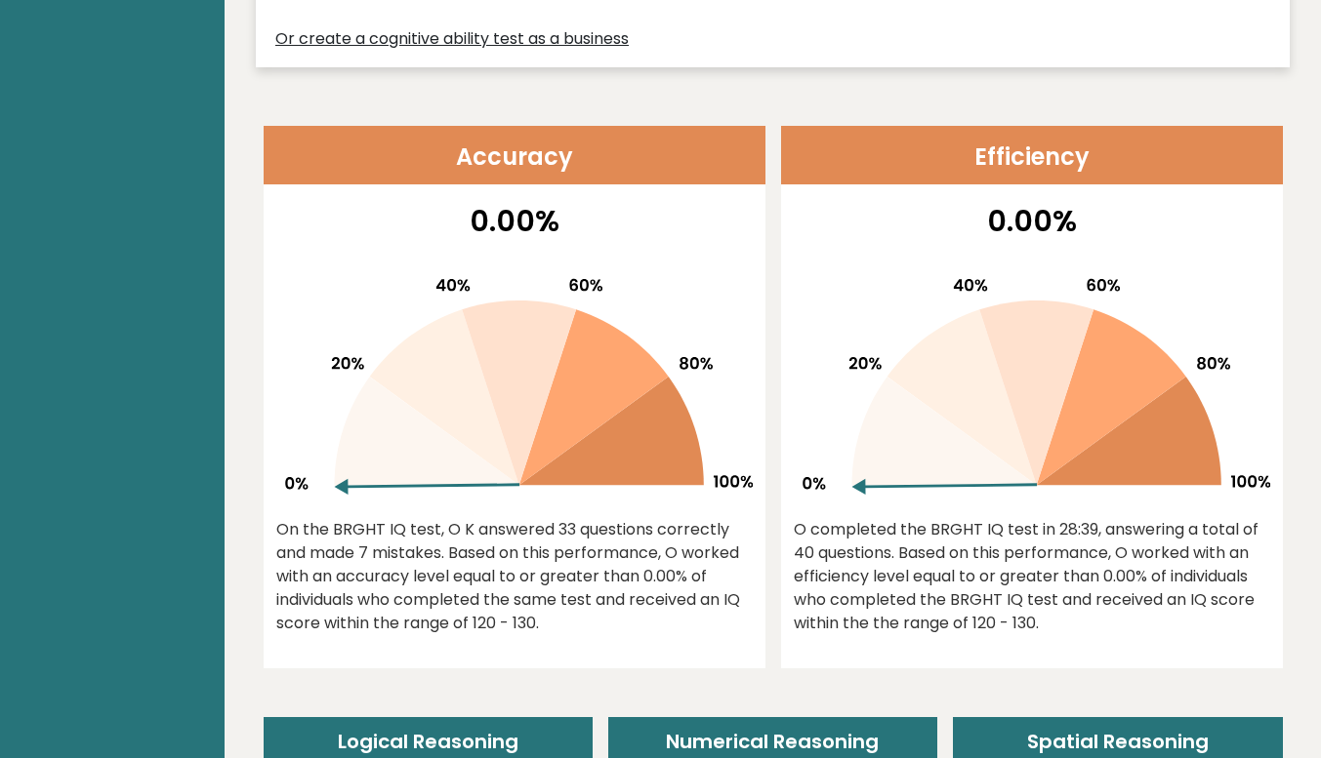
scroll to position [694, 0]
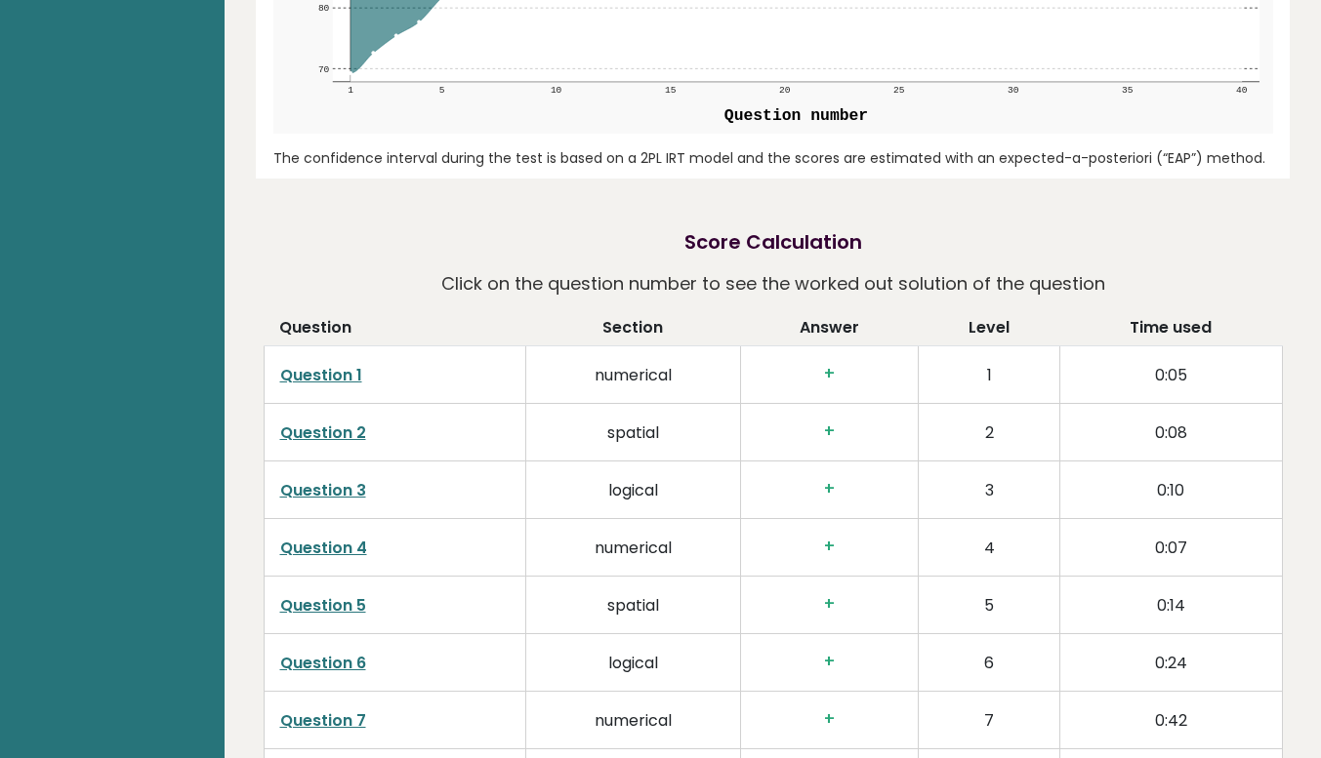
scroll to position [2706, 0]
click at [1276, 633] on td "0:24" at bounding box center [1171, 662] width 222 height 58
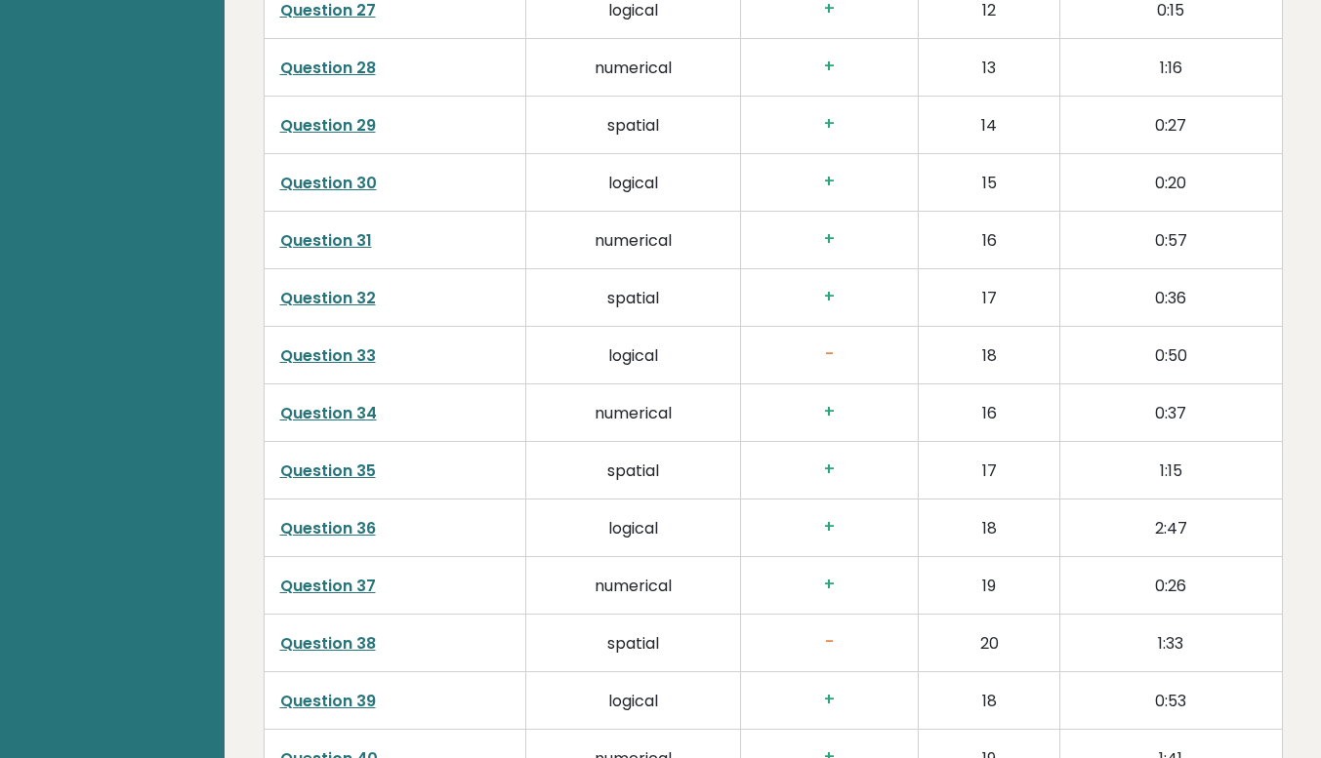
scroll to position [4870, 0]
